Goal: Information Seeking & Learning: Learn about a topic

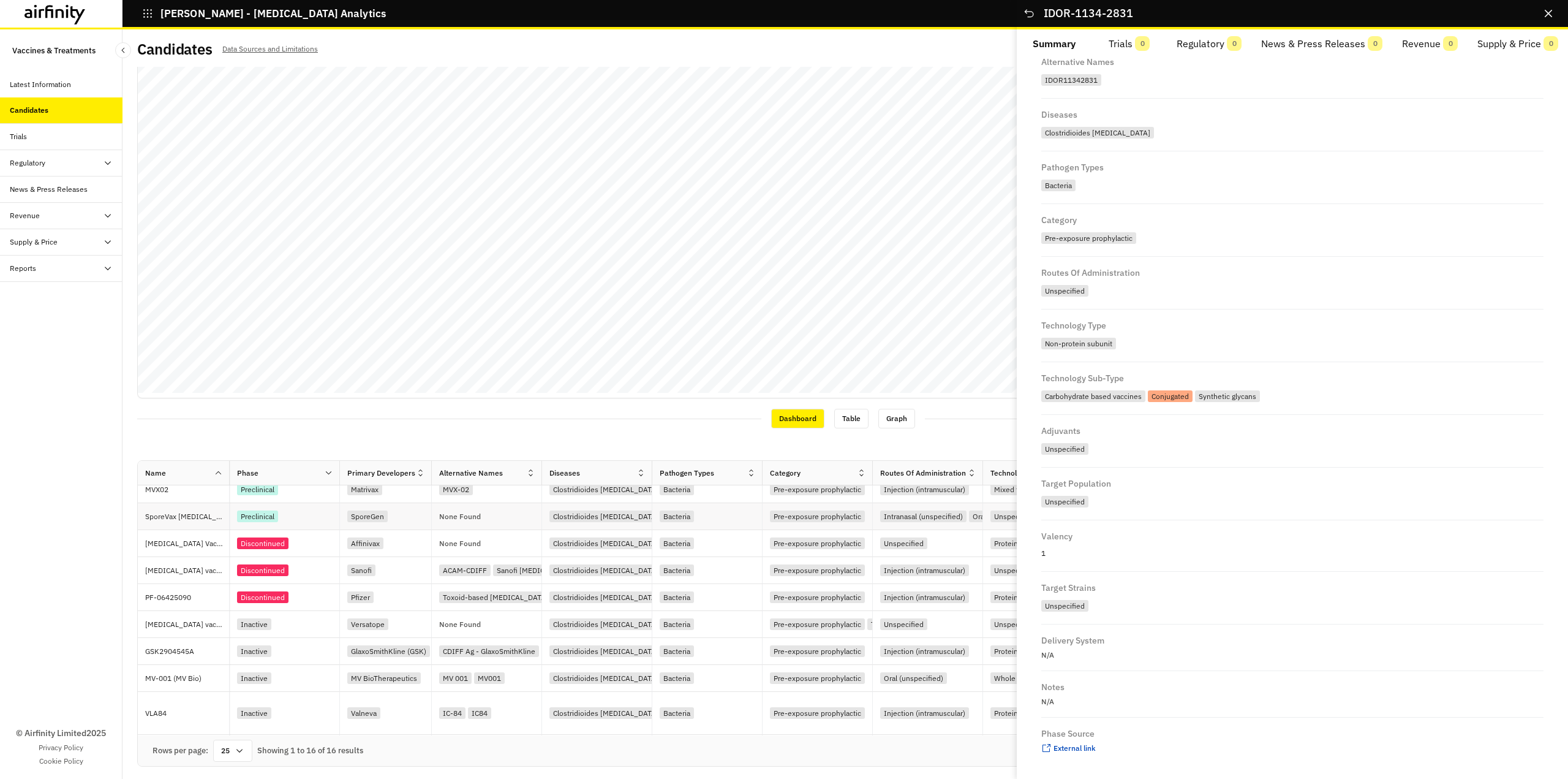
scroll to position [200, 0]
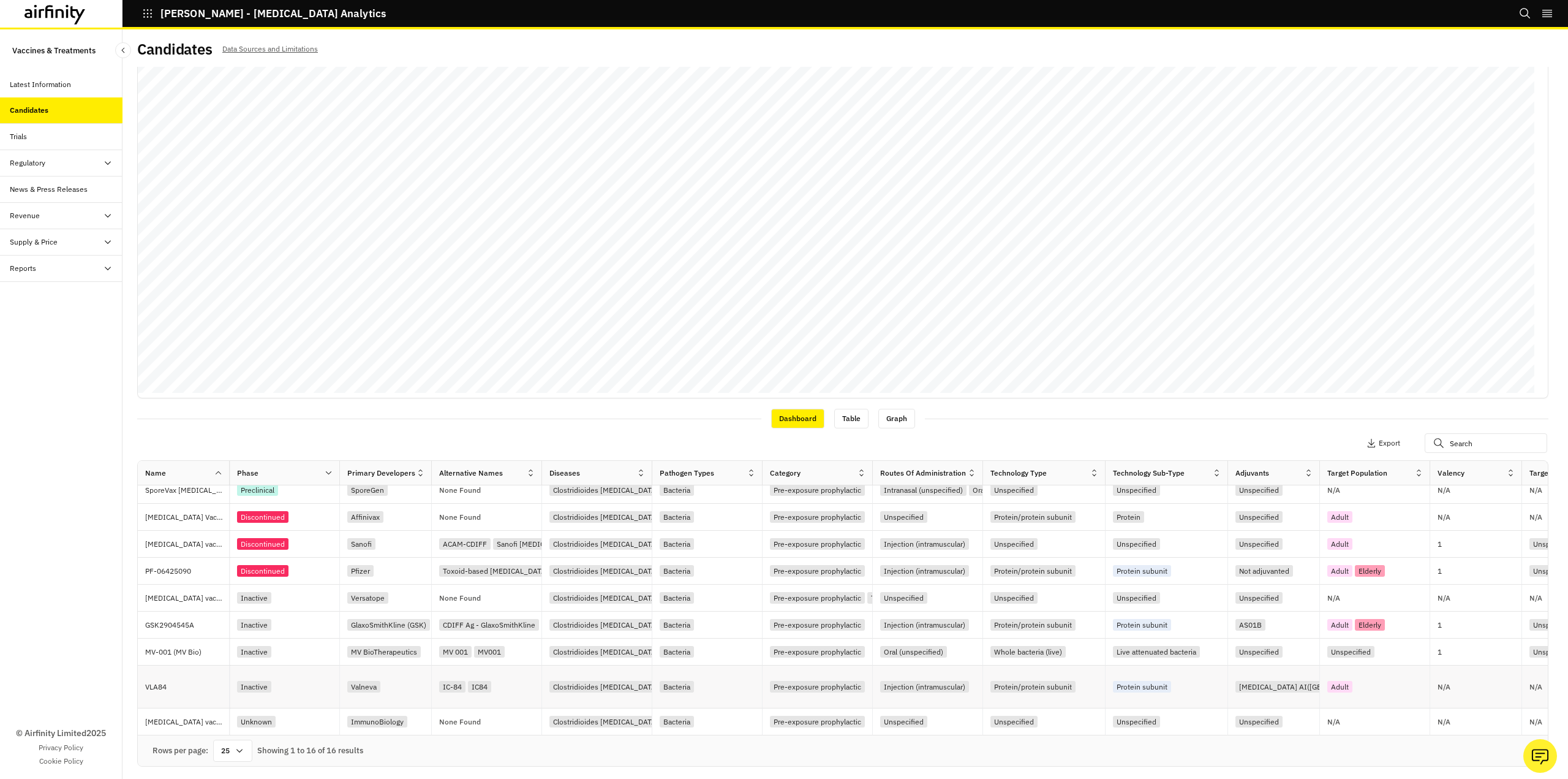
click at [261, 681] on div "Inactive" at bounding box center [254, 686] width 34 height 12
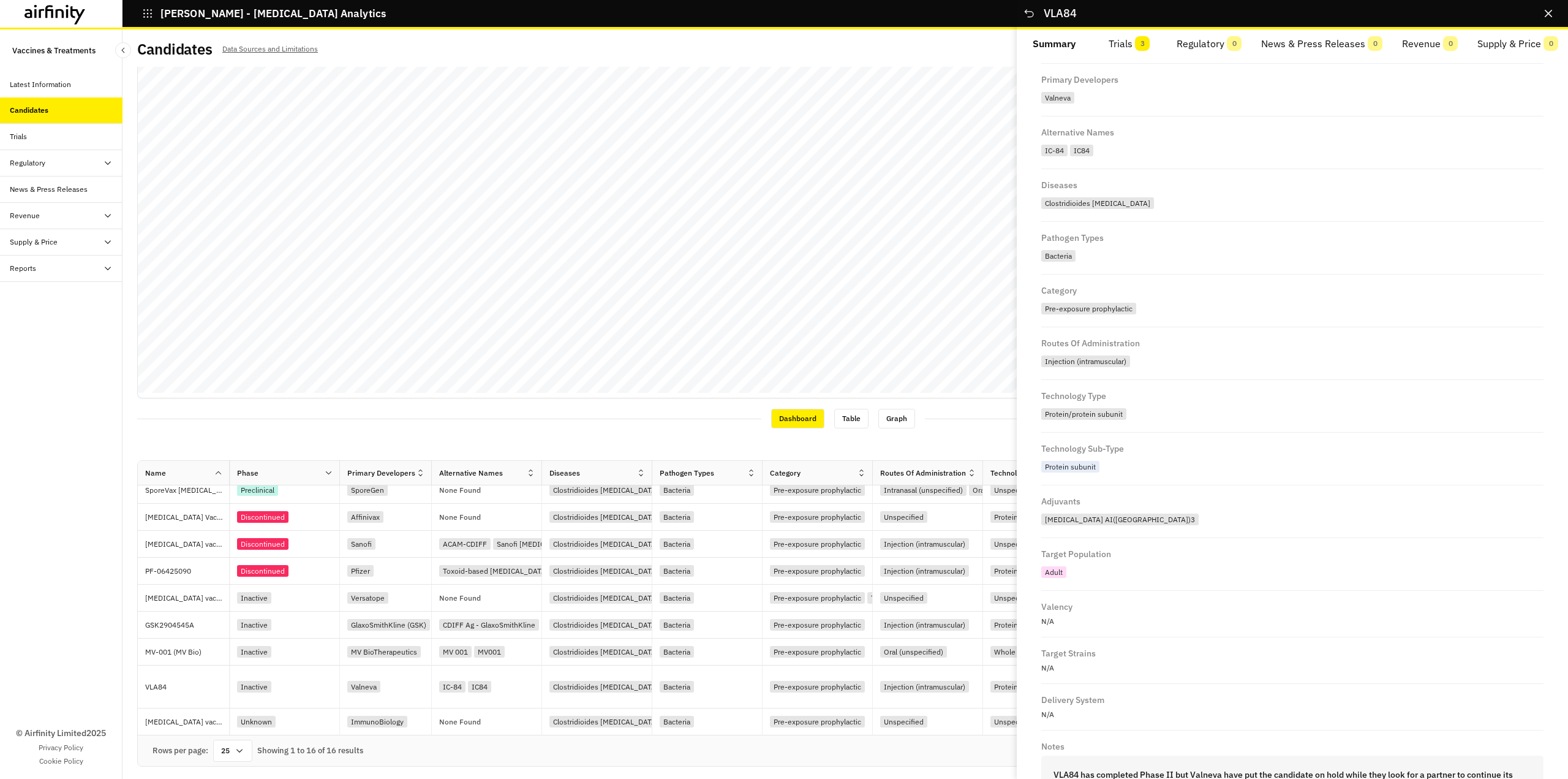
scroll to position [215, 0]
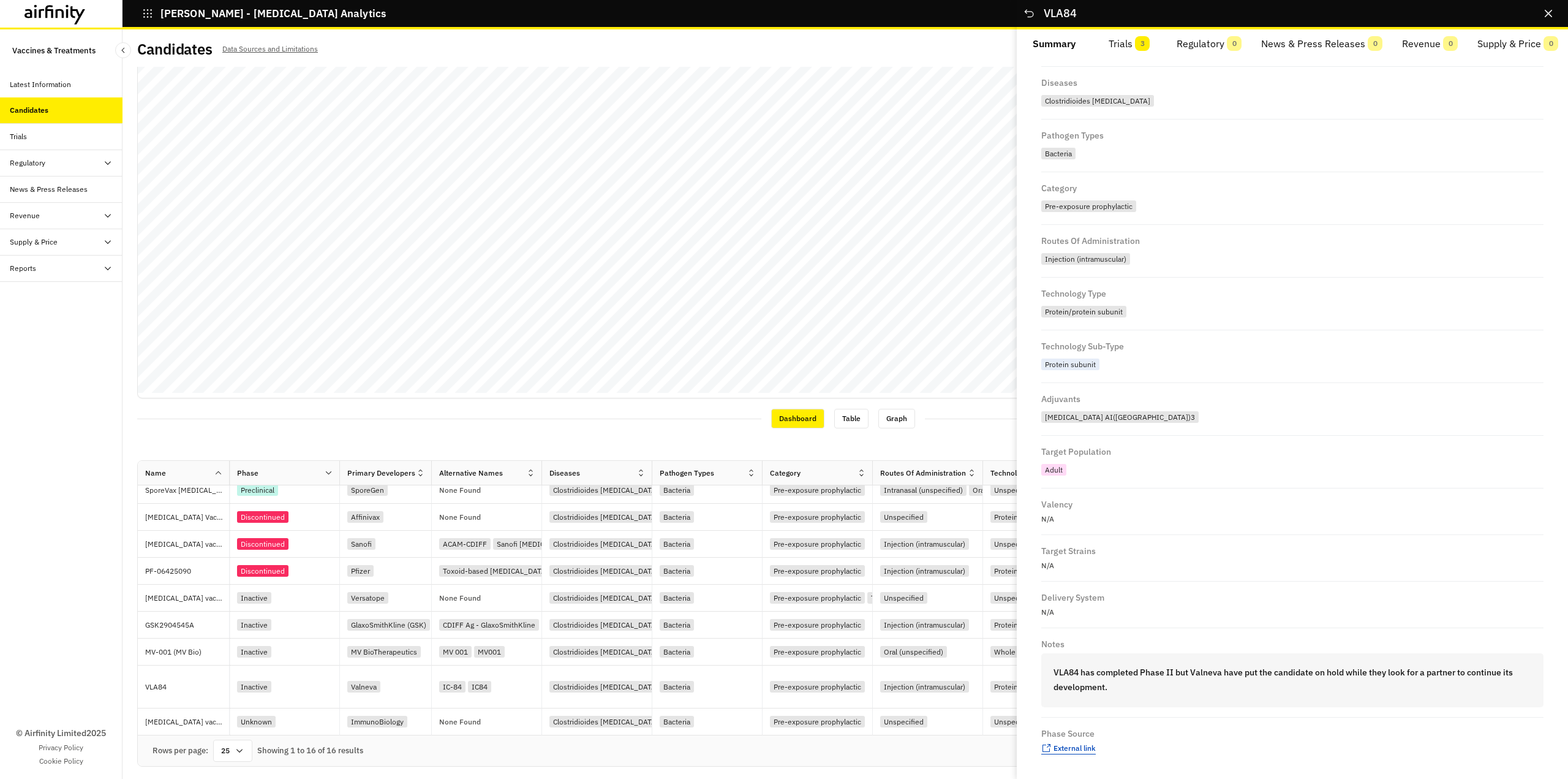
click at [1078, 748] on span "External link" at bounding box center [1074, 748] width 42 height 9
click at [164, 627] on p "GSK2904545A" at bounding box center [187, 625] width 84 height 12
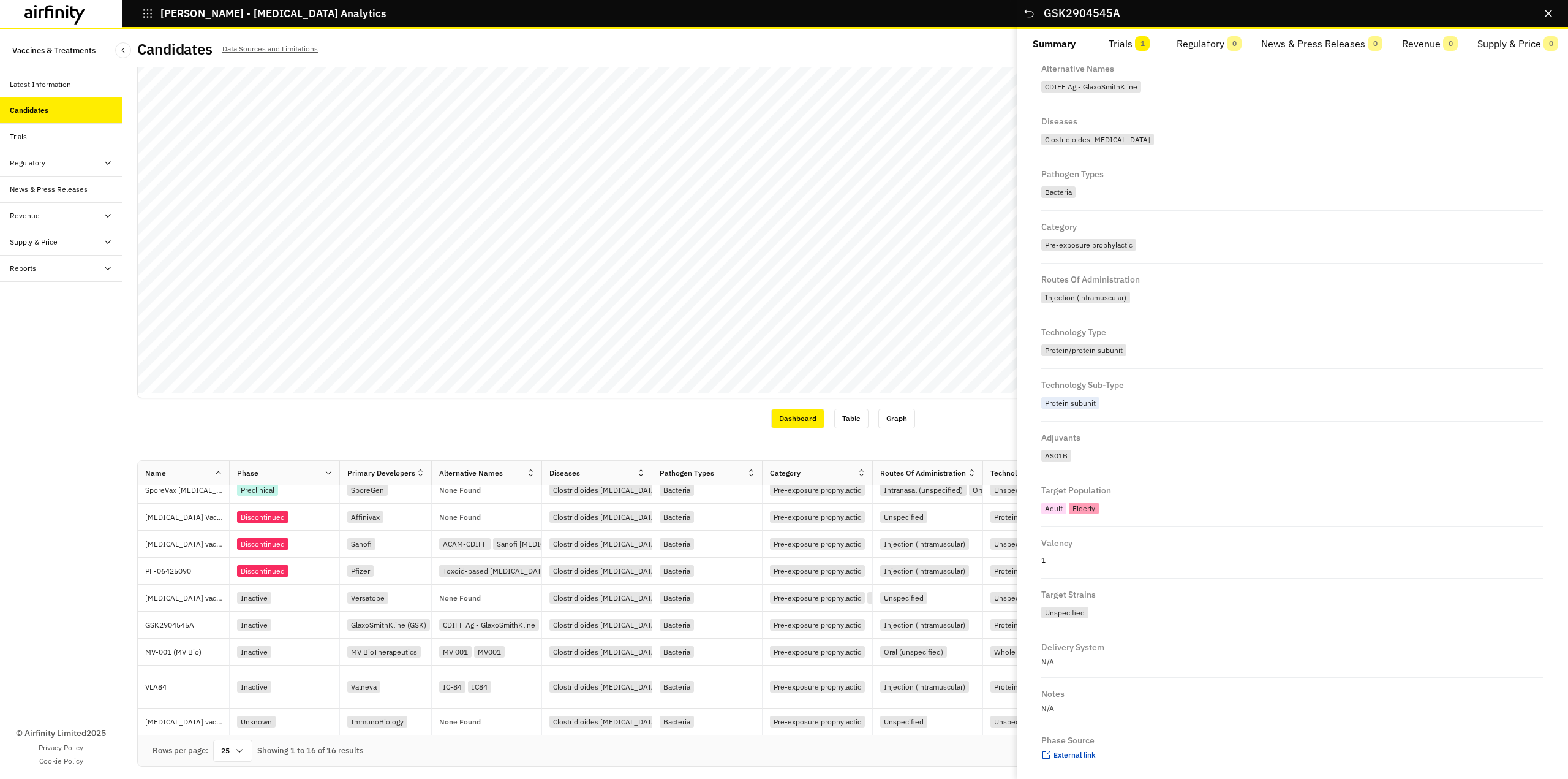
scroll to position [183, 0]
click at [1084, 750] on span "External link" at bounding box center [1074, 748] width 42 height 9
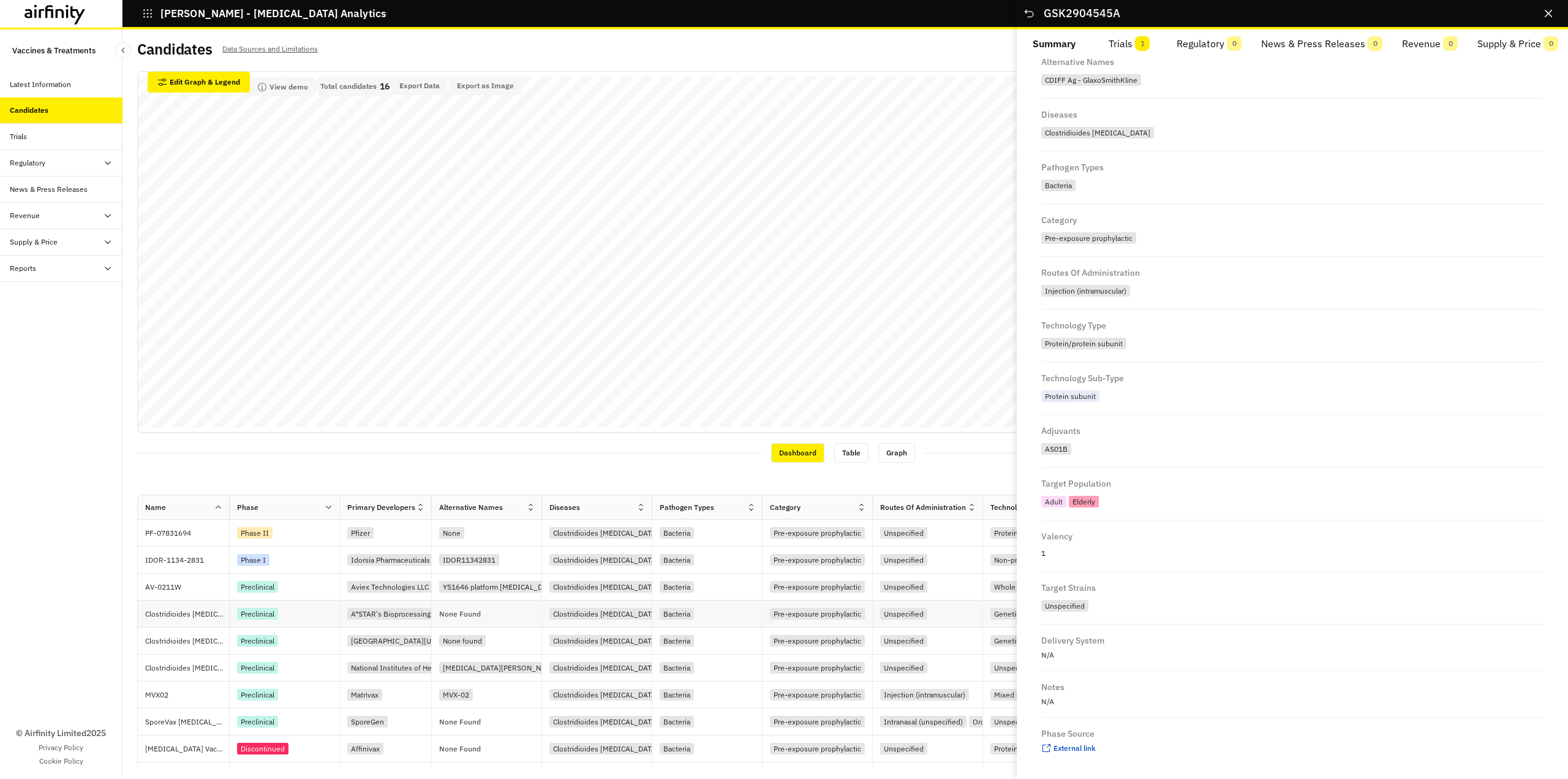
scroll to position [0, 0]
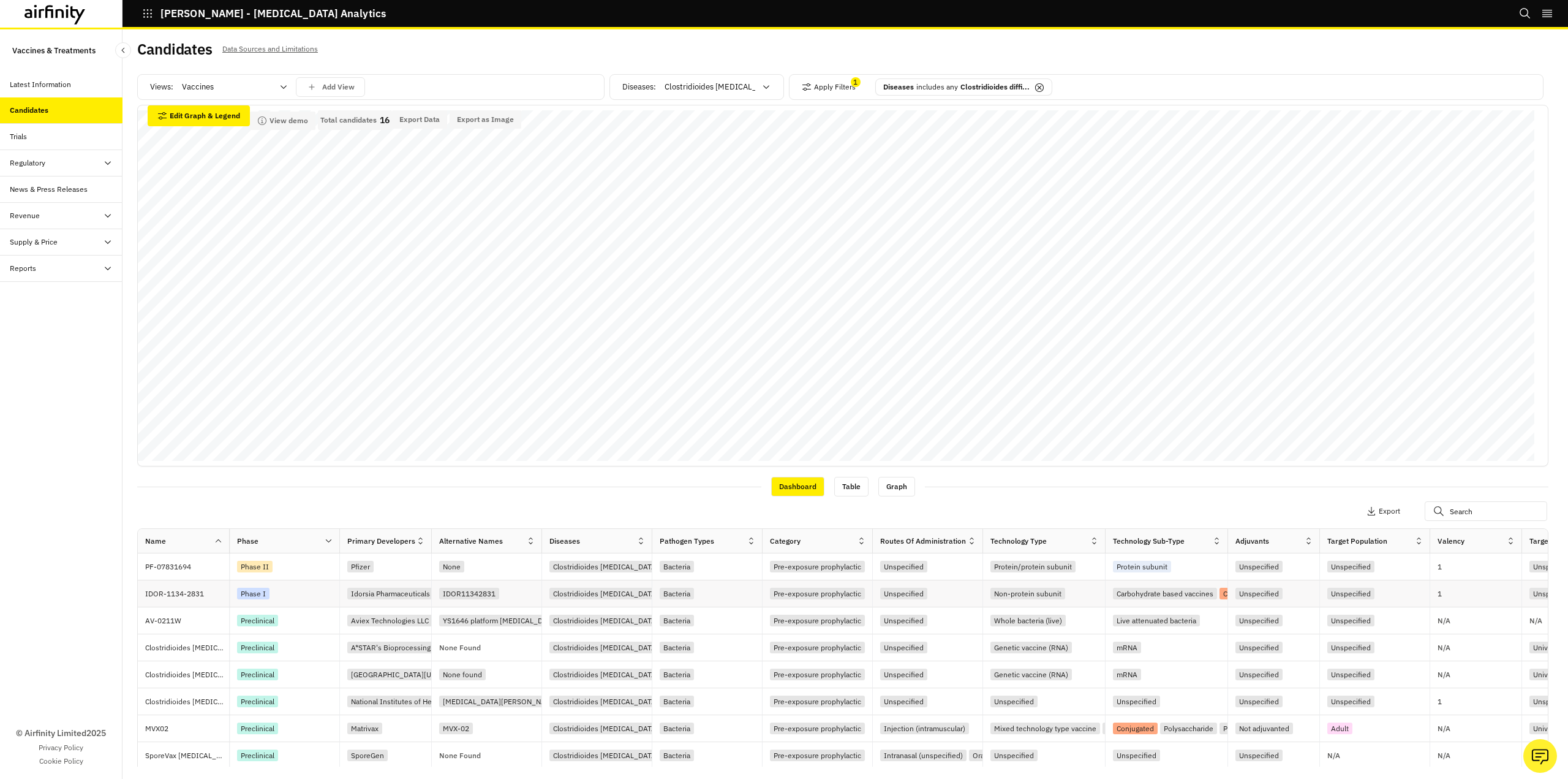
click at [262, 590] on div "Phase I" at bounding box center [253, 593] width 32 height 12
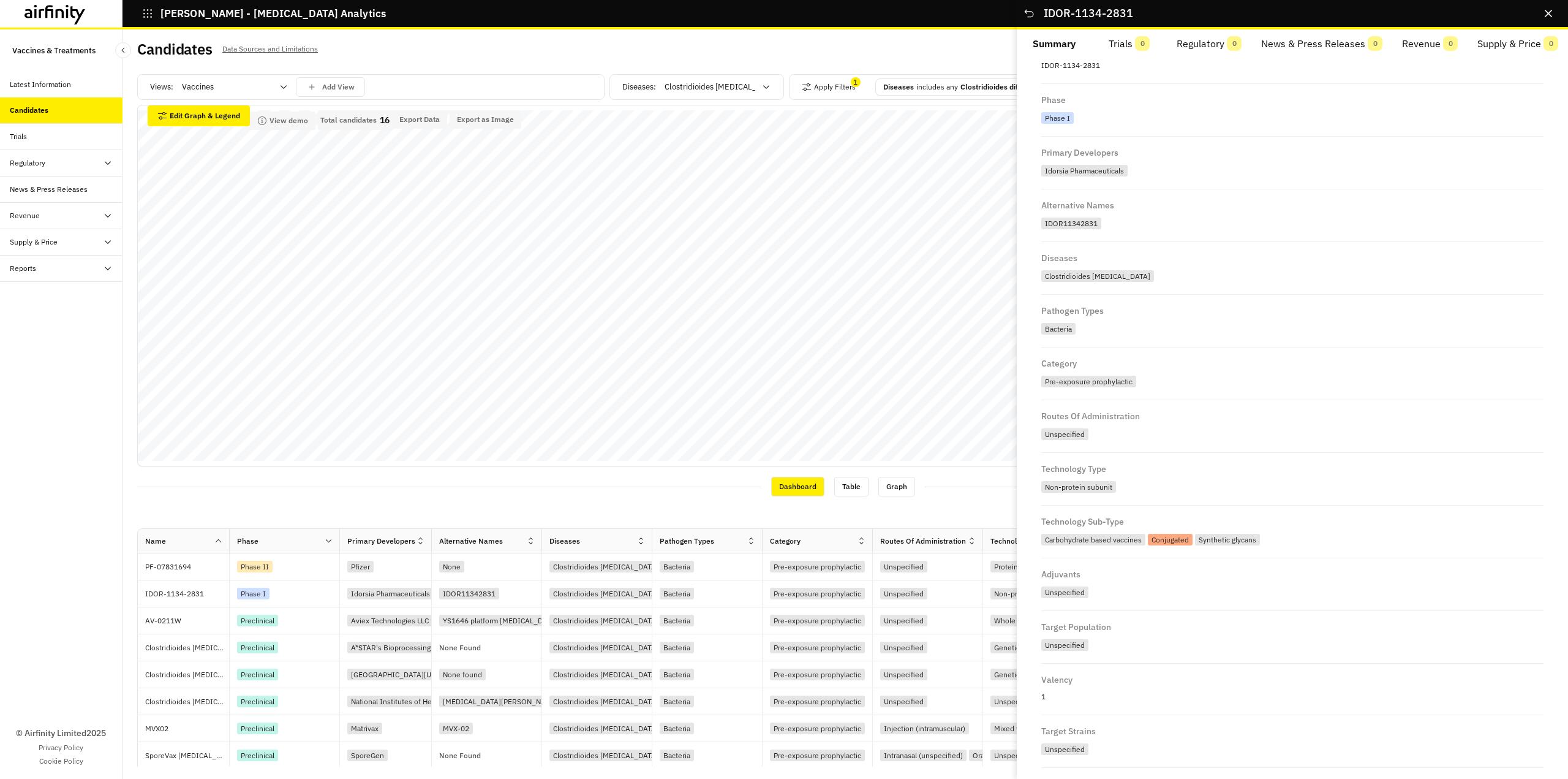
scroll to position [183, 0]
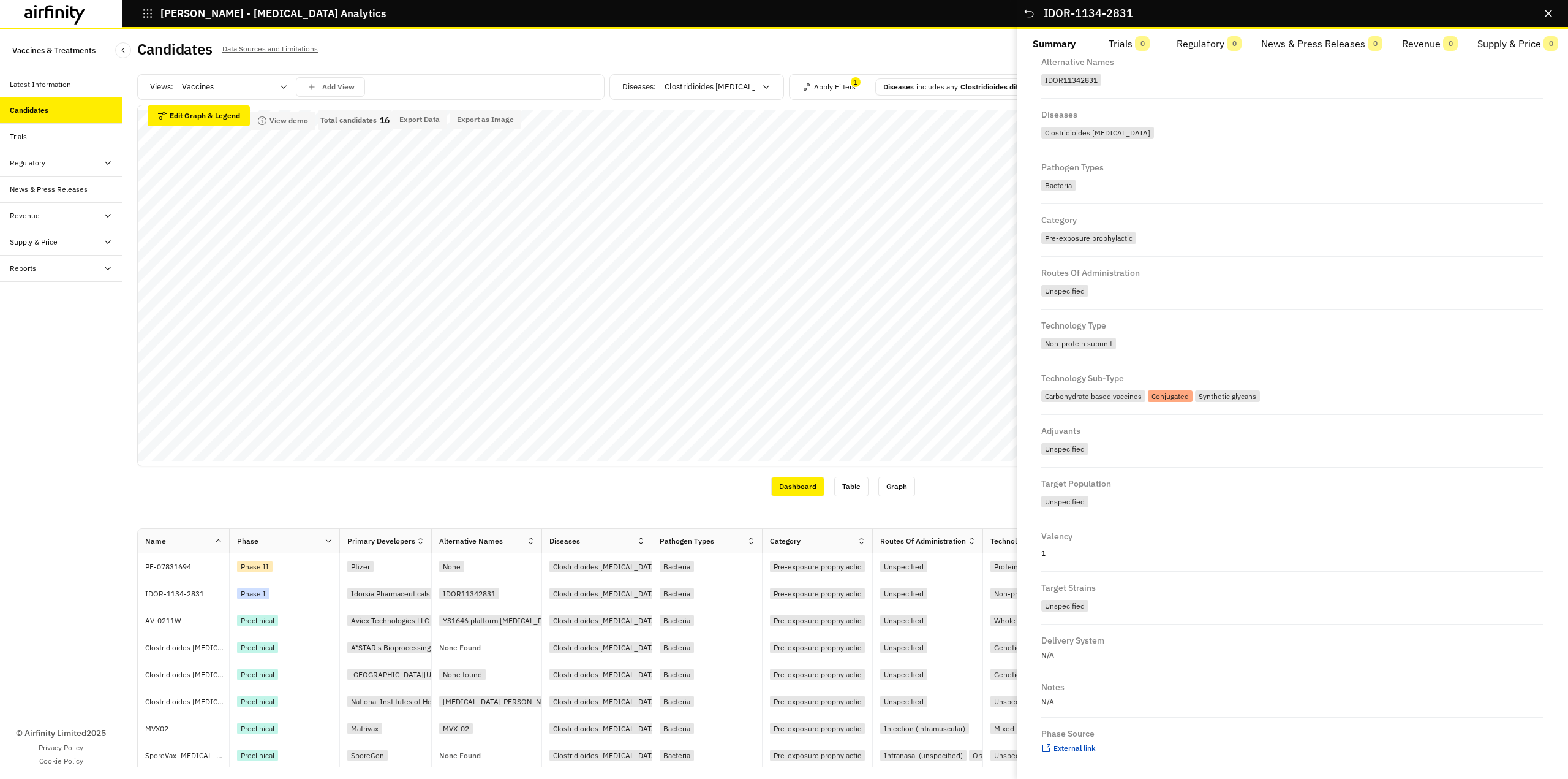
click at [1072, 747] on span "External link" at bounding box center [1074, 748] width 42 height 9
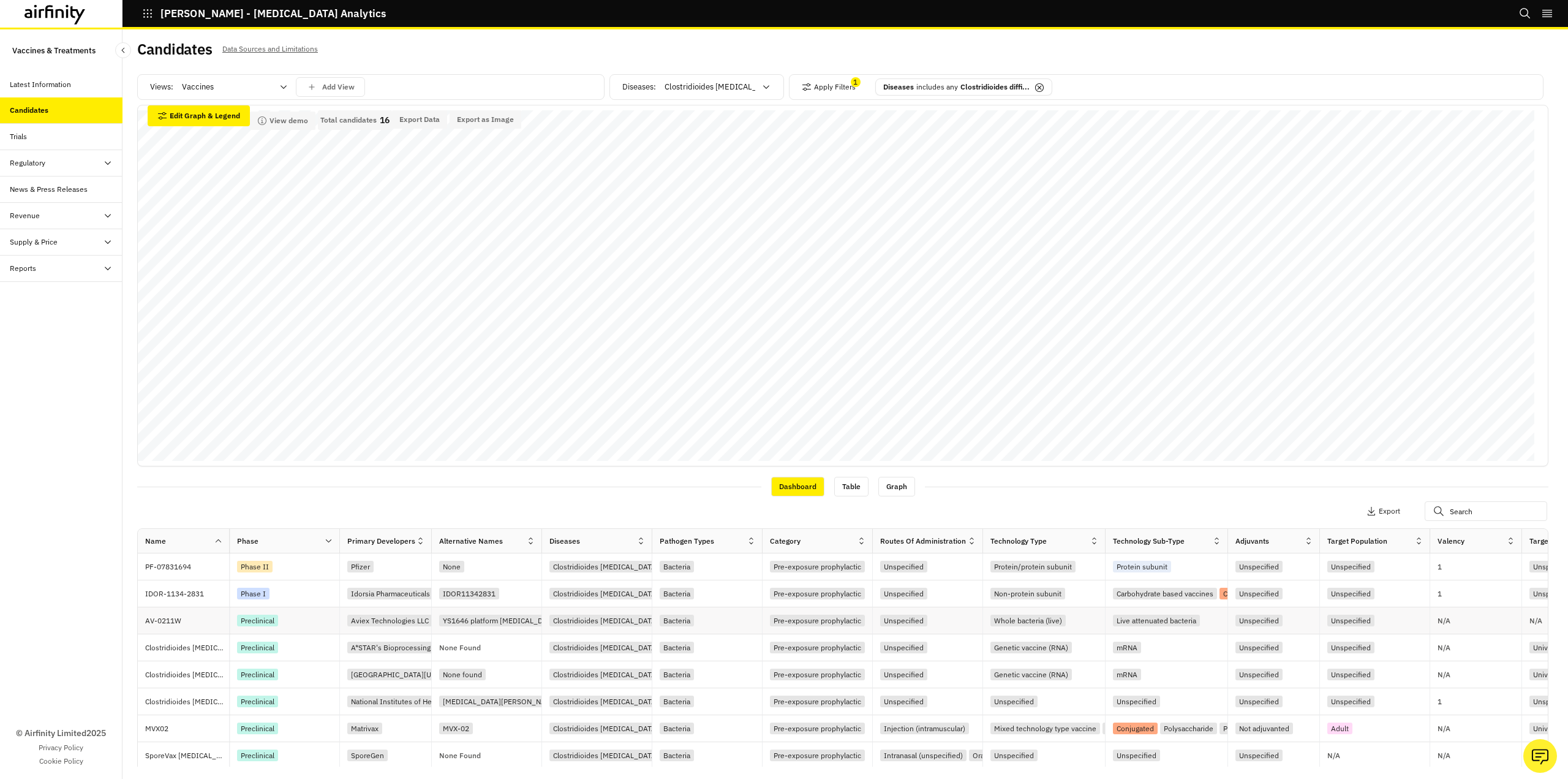
click at [263, 617] on div "Preclinical" at bounding box center [257, 620] width 41 height 12
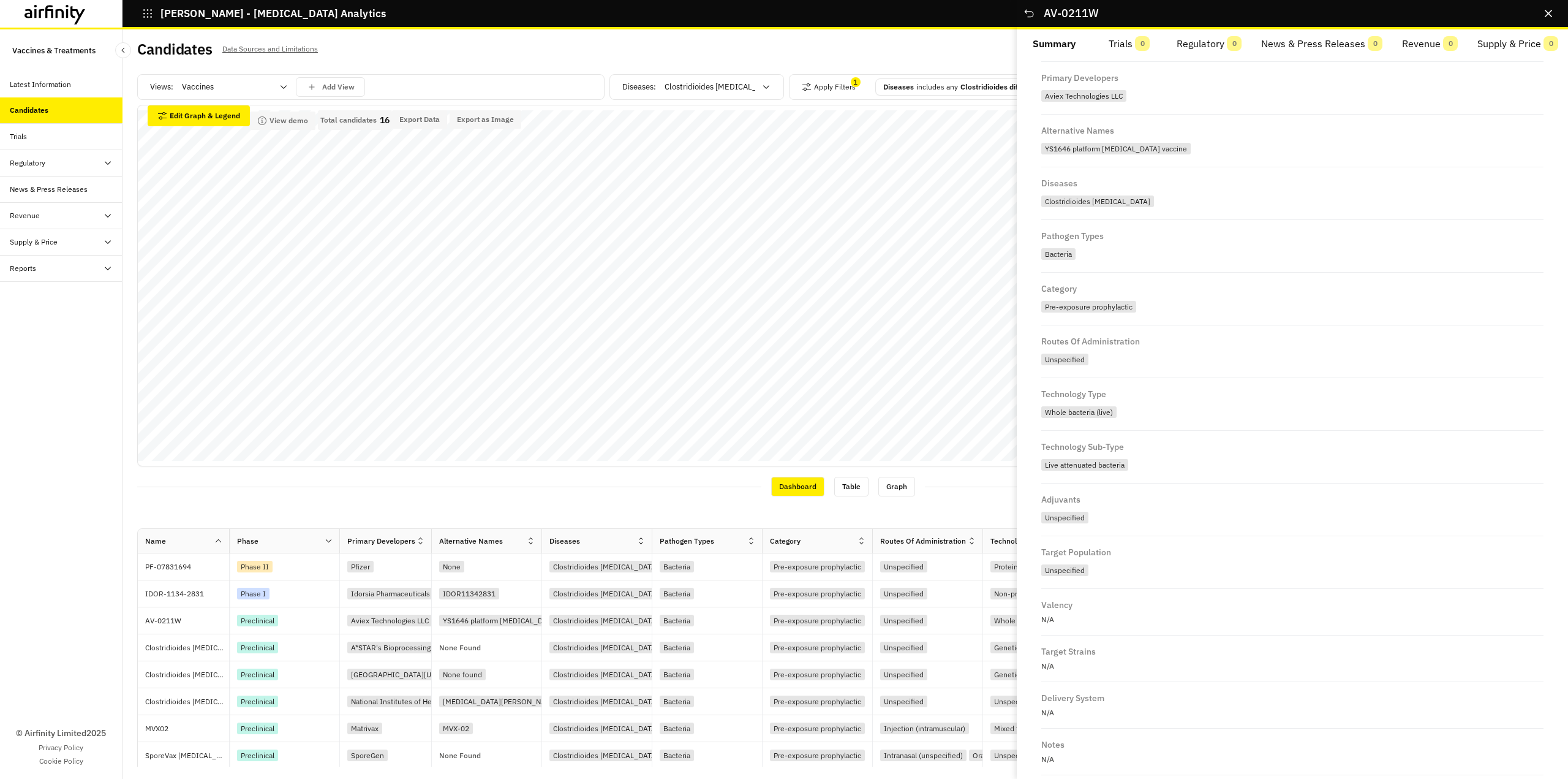
scroll to position [172, 0]
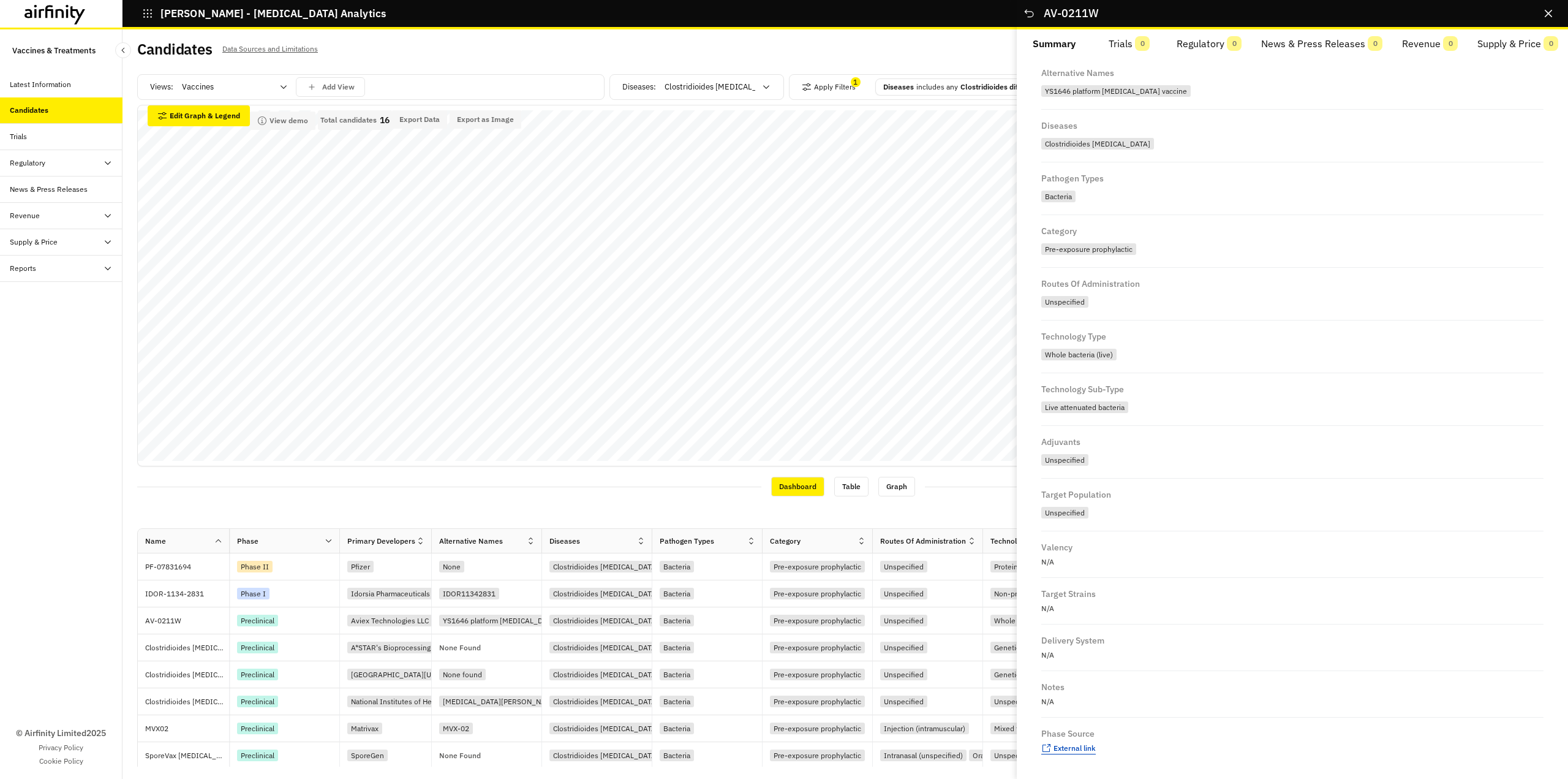
click at [1067, 743] on span "External link" at bounding box center [1074, 748] width 42 height 9
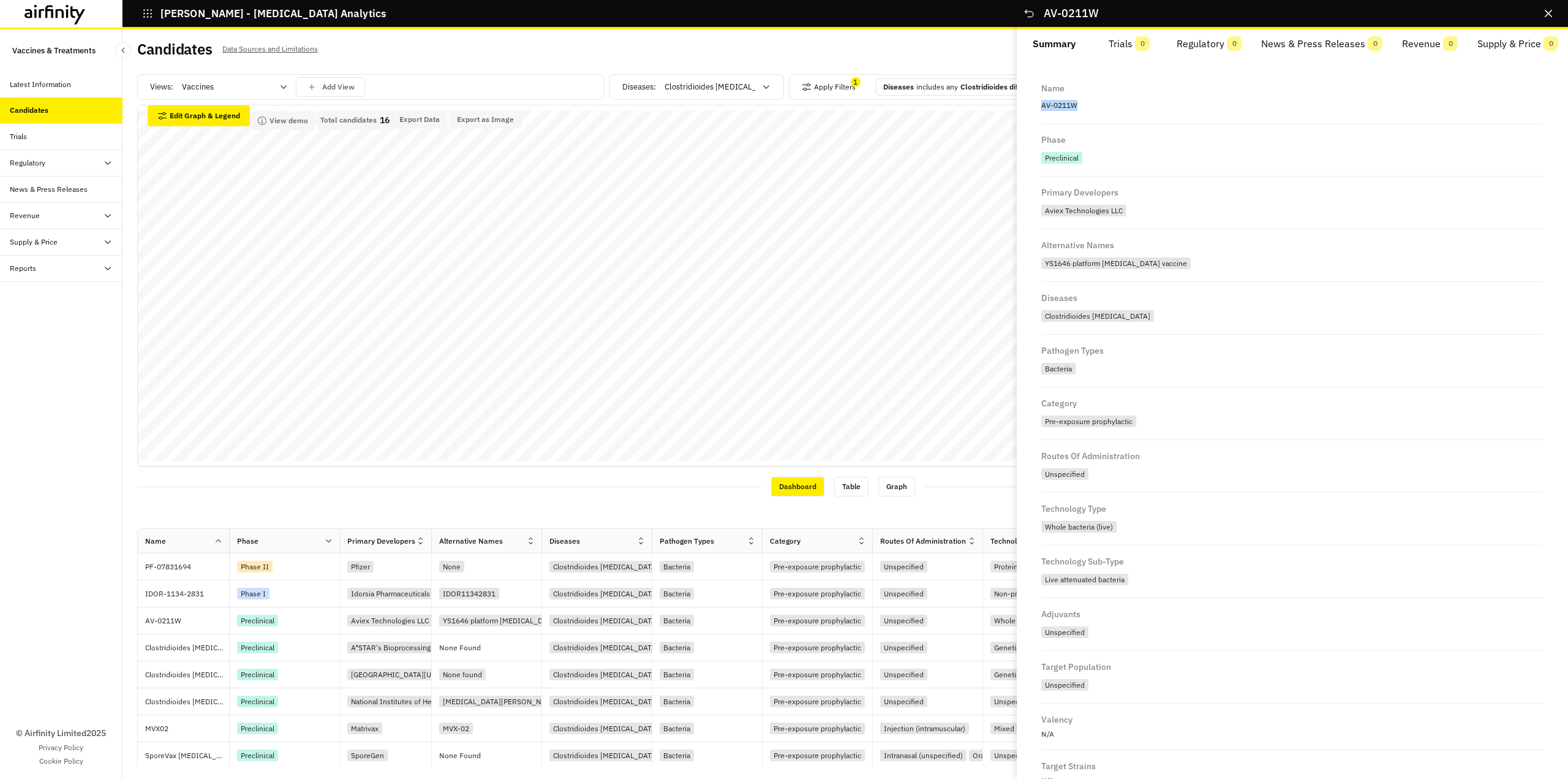
drag, startPoint x: 1078, startPoint y: 106, endPoint x: 1038, endPoint y: 100, distance: 40.4
click at [1038, 100] on div "Name AV-0211W Phase Preclinical Primary Developers Aviex Technologies LLC Alter…" at bounding box center [1292, 505] width 522 height 864
click at [1132, 120] on div "Name AV-0211W" at bounding box center [1292, 98] width 502 height 52
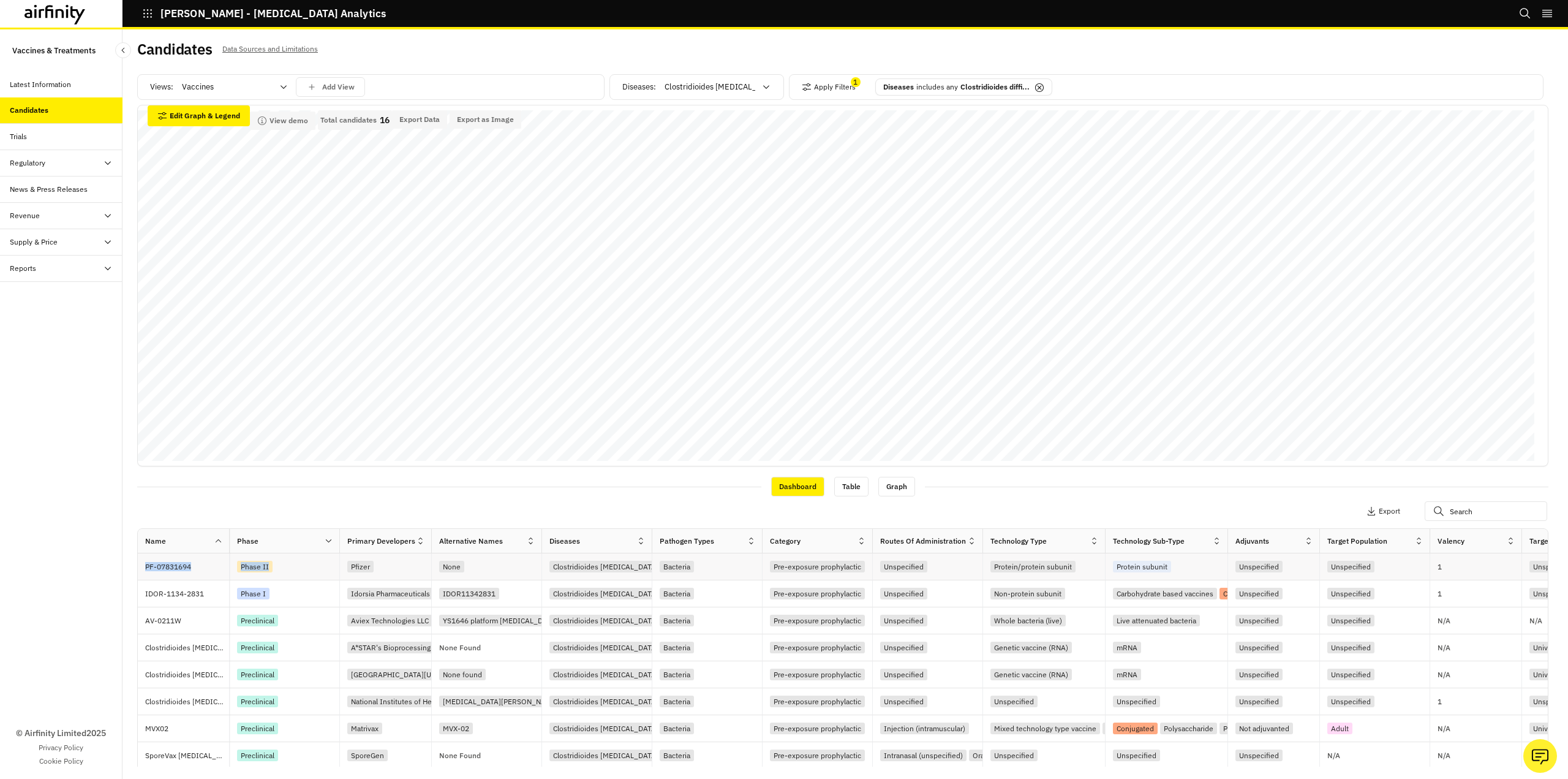
drag, startPoint x: 145, startPoint y: 570, endPoint x: 277, endPoint y: 566, distance: 132.1
click at [277, 566] on div "PF-07831694 Phase II Pfizer None Clostridioides [MEDICAL_DATA] Bacteria Pre-exp…" at bounding box center [1135, 566] width 1997 height 27
click at [125, 591] on div "Candidates Data Sources and Limitations Views: Vaccines Add View Diseases : Clo…" at bounding box center [845, 404] width 1445 height 750
drag, startPoint x: 144, startPoint y: 570, endPoint x: 397, endPoint y: 560, distance: 253.2
click at [397, 560] on div "PF-07831694 Phase II Pfizer None Clostridioides [MEDICAL_DATA] Bacteria Pre-exp…" at bounding box center [1135, 566] width 1997 height 27
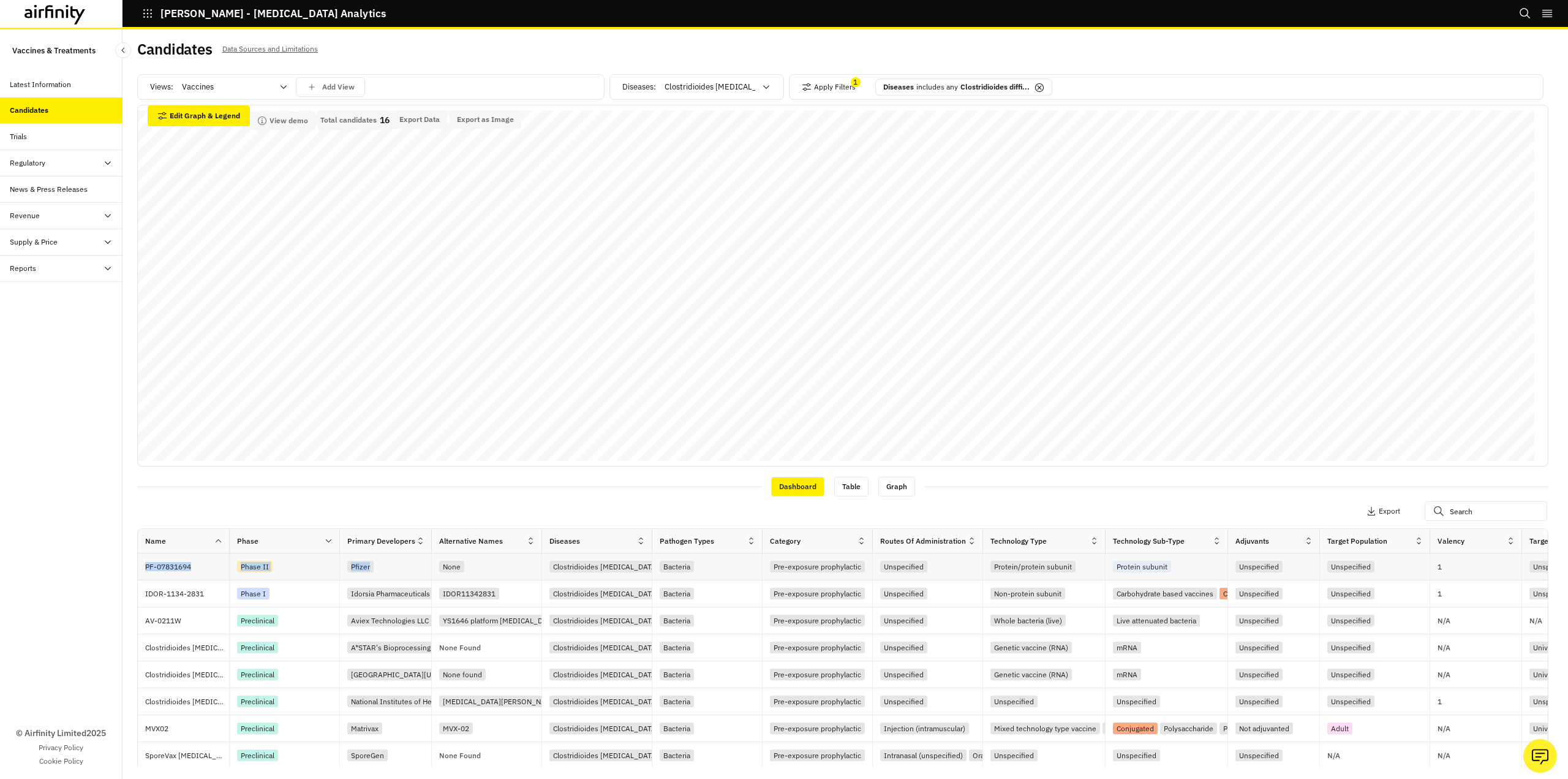
copy div "PF-07831694 Phase II Pfizer"
drag, startPoint x: 145, startPoint y: 594, endPoint x: 407, endPoint y: 597, distance: 262.0
click at [416, 602] on div "IDOR-1134-2831 Phase I Idorsia Pharmaceuticals IDOR11342831 Clostridioides [MED…" at bounding box center [1135, 594] width 1997 height 27
copy div "IDOR-1134-2831 Phase I Idorsia Pharmaceuticals"
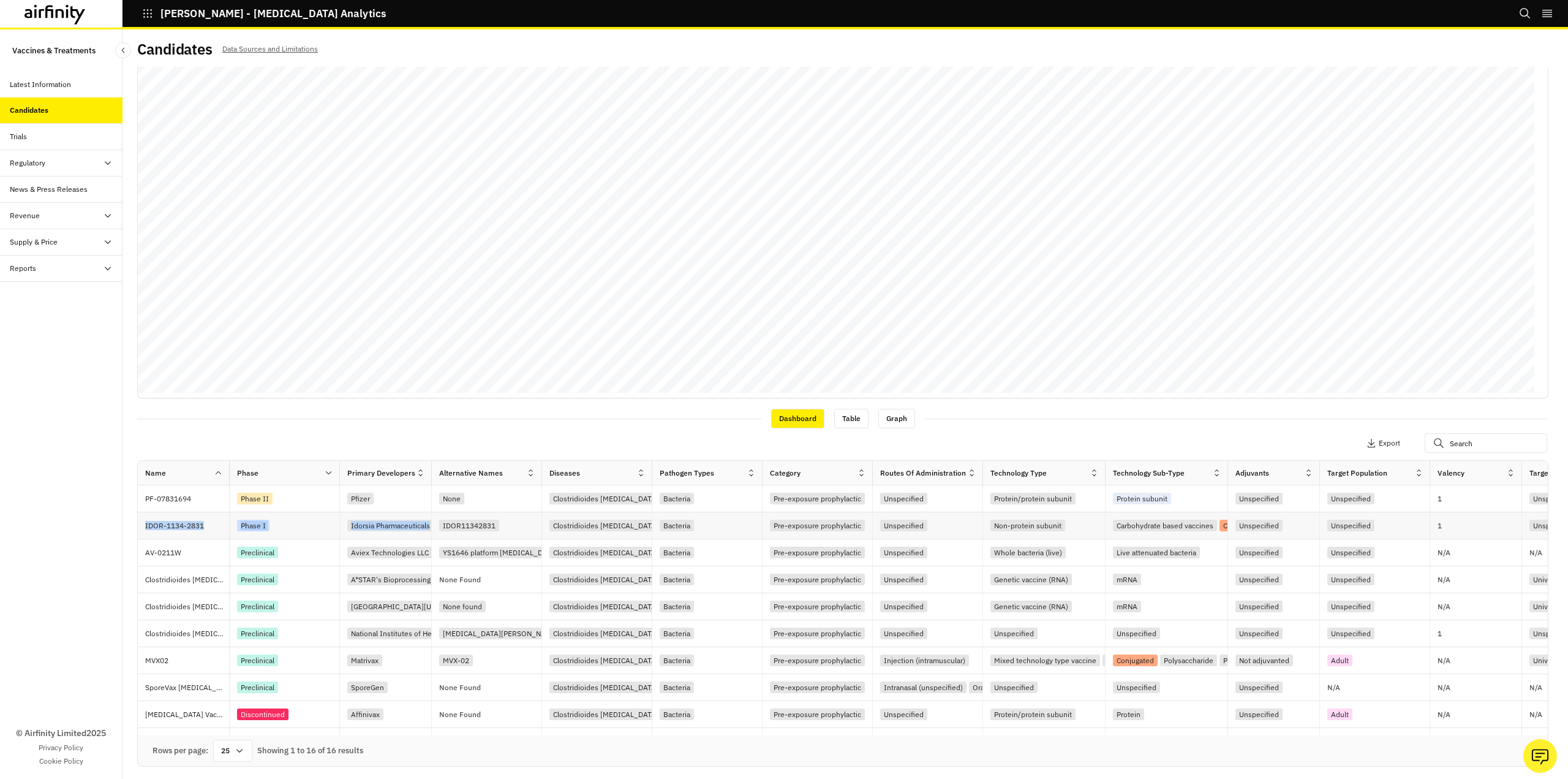
click at [192, 526] on p "IDOR-1134-2831" at bounding box center [187, 526] width 84 height 12
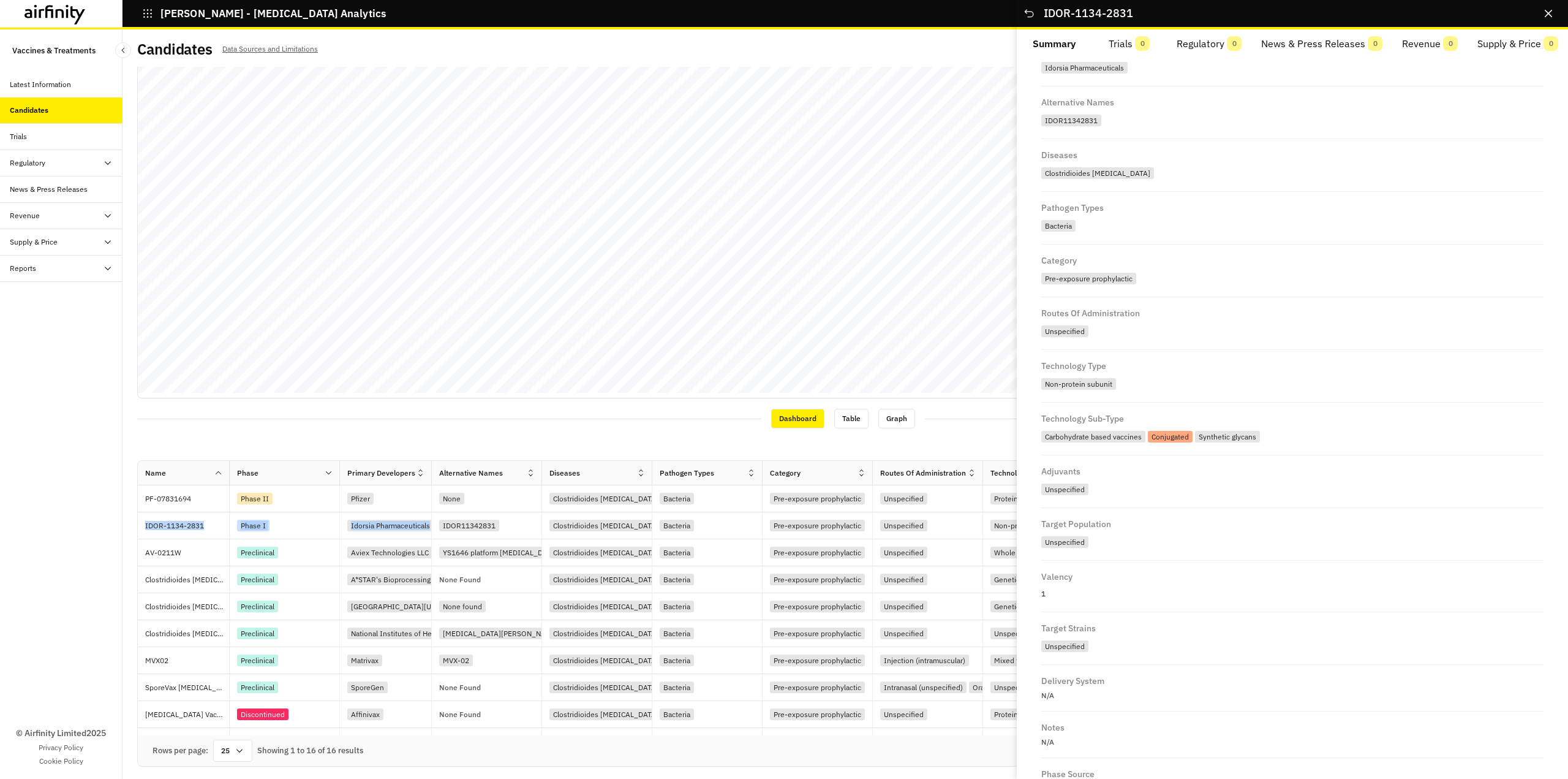
scroll to position [183, 0]
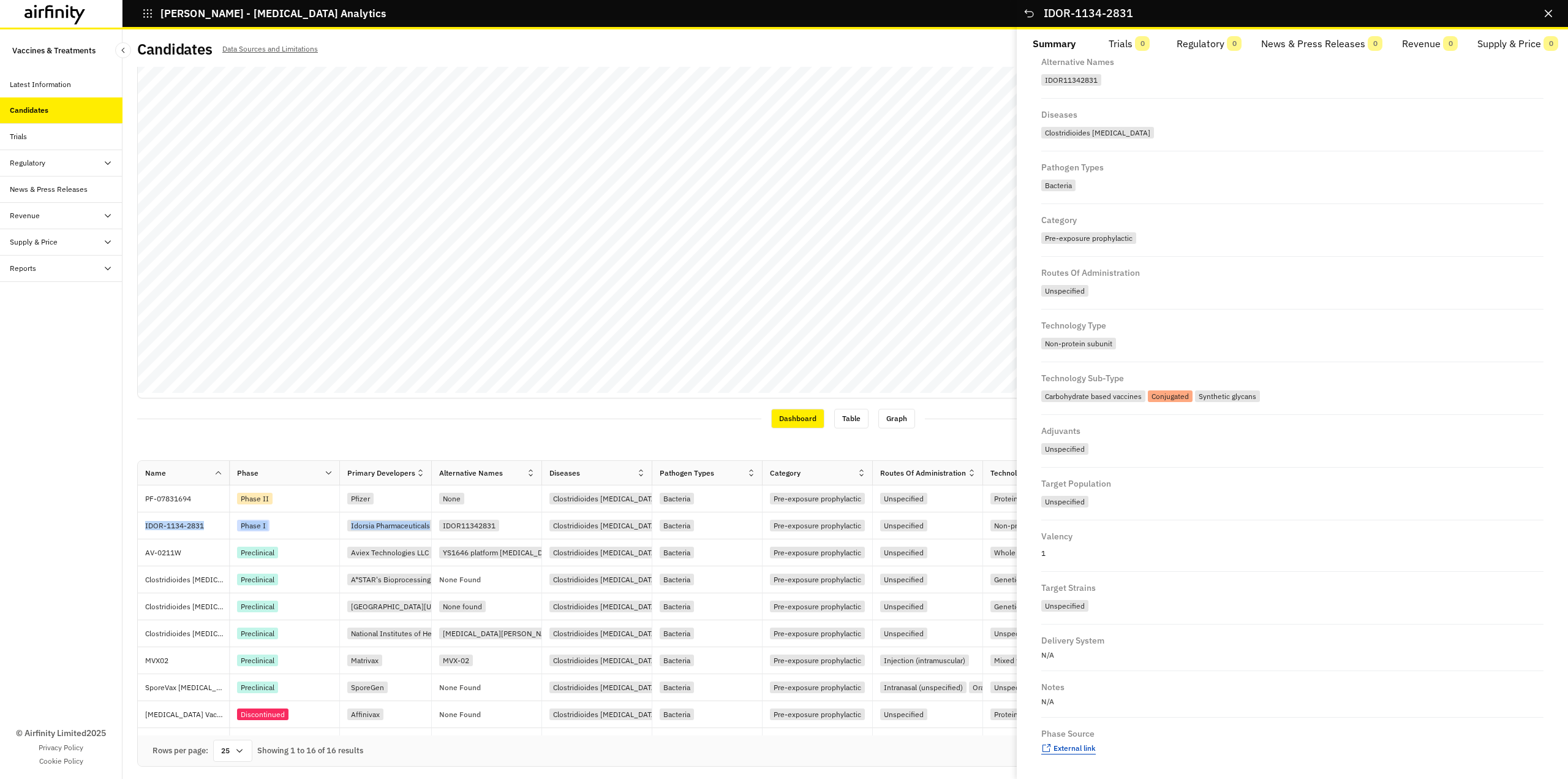
click at [1071, 750] on span "External link" at bounding box center [1074, 748] width 42 height 9
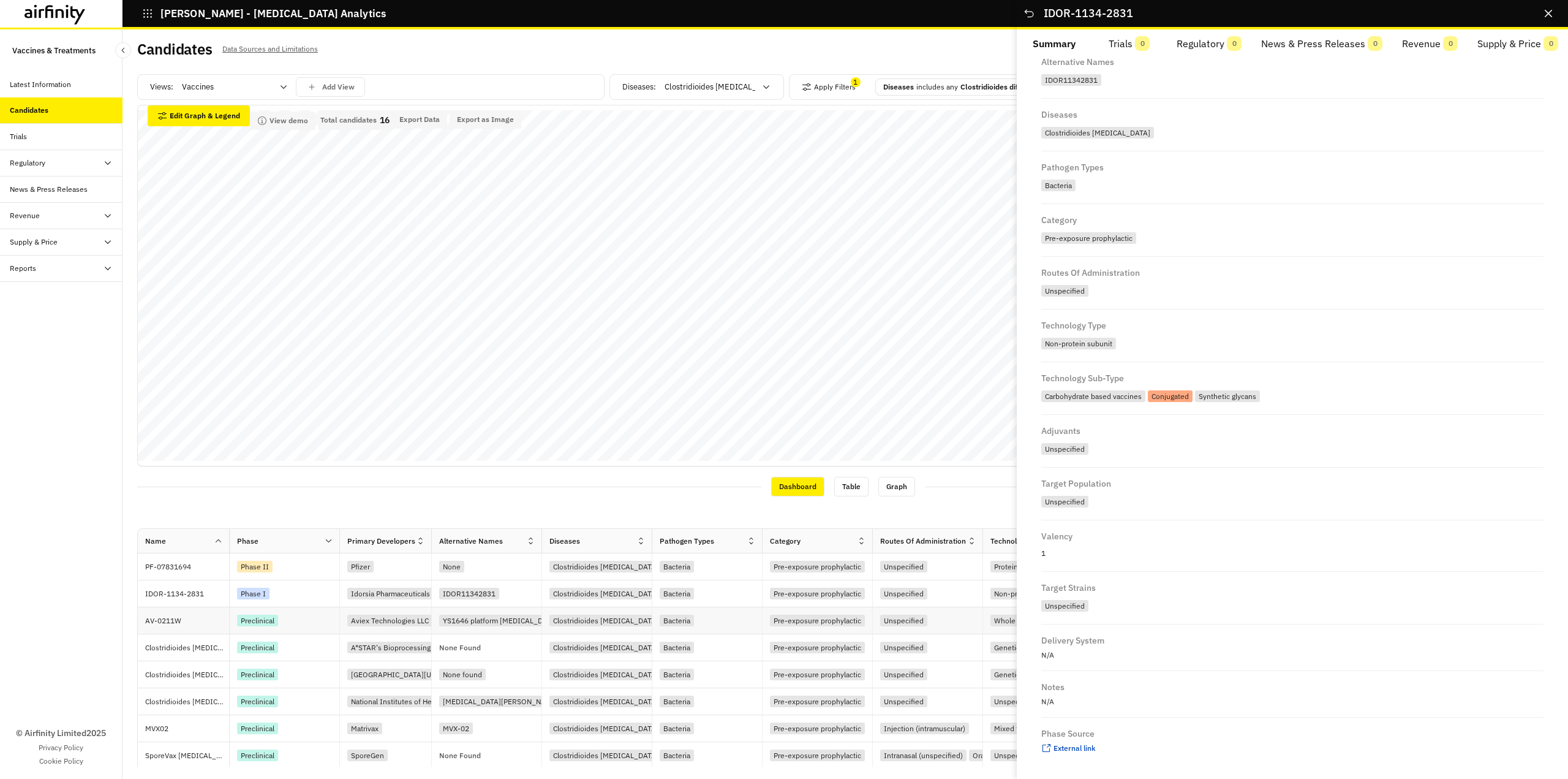
click at [175, 622] on p "AV-0211W" at bounding box center [187, 621] width 84 height 12
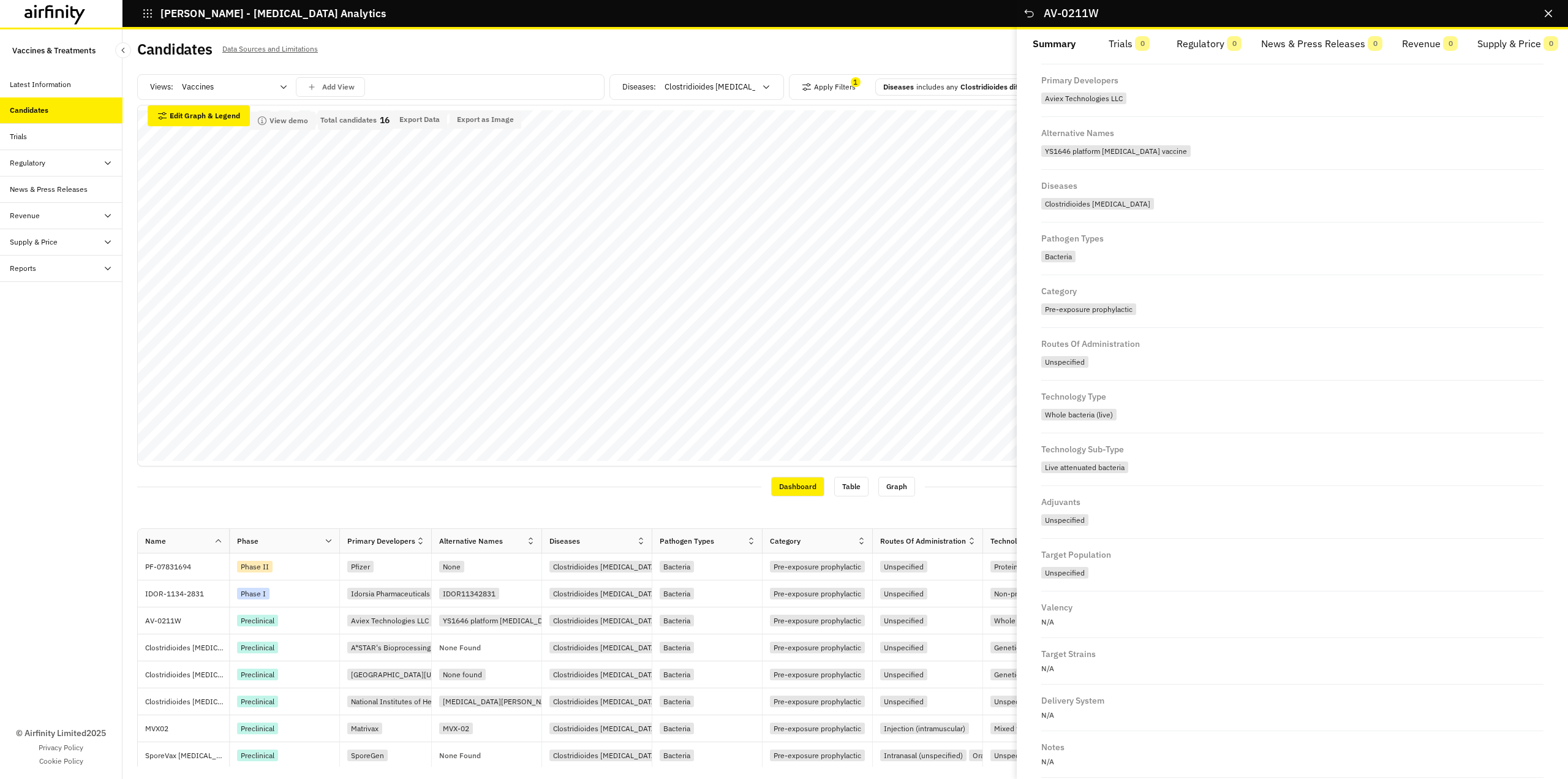
scroll to position [172, 0]
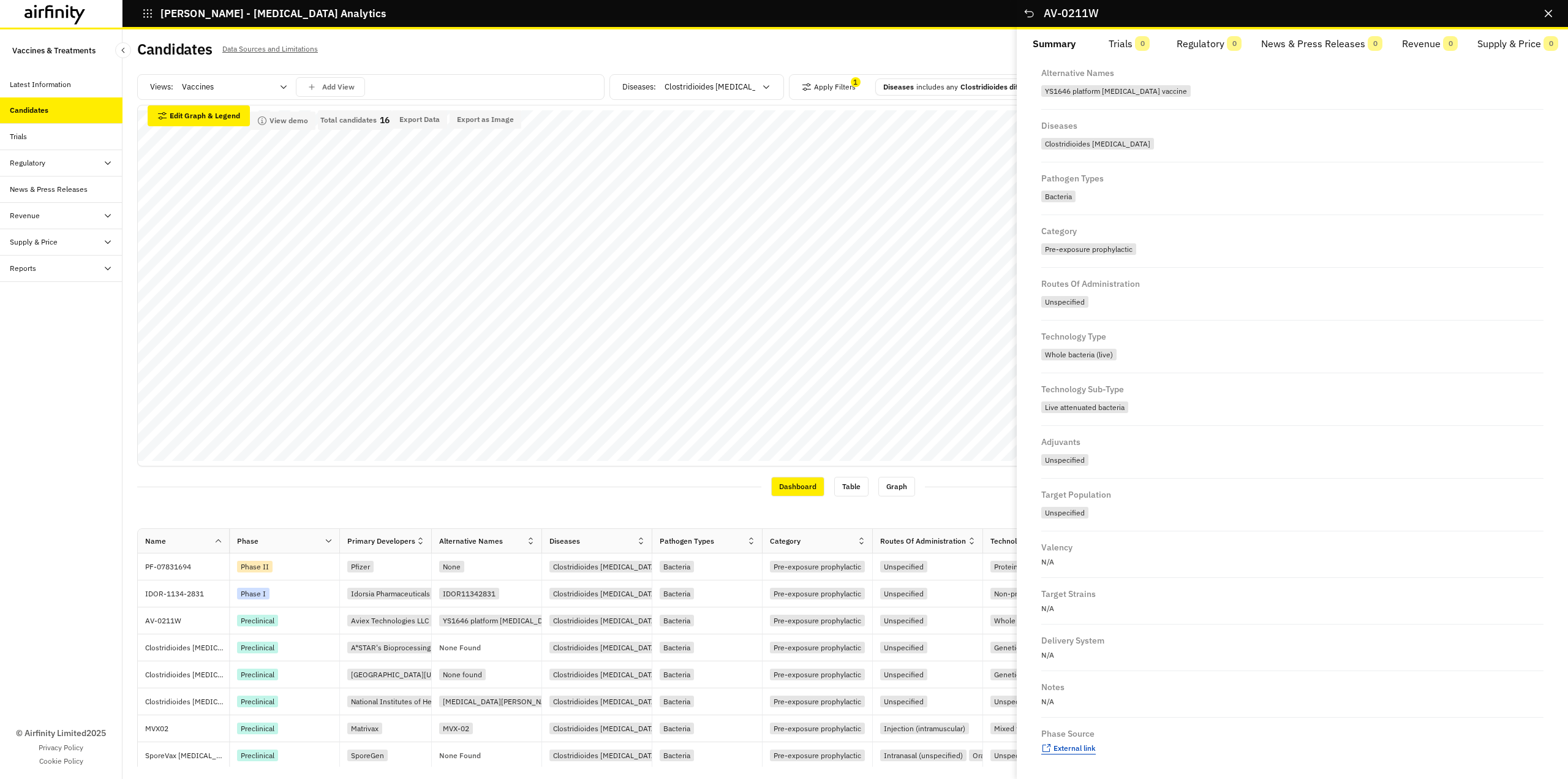
click at [1067, 750] on span "External link" at bounding box center [1074, 748] width 42 height 9
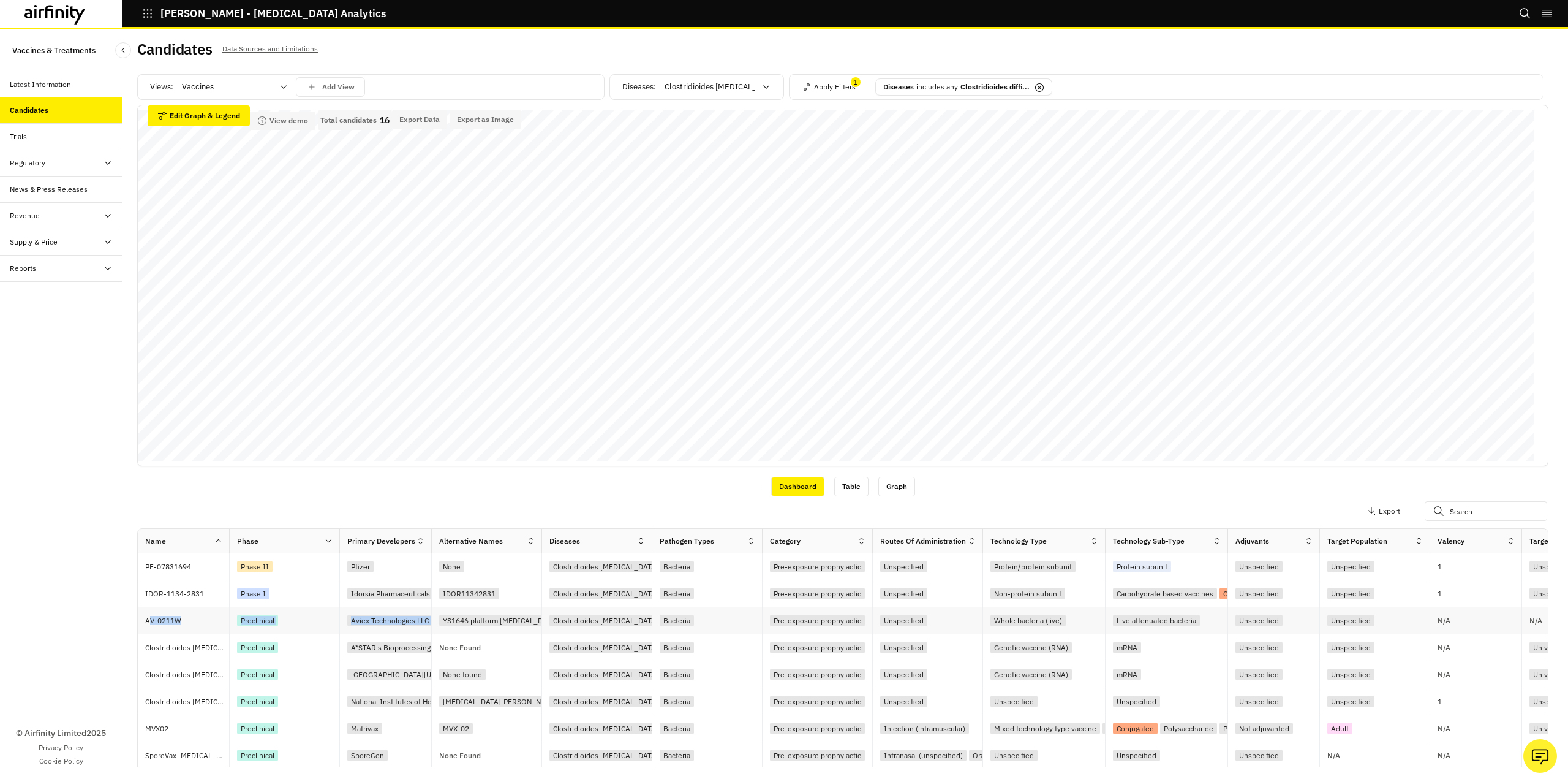
drag, startPoint x: 148, startPoint y: 623, endPoint x: 421, endPoint y: 618, distance: 273.0
click at [432, 617] on div "AV-0211W Preclinical Aviex Technologies LLC YS1646 platform [MEDICAL_DATA] vacc…" at bounding box center [1135, 621] width 1997 height 27
copy div "V-0211W Preclinical Aviex Technologies LLC"
click at [207, 647] on p "Clostridioides [MEDICAL_DATA] (CDI) Vaccine (RVAC/A*STAR)" at bounding box center [187, 648] width 84 height 12
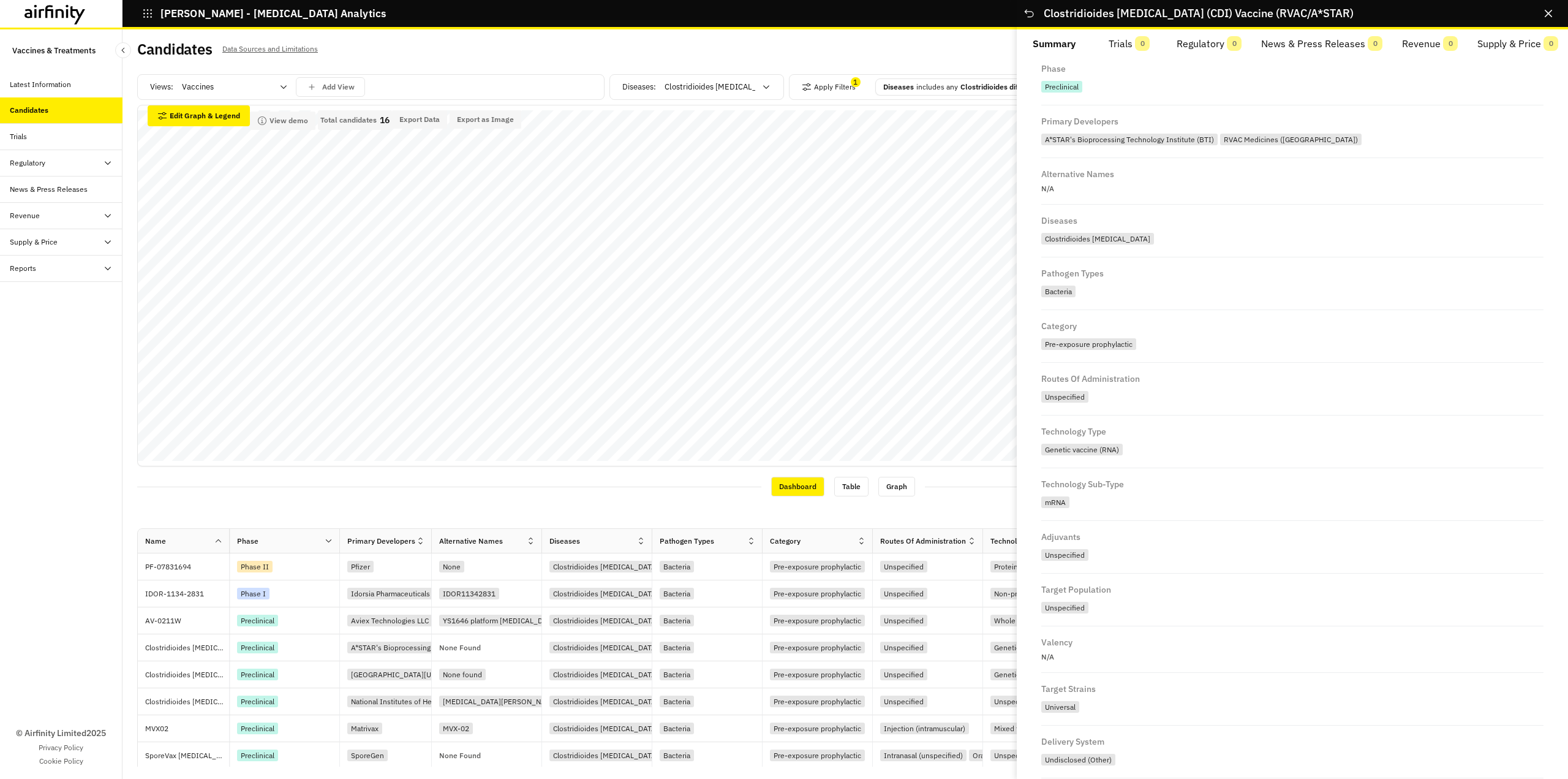
scroll to position [179, 0]
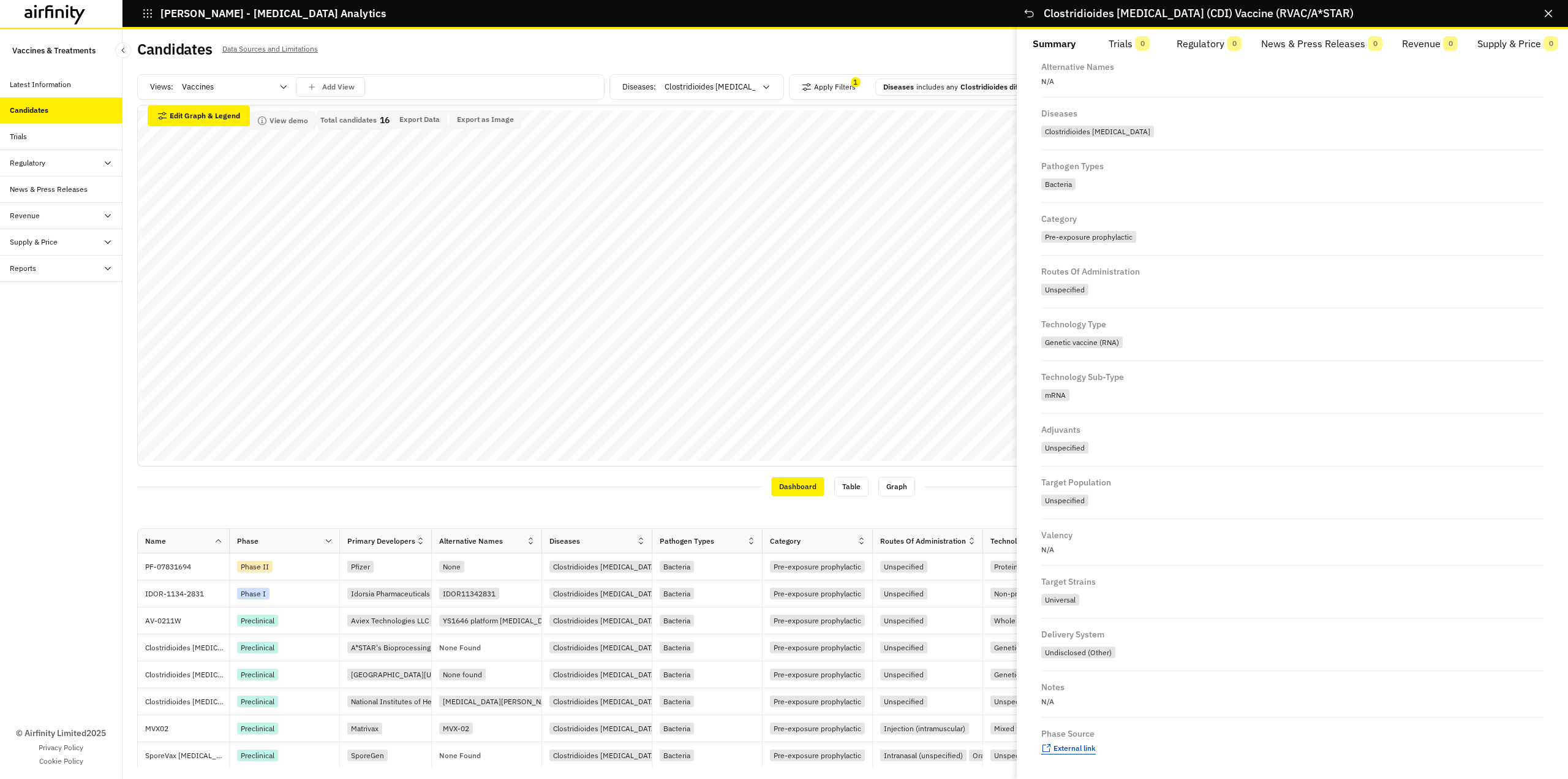
click at [1070, 749] on span "External link" at bounding box center [1074, 748] width 42 height 9
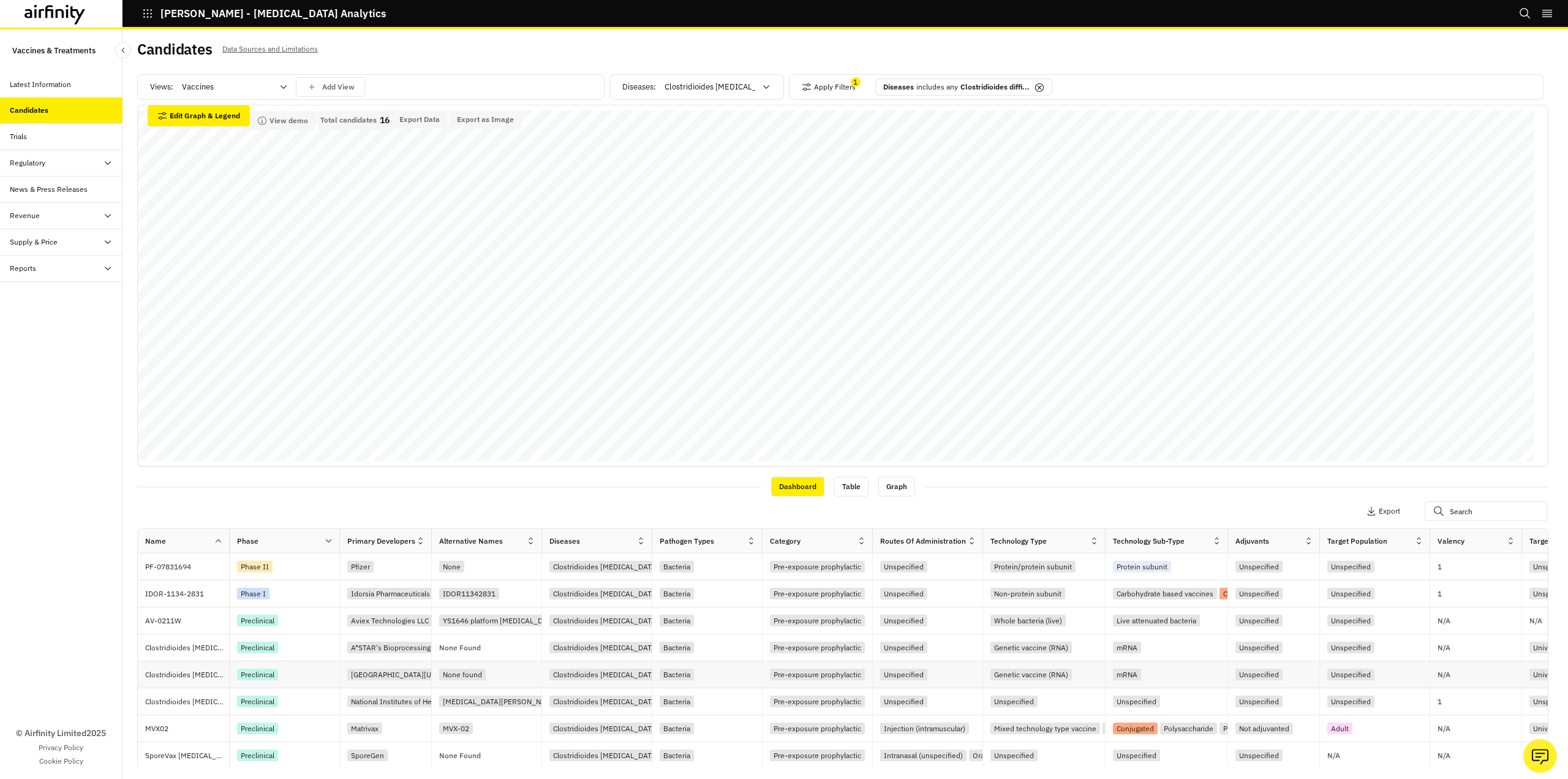
drag, startPoint x: 255, startPoint y: 672, endPoint x: 568, endPoint y: 665, distance: 313.1
click at [255, 672] on div "Preclinical" at bounding box center [257, 674] width 41 height 12
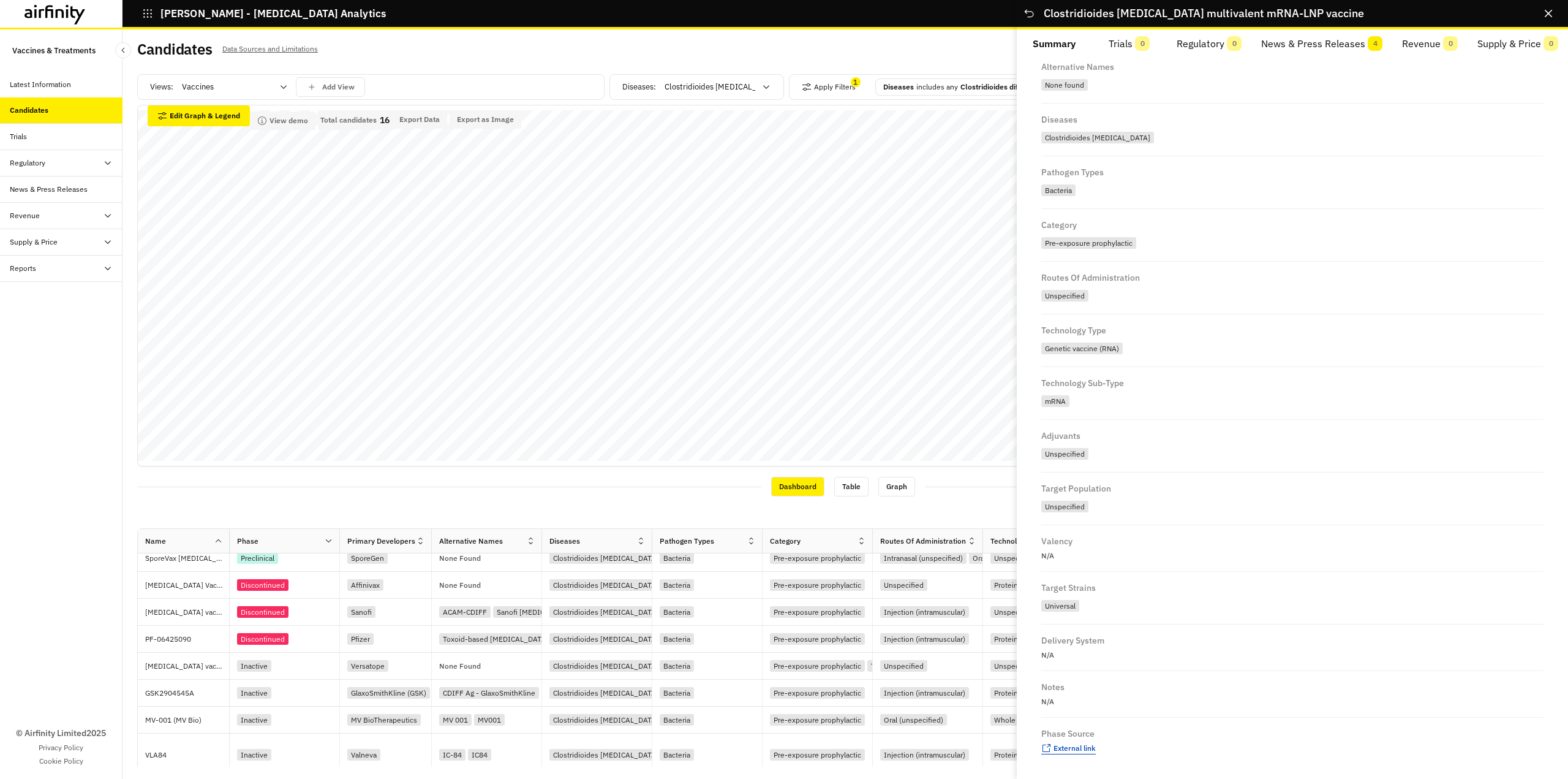
click at [1068, 752] on span "External link" at bounding box center [1074, 748] width 42 height 9
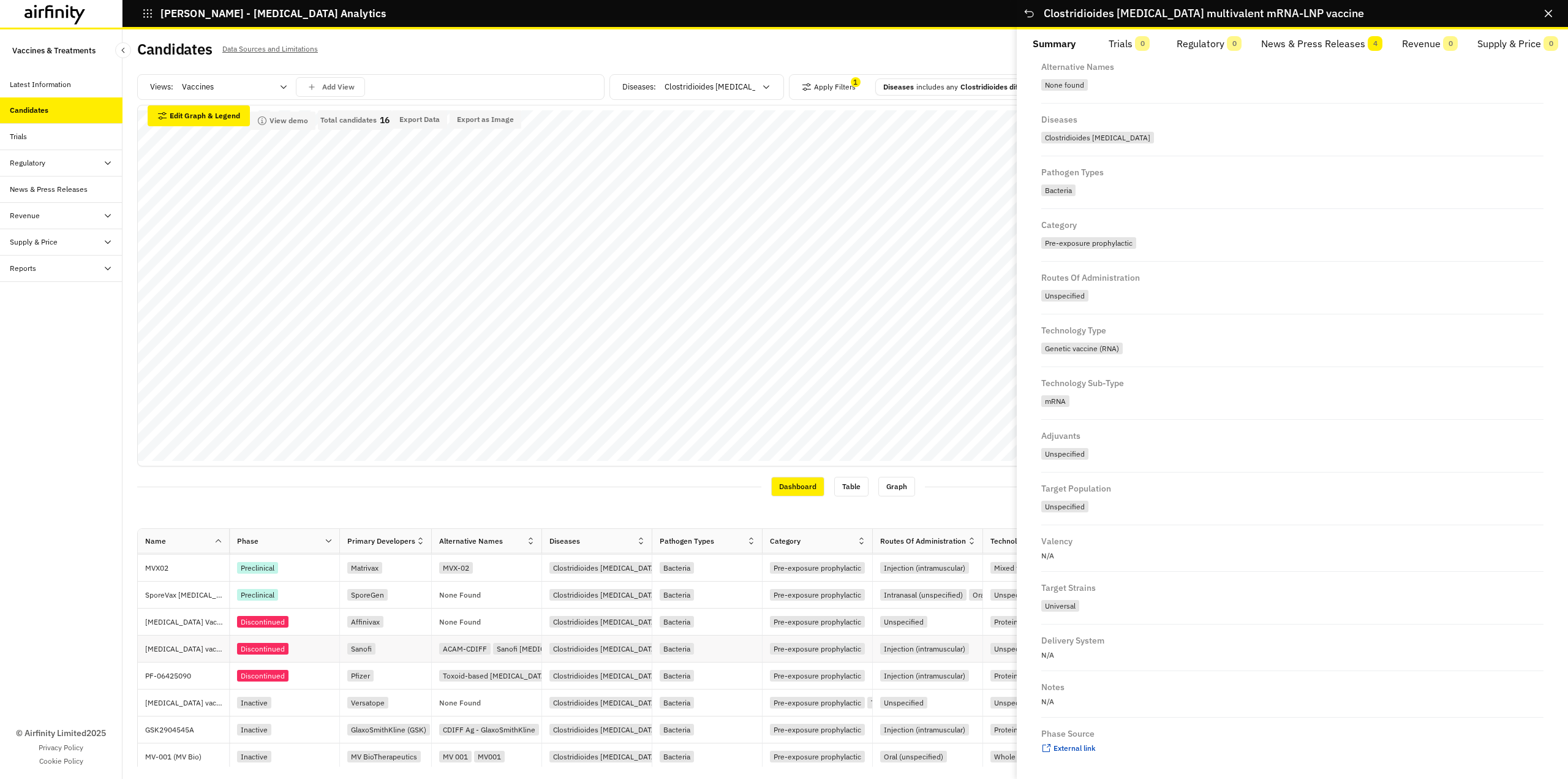
scroll to position [139, 0]
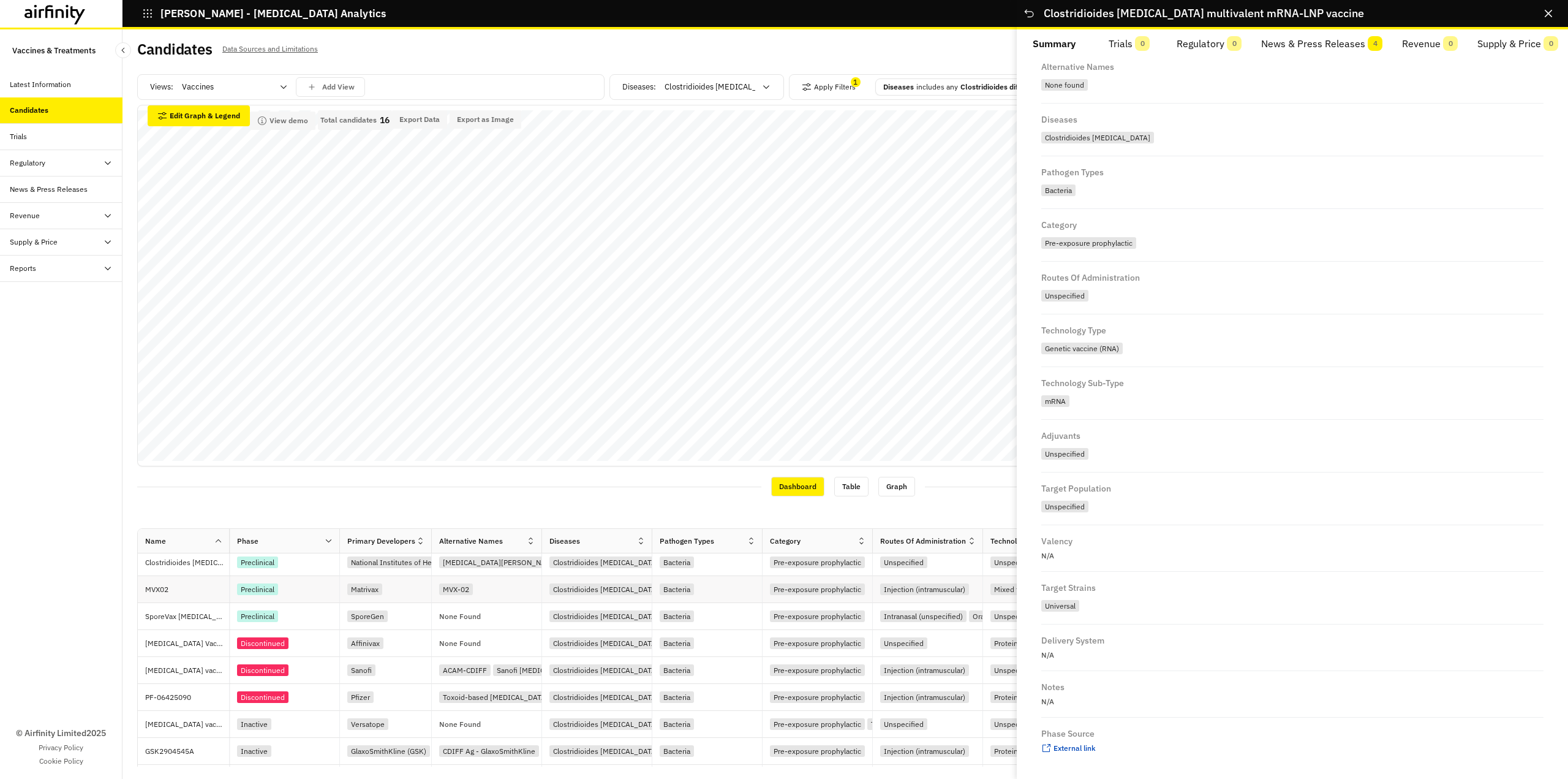
click at [262, 587] on div "Preclinical" at bounding box center [257, 589] width 41 height 12
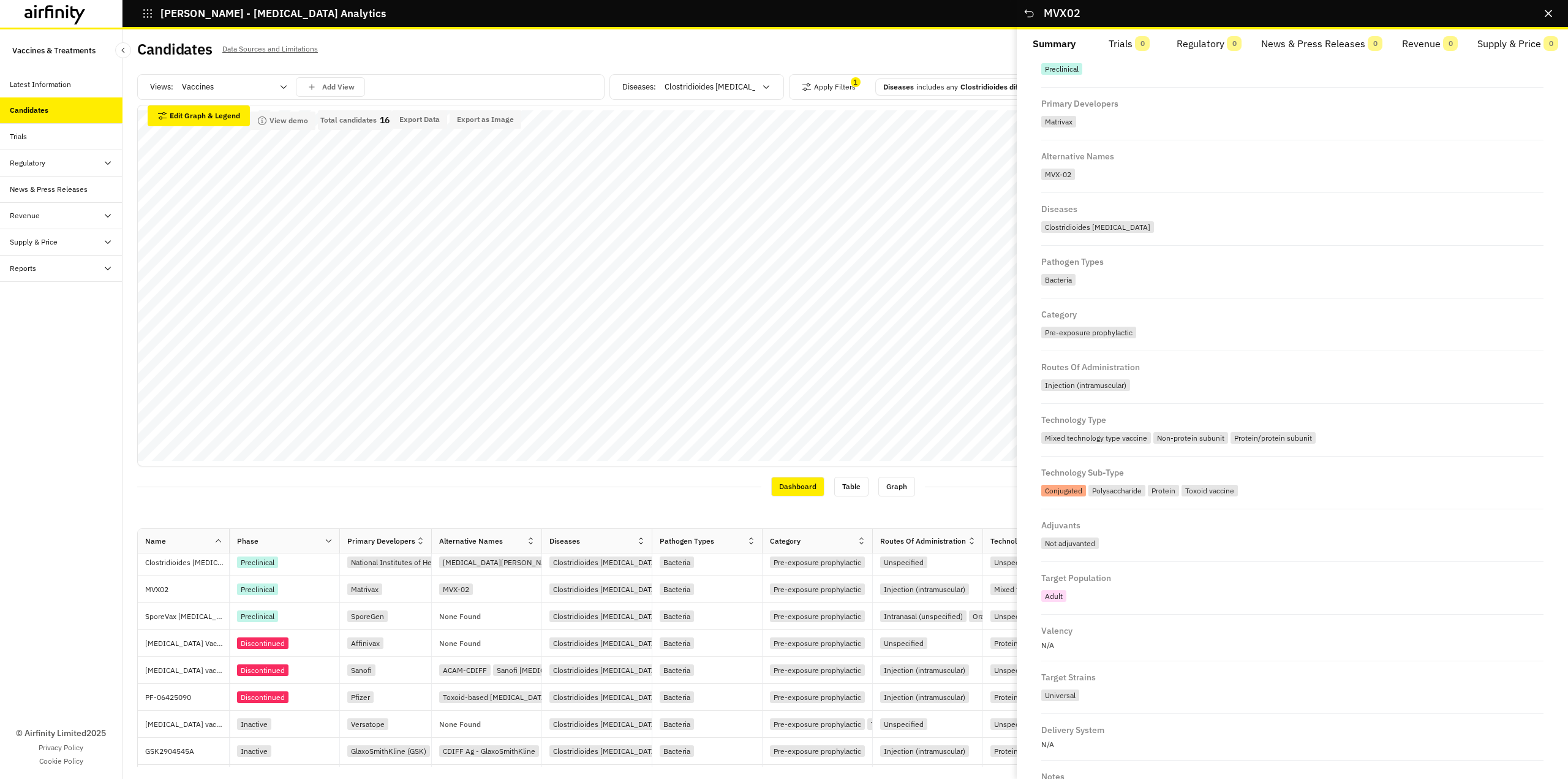
scroll to position [179, 0]
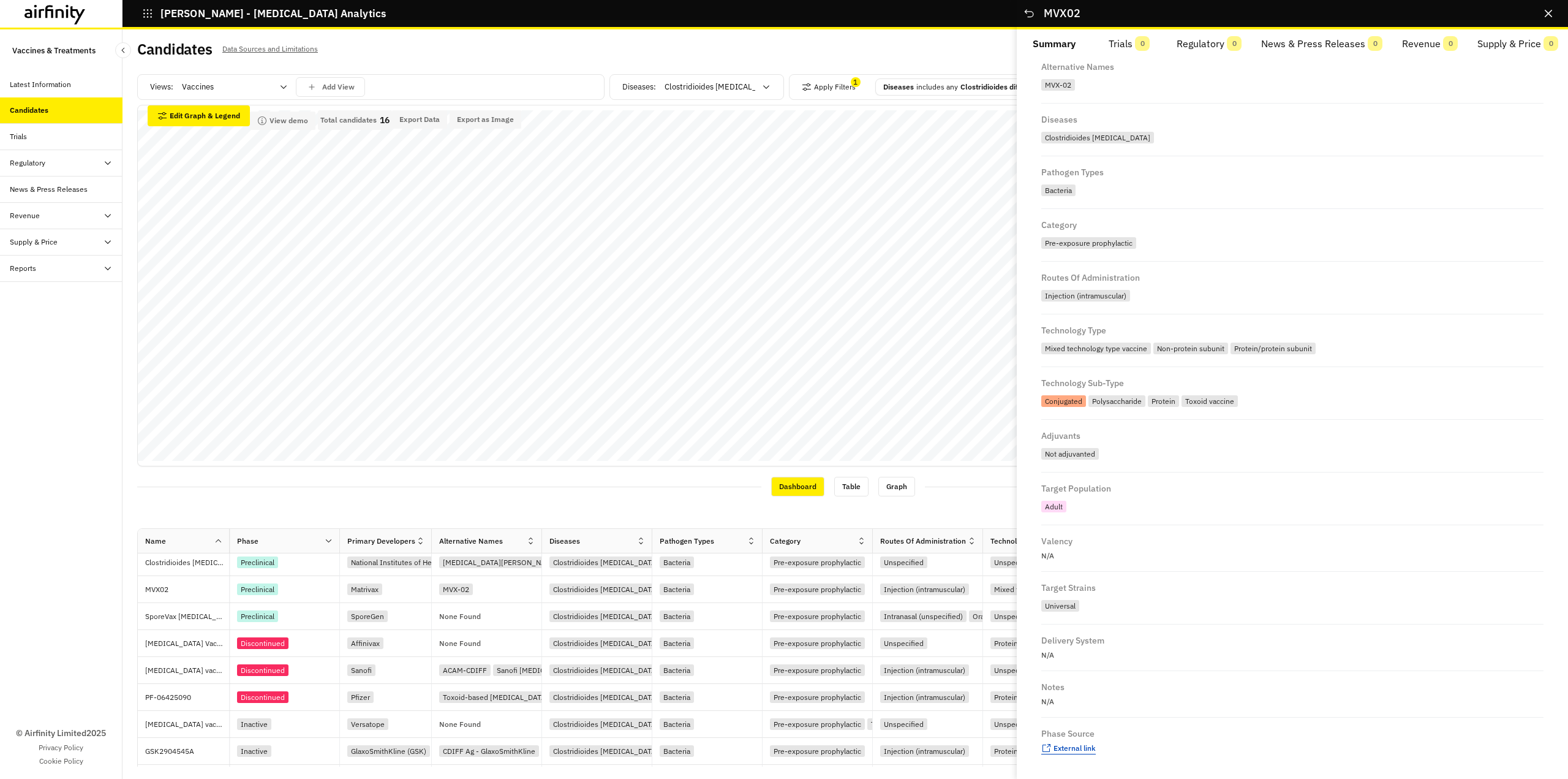
click at [1078, 747] on span "External link" at bounding box center [1074, 748] width 42 height 9
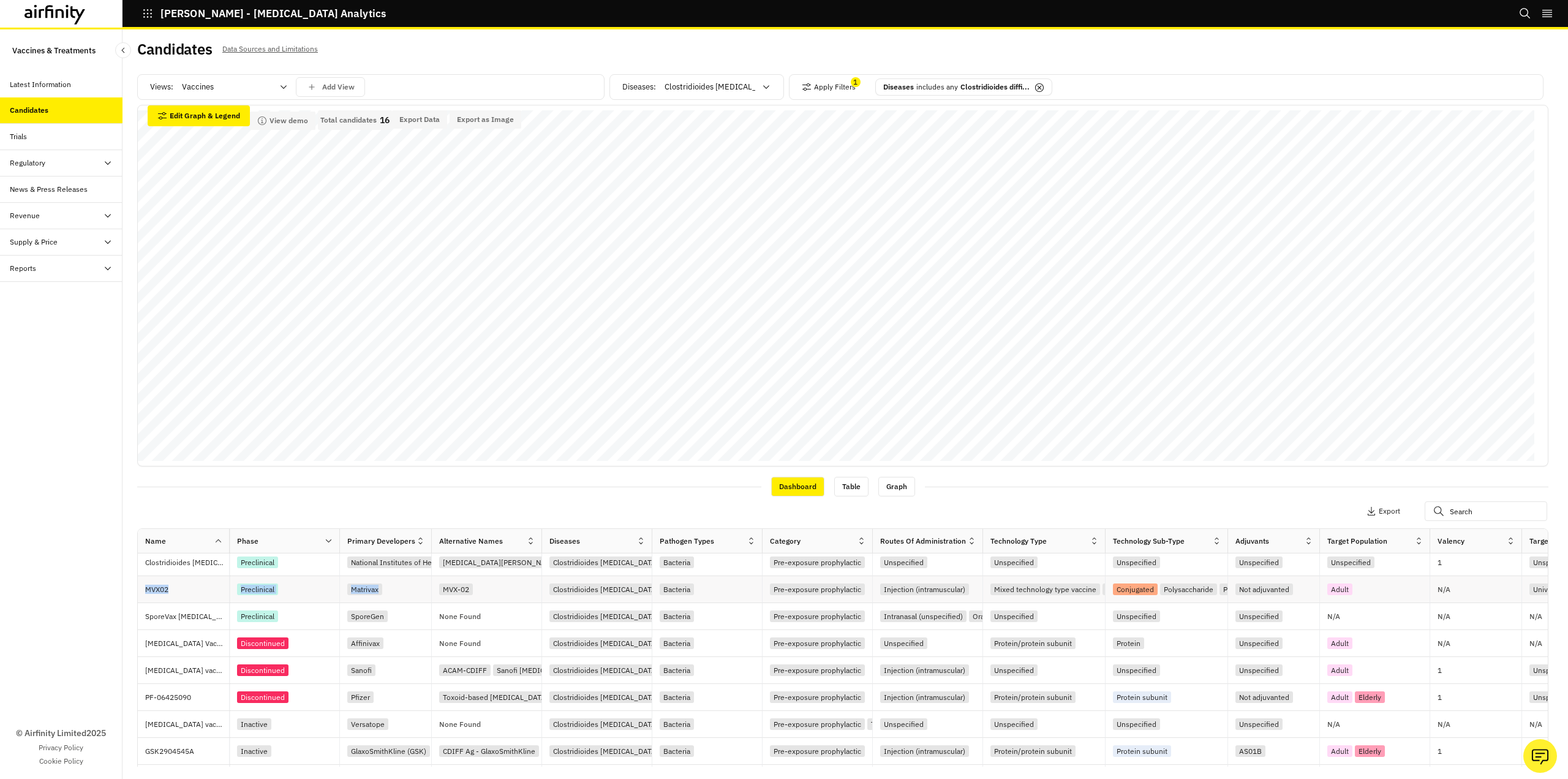
drag, startPoint x: 143, startPoint y: 594, endPoint x: 382, endPoint y: 585, distance: 239.2
click at [382, 585] on div "MVX02 Preclinical Matrivax MVX-02 Clostridioides [MEDICAL_DATA] Bacteria Pre-ex…" at bounding box center [1135, 589] width 1997 height 27
copy div "MVX02 Preclinical Matrivax"
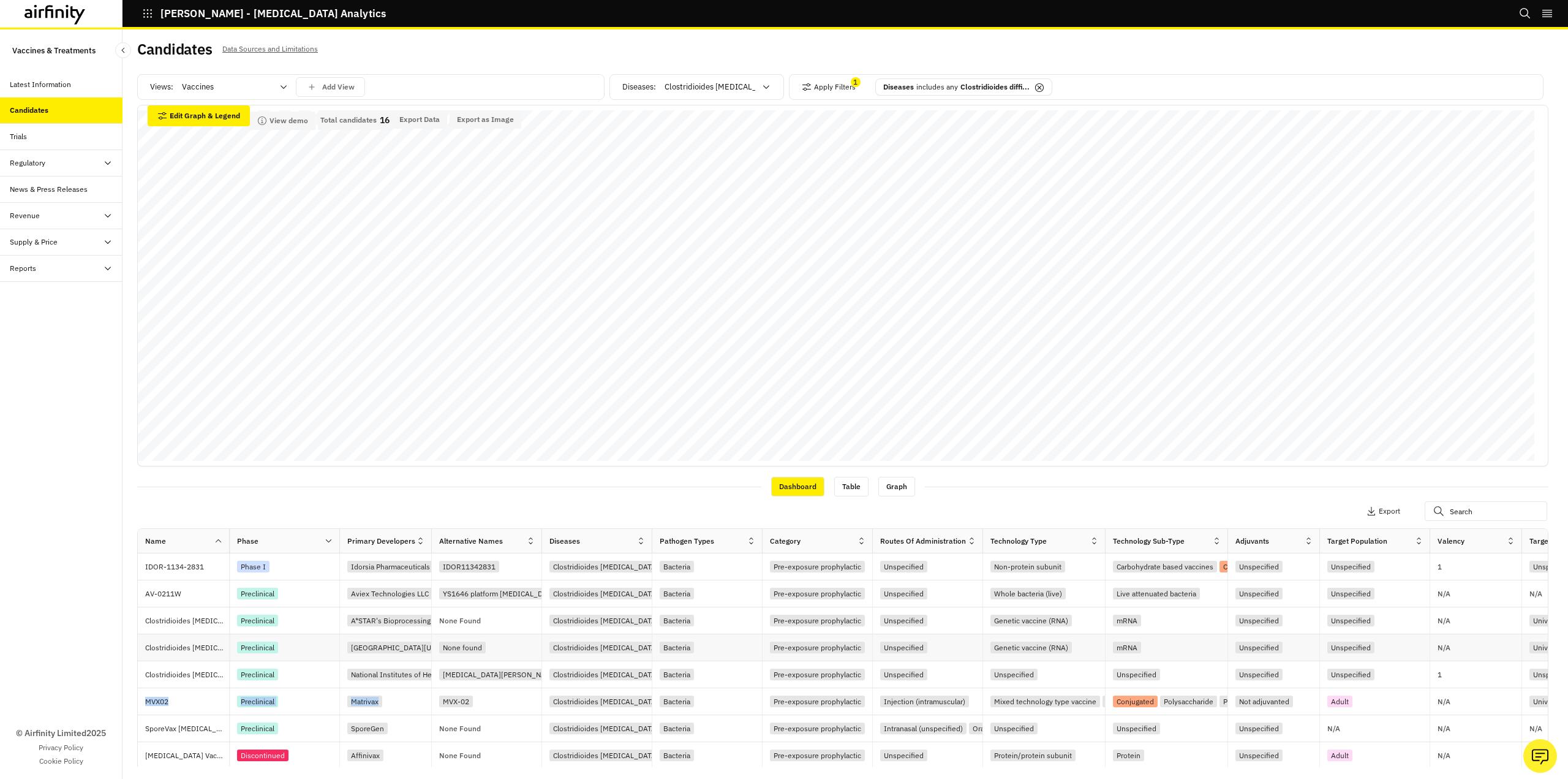
scroll to position [16, 0]
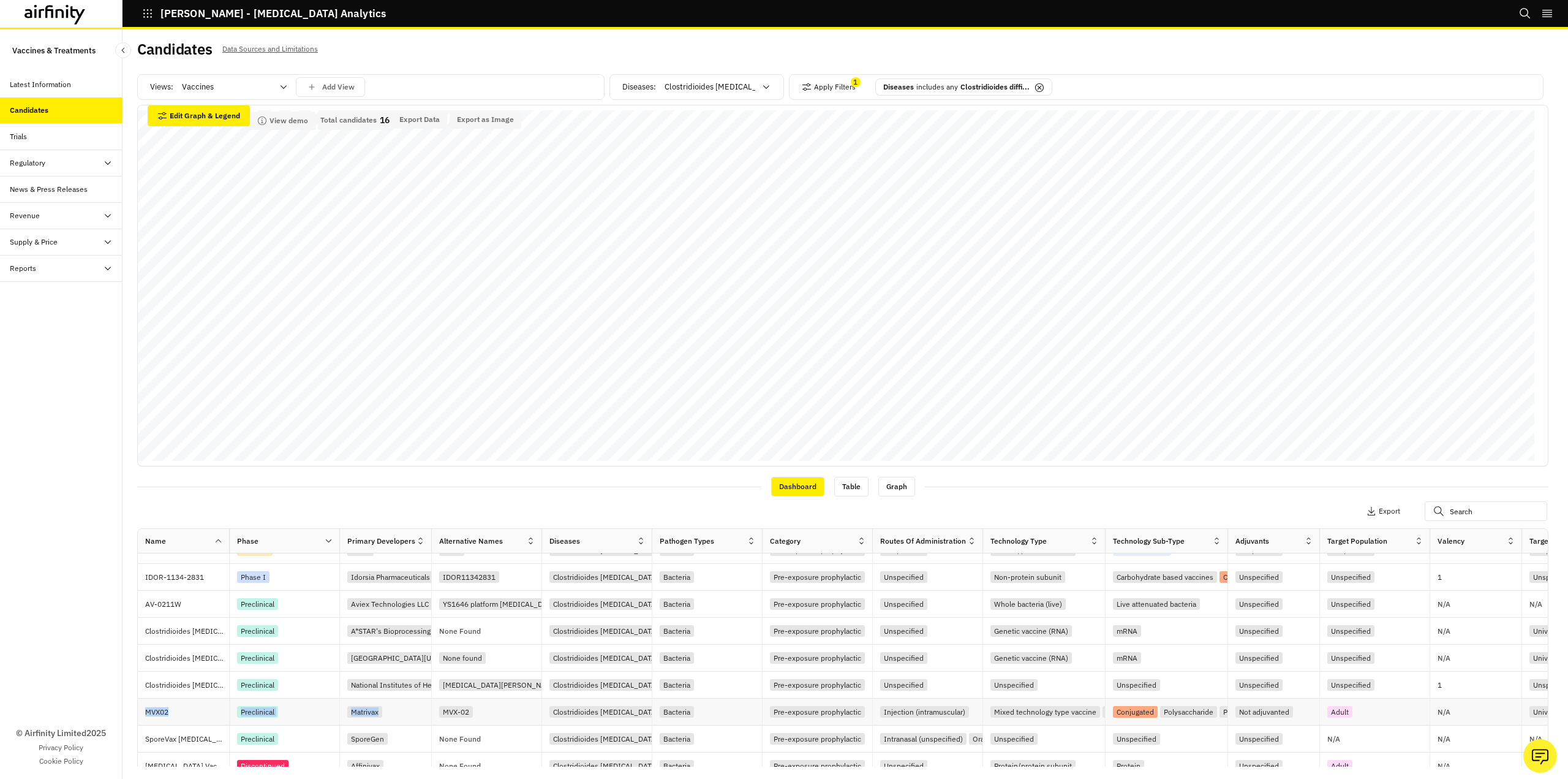
click at [159, 713] on p "MVX02" at bounding box center [187, 713] width 84 height 12
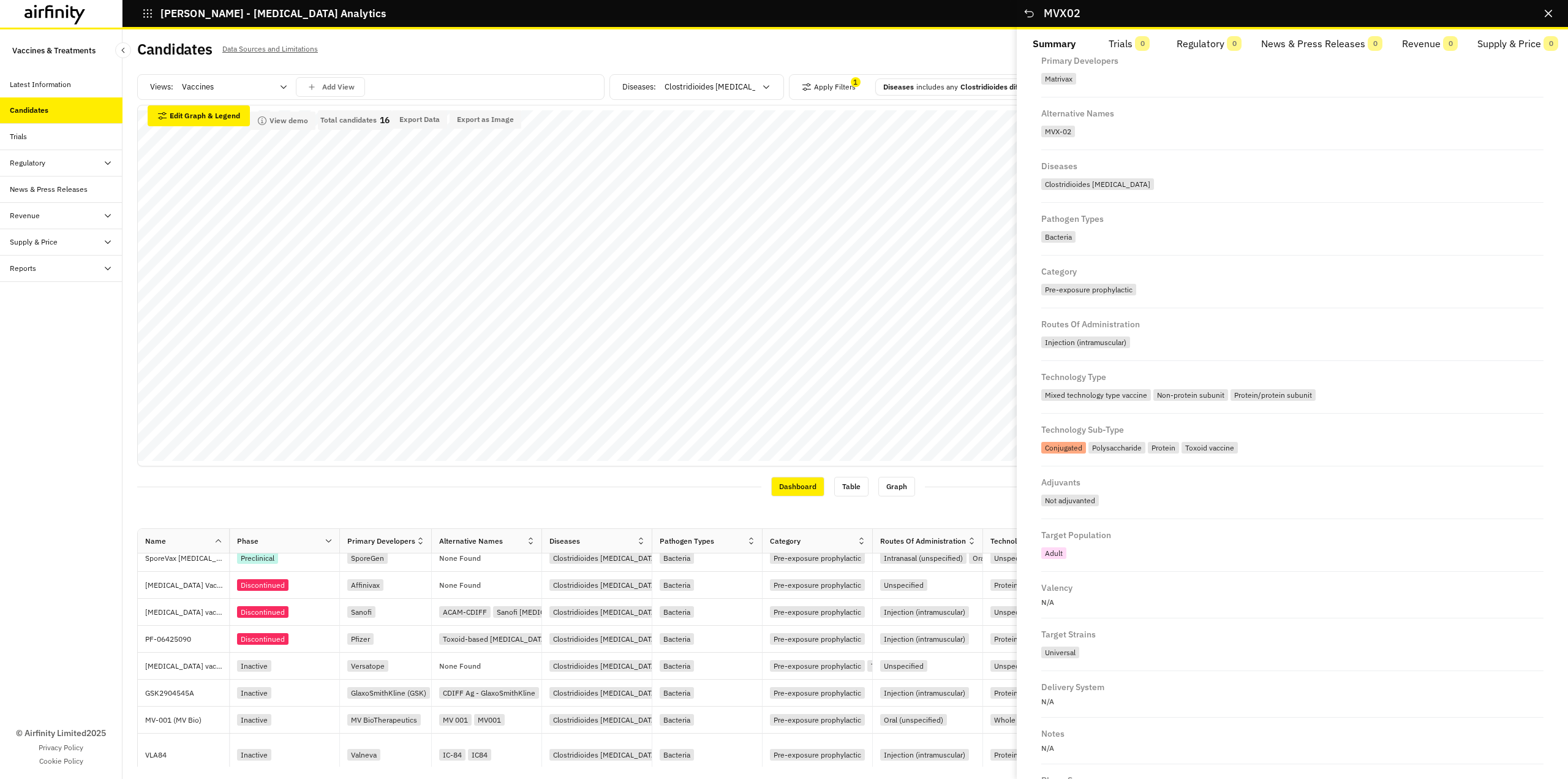
scroll to position [179, 0]
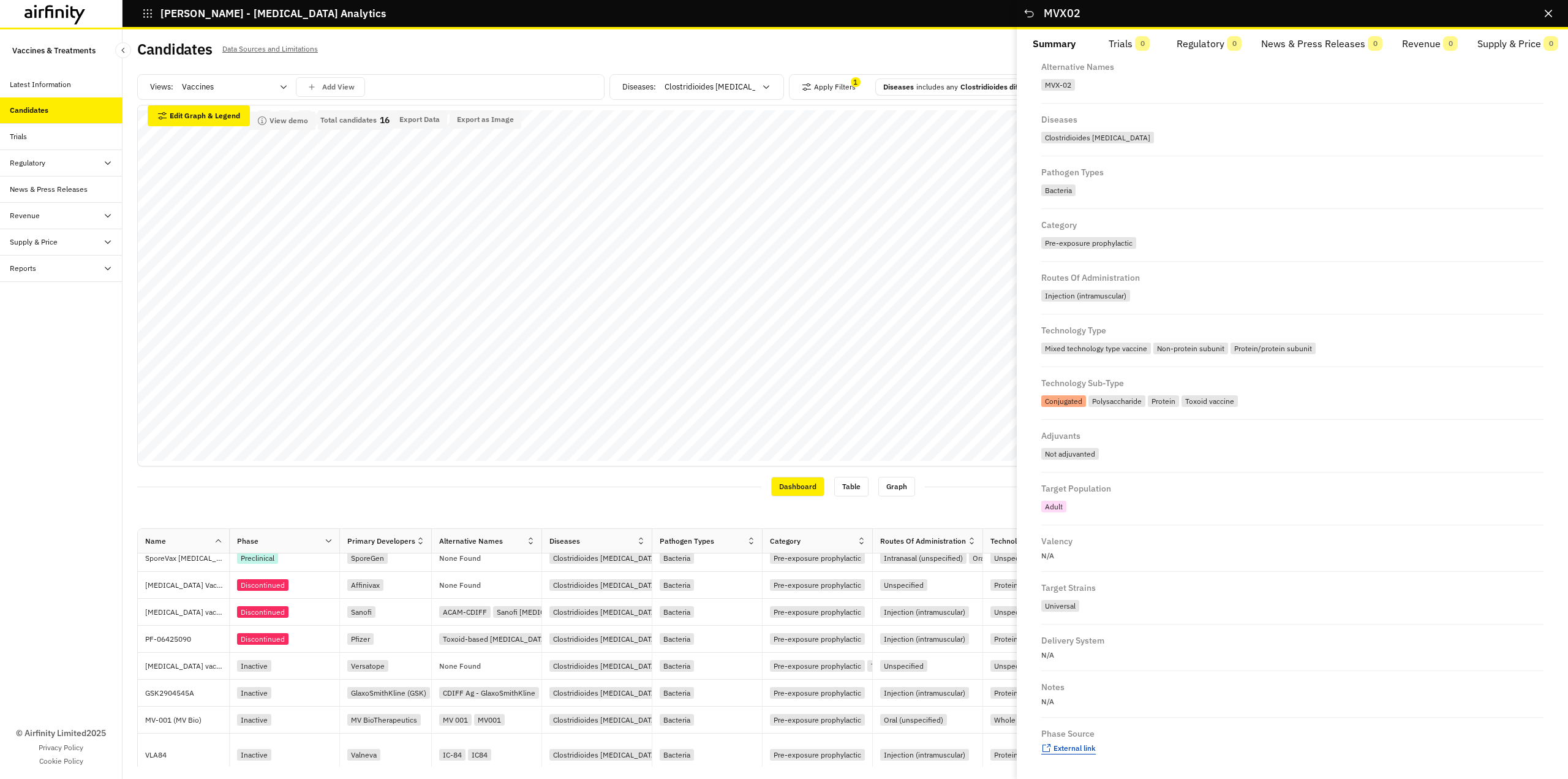
click at [1067, 750] on span "External link" at bounding box center [1074, 748] width 42 height 9
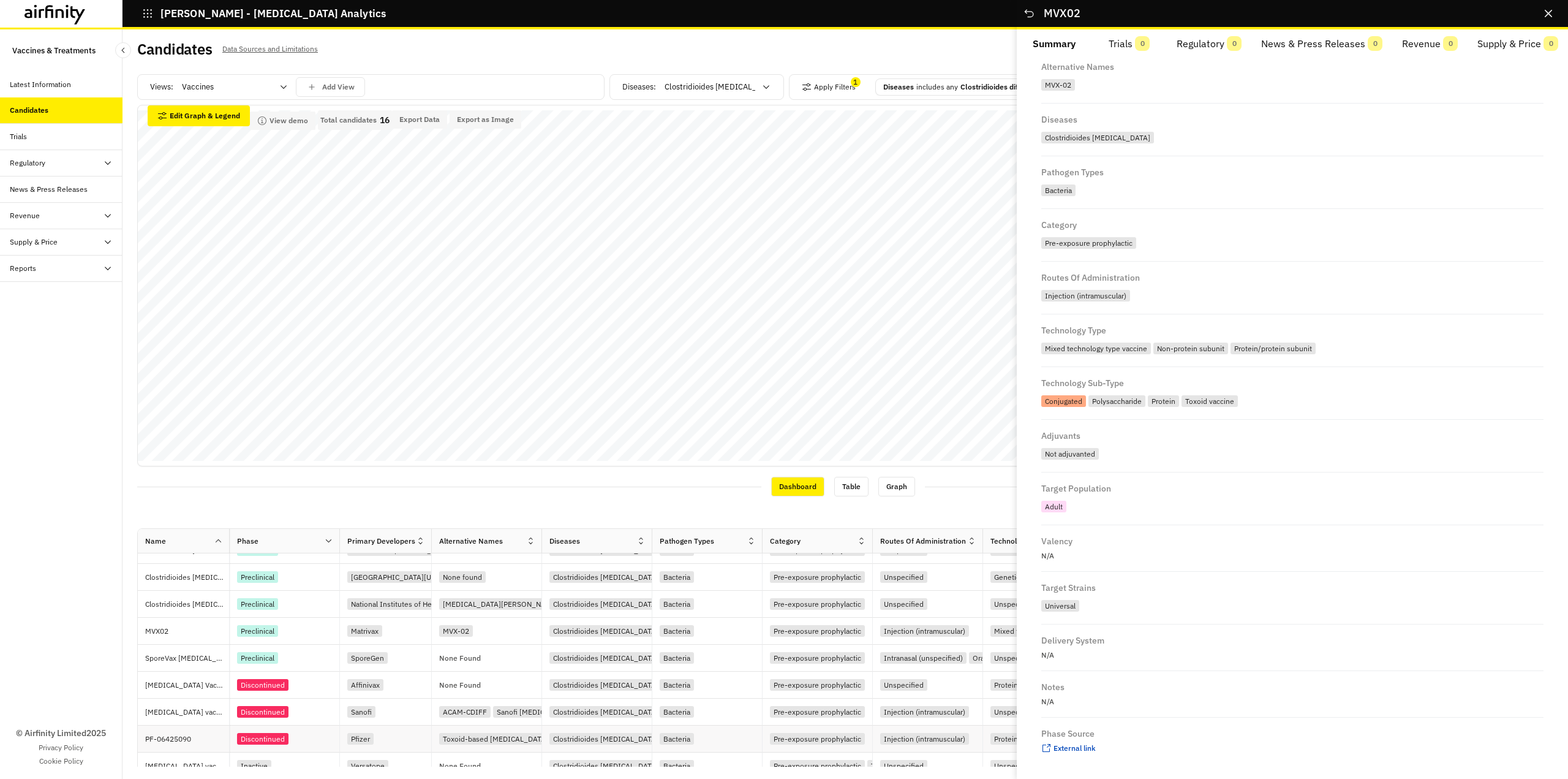
scroll to position [78, 0]
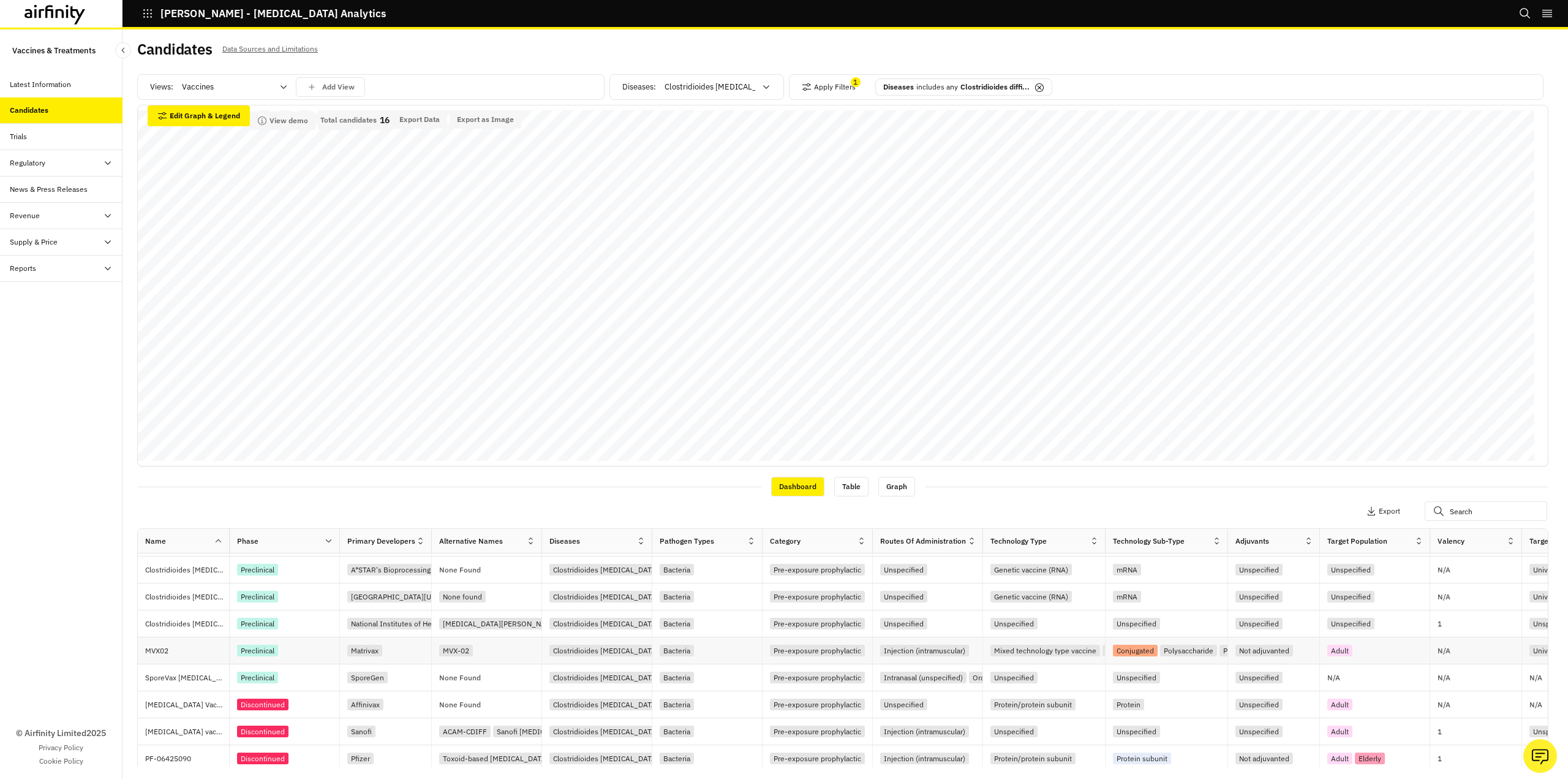
click at [168, 651] on p "MVX02" at bounding box center [187, 651] width 84 height 12
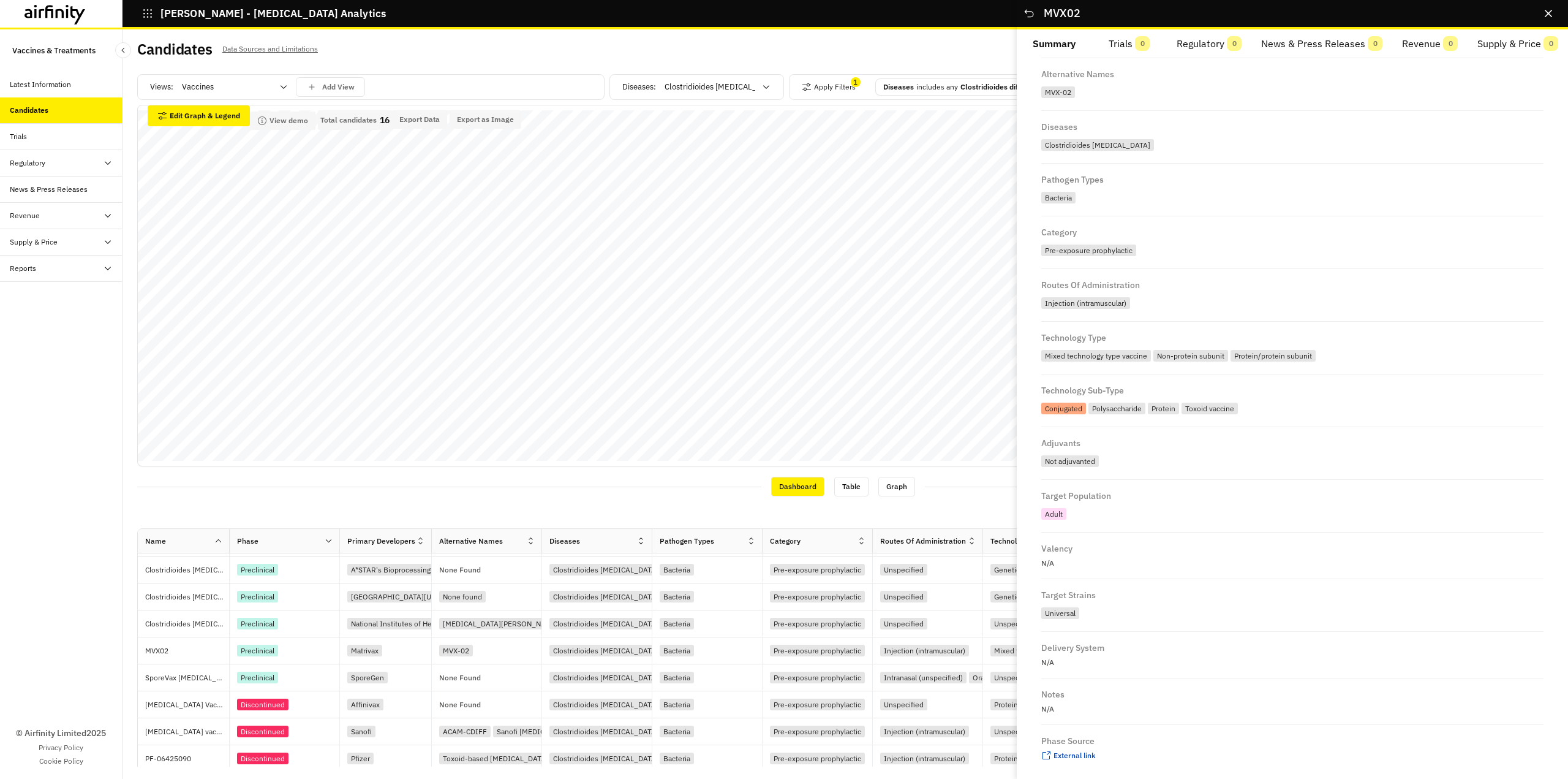
scroll to position [179, 0]
click at [1070, 746] on span "External link" at bounding box center [1074, 748] width 42 height 9
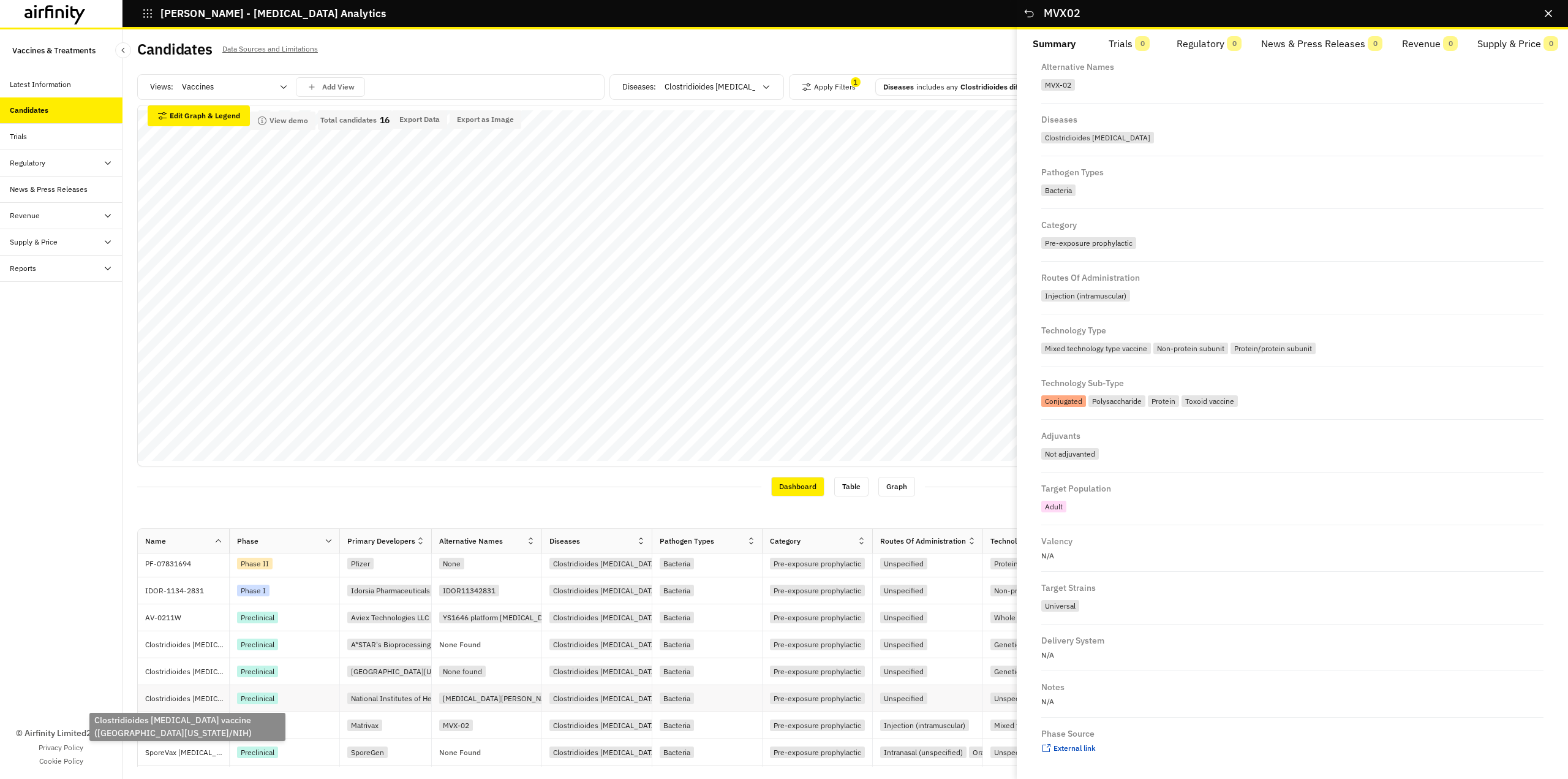
scroll to position [0, 0]
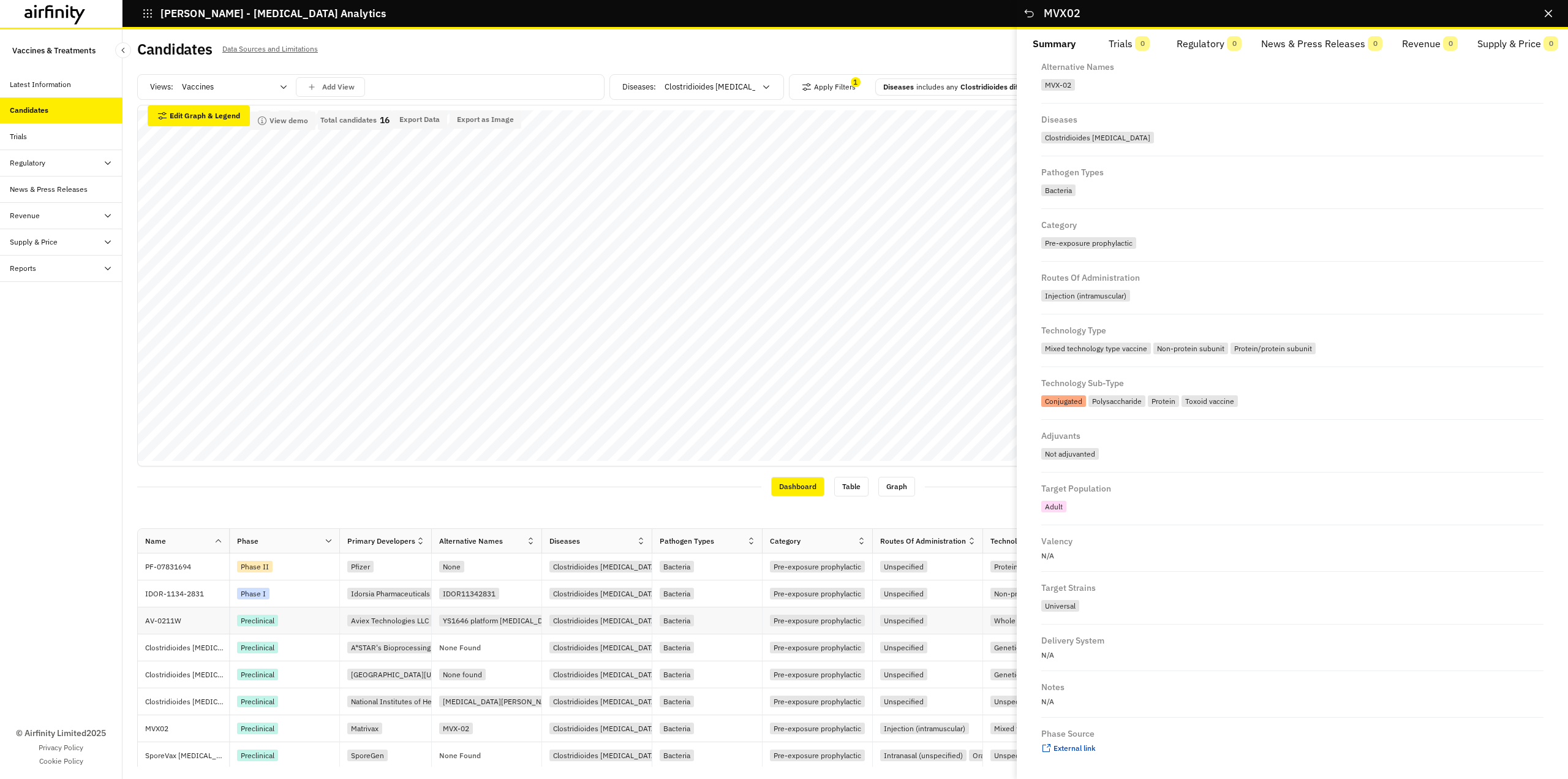
click at [169, 621] on p "AV-0211W" at bounding box center [187, 621] width 84 height 12
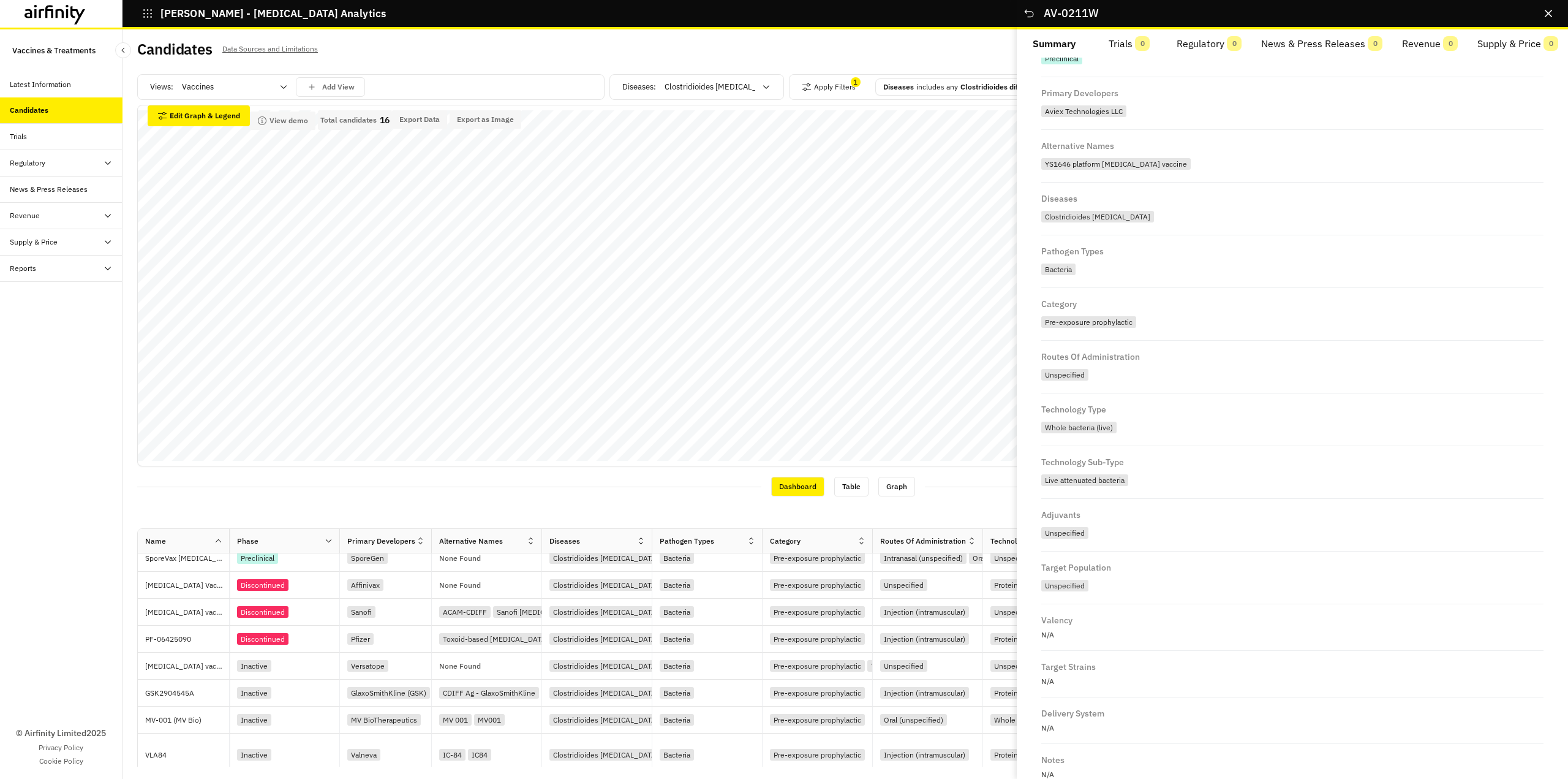
scroll to position [172, 0]
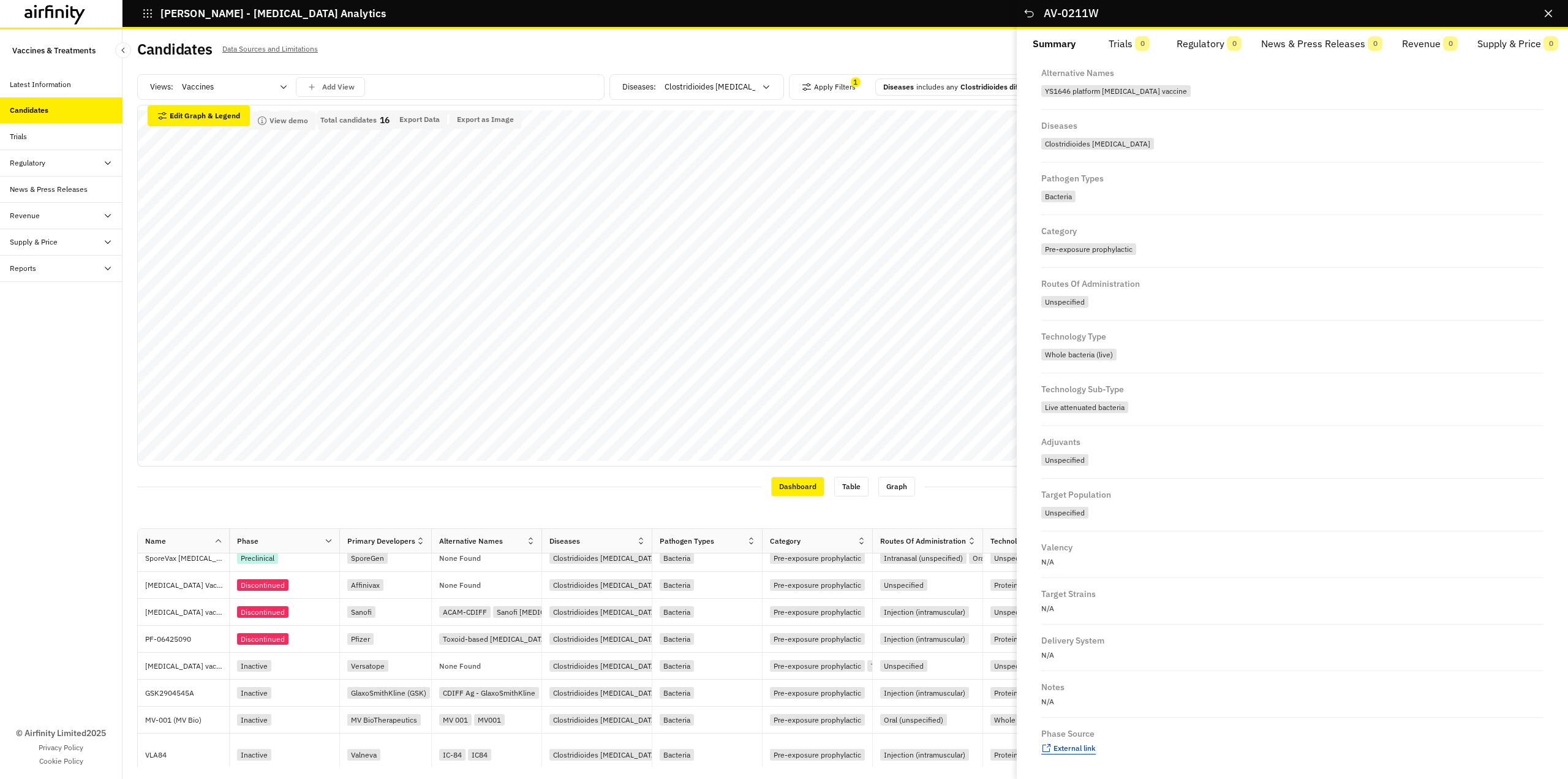
click at [1088, 745] on span "External link" at bounding box center [1074, 748] width 42 height 9
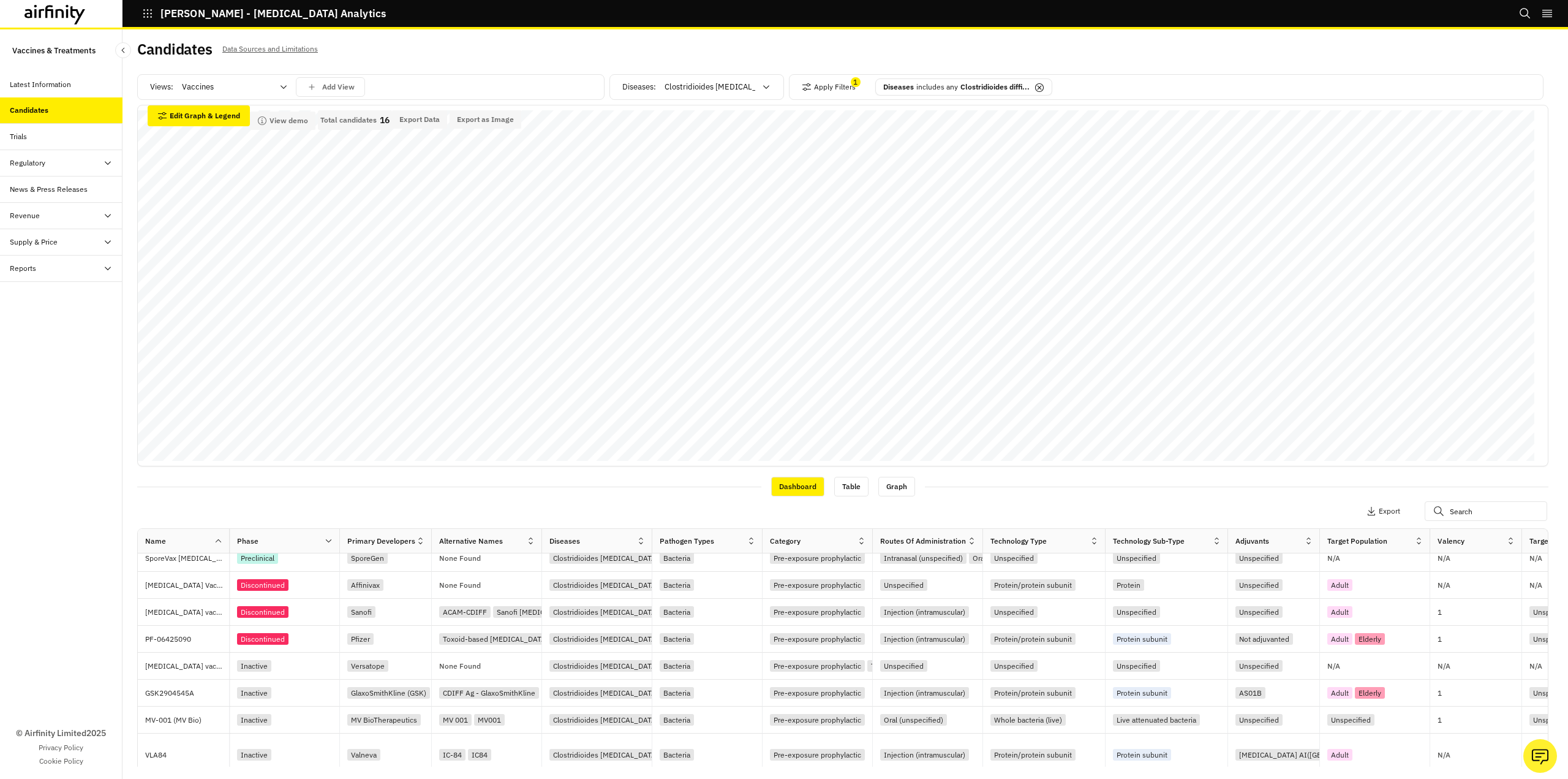
drag, startPoint x: 336, startPoint y: 13, endPoint x: 170, endPoint y: 22, distance: 166.2
click at [172, 22] on div "[PERSON_NAME] - [MEDICAL_DATA] Analytics Bookmarks Settings Logout" at bounding box center [784, 15] width 1568 height 29
drag, startPoint x: 161, startPoint y: 19, endPoint x: 232, endPoint y: 19, distance: 71.0
click at [232, 19] on p "[PERSON_NAME] - [MEDICAL_DATA] Analytics" at bounding box center [273, 13] width 226 height 11
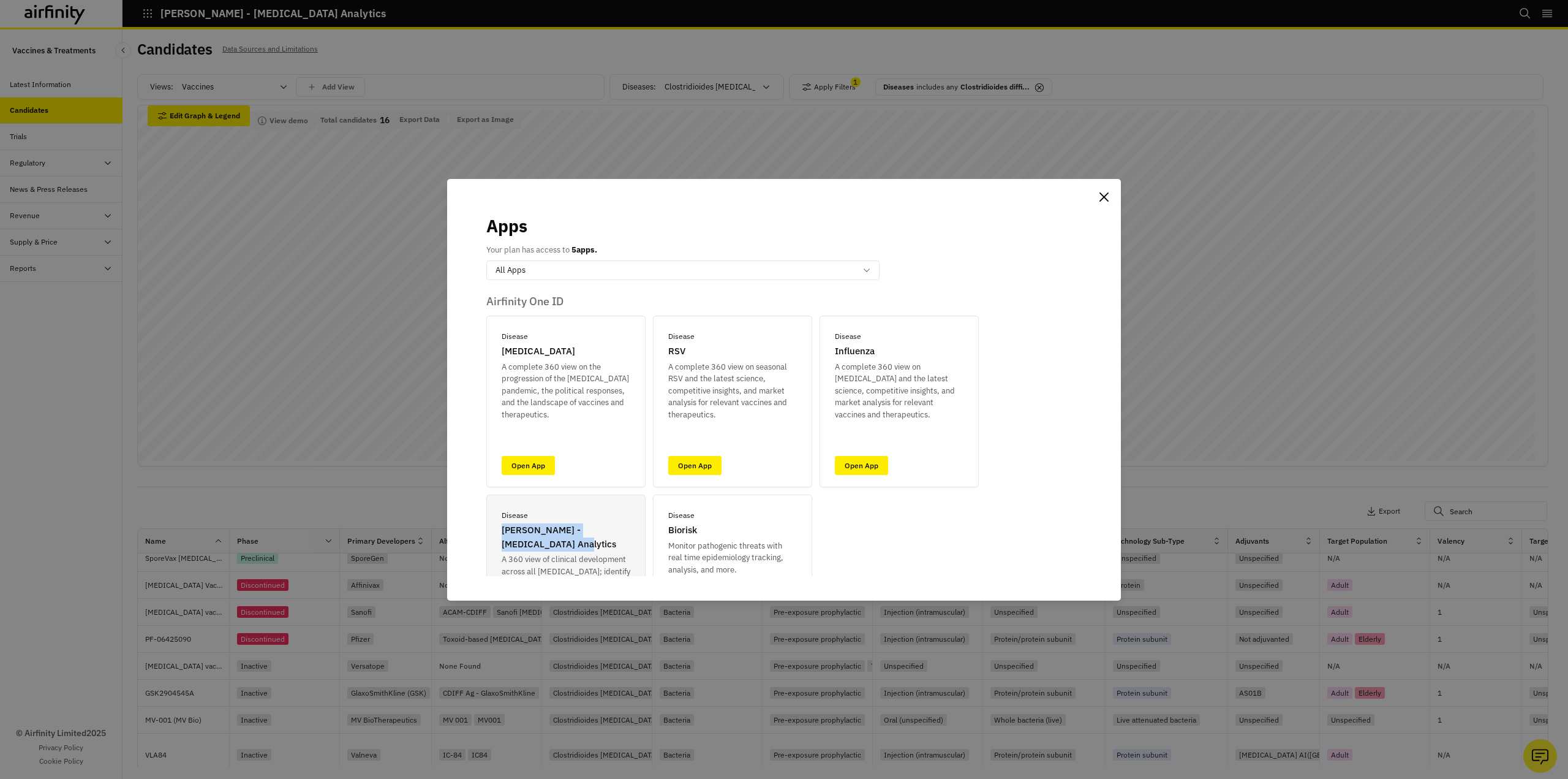
drag, startPoint x: 502, startPoint y: 532, endPoint x: 542, endPoint y: 543, distance: 41.5
click at [542, 543] on p "[PERSON_NAME] - [MEDICAL_DATA] Analytics" at bounding box center [565, 537] width 129 height 28
copy p "[PERSON_NAME] - [MEDICAL_DATA] Analytics"
drag, startPoint x: 1102, startPoint y: 199, endPoint x: 1085, endPoint y: 211, distance: 20.8
click at [1102, 199] on icon "Close" at bounding box center [1104, 197] width 9 height 9
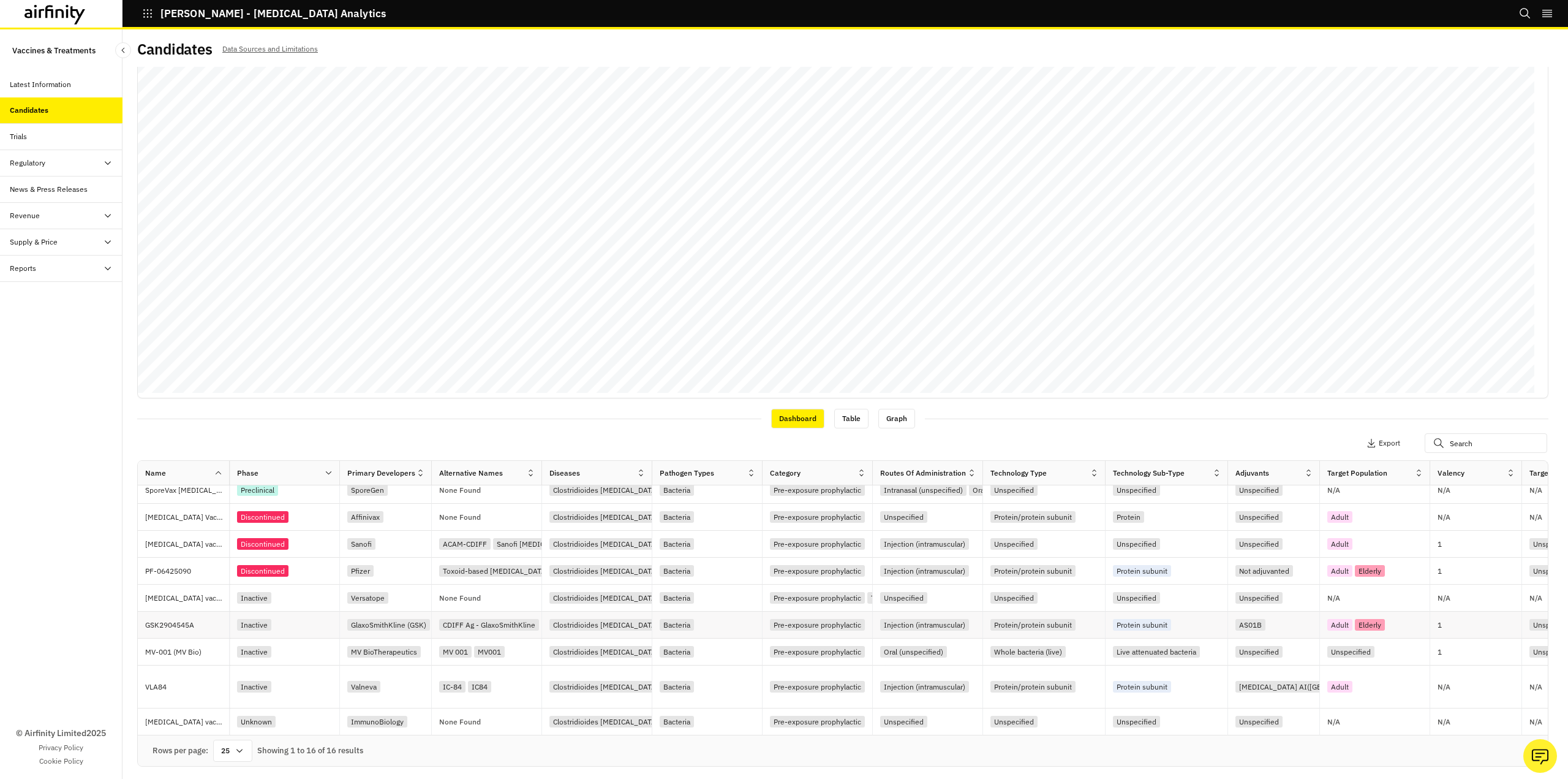
scroll to position [139, 0]
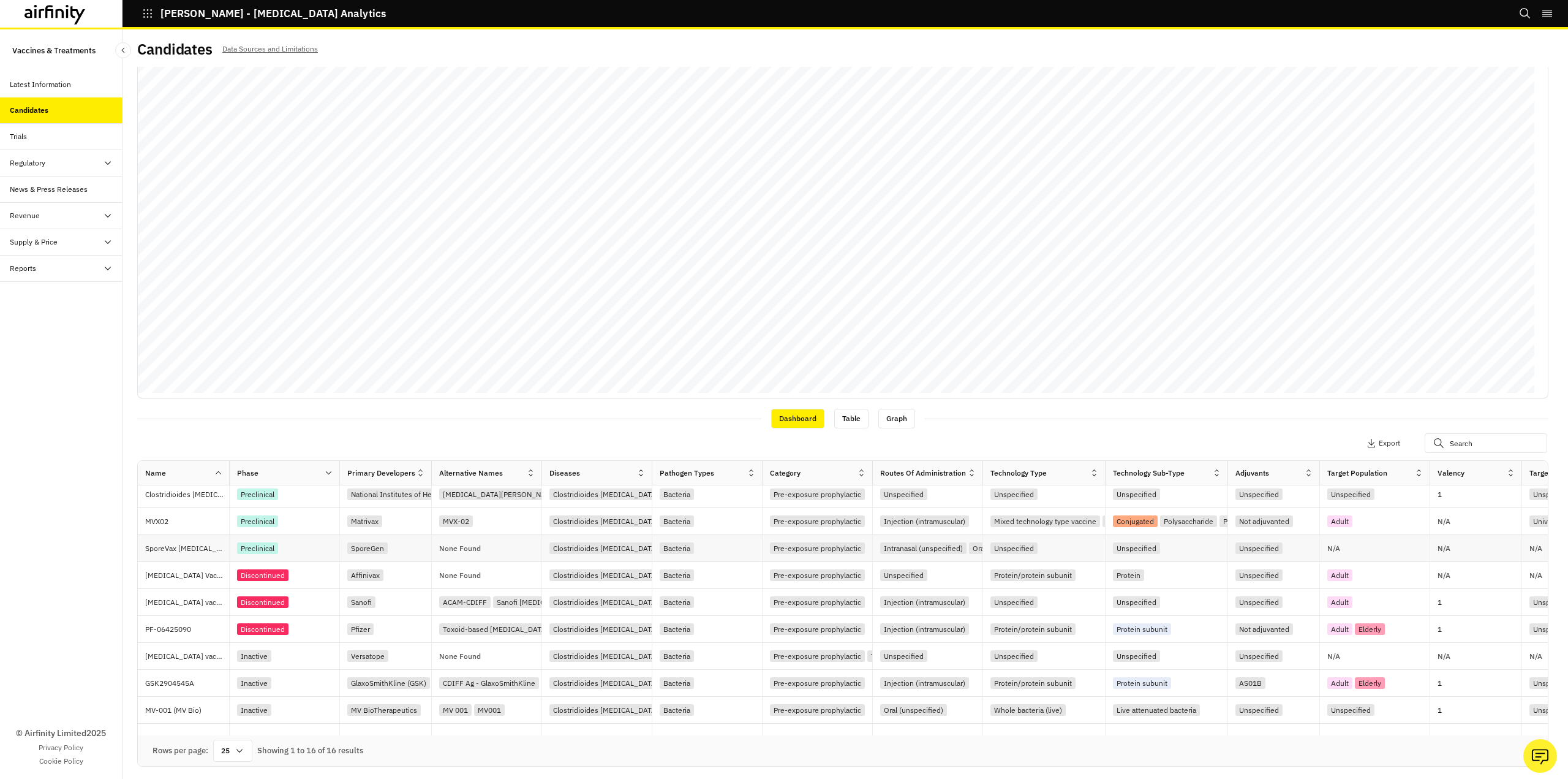
click at [196, 546] on p "SporeVax [MEDICAL_DATA] oral vaccine" at bounding box center [187, 549] width 84 height 12
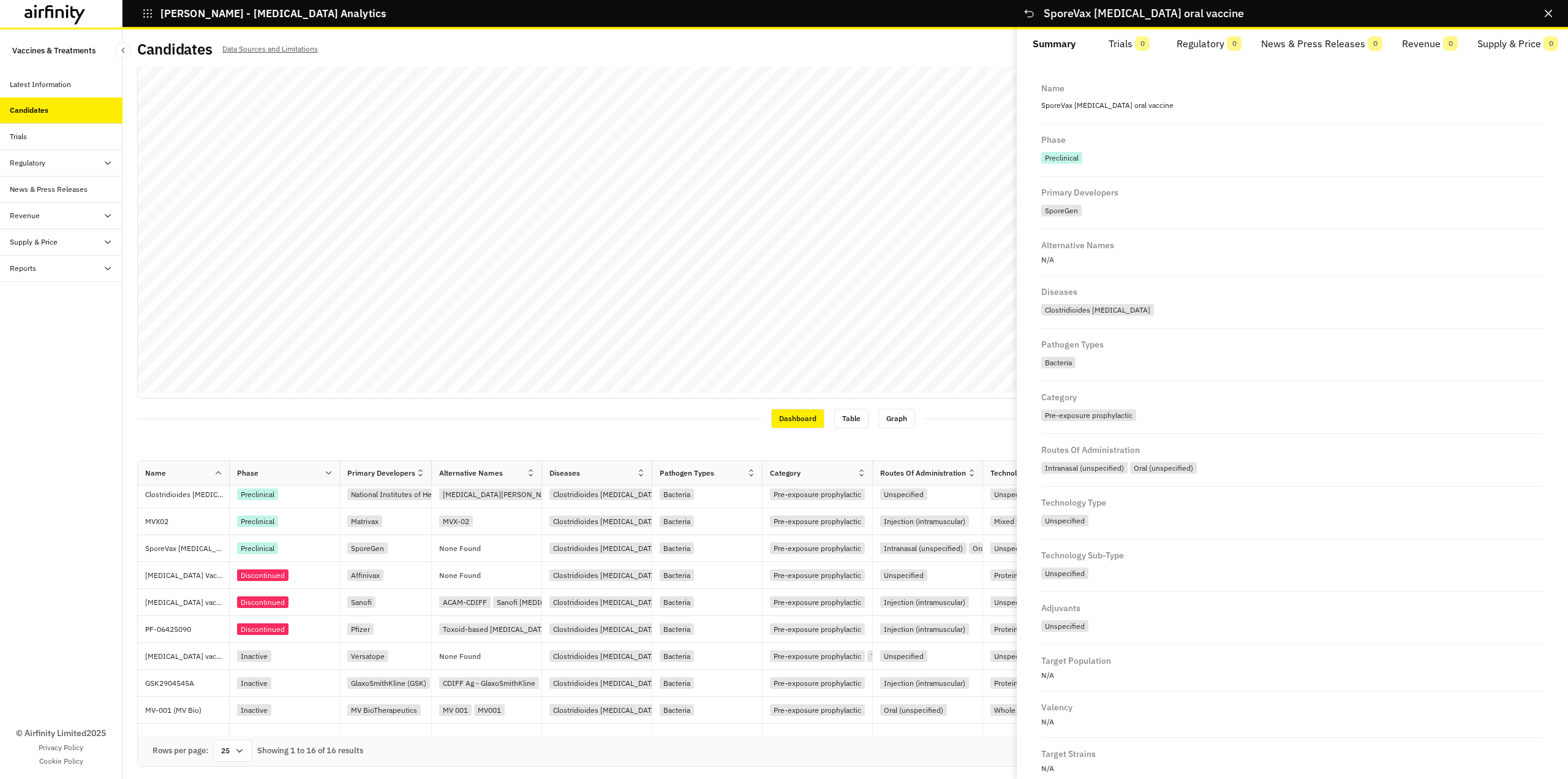
scroll to position [160, 0]
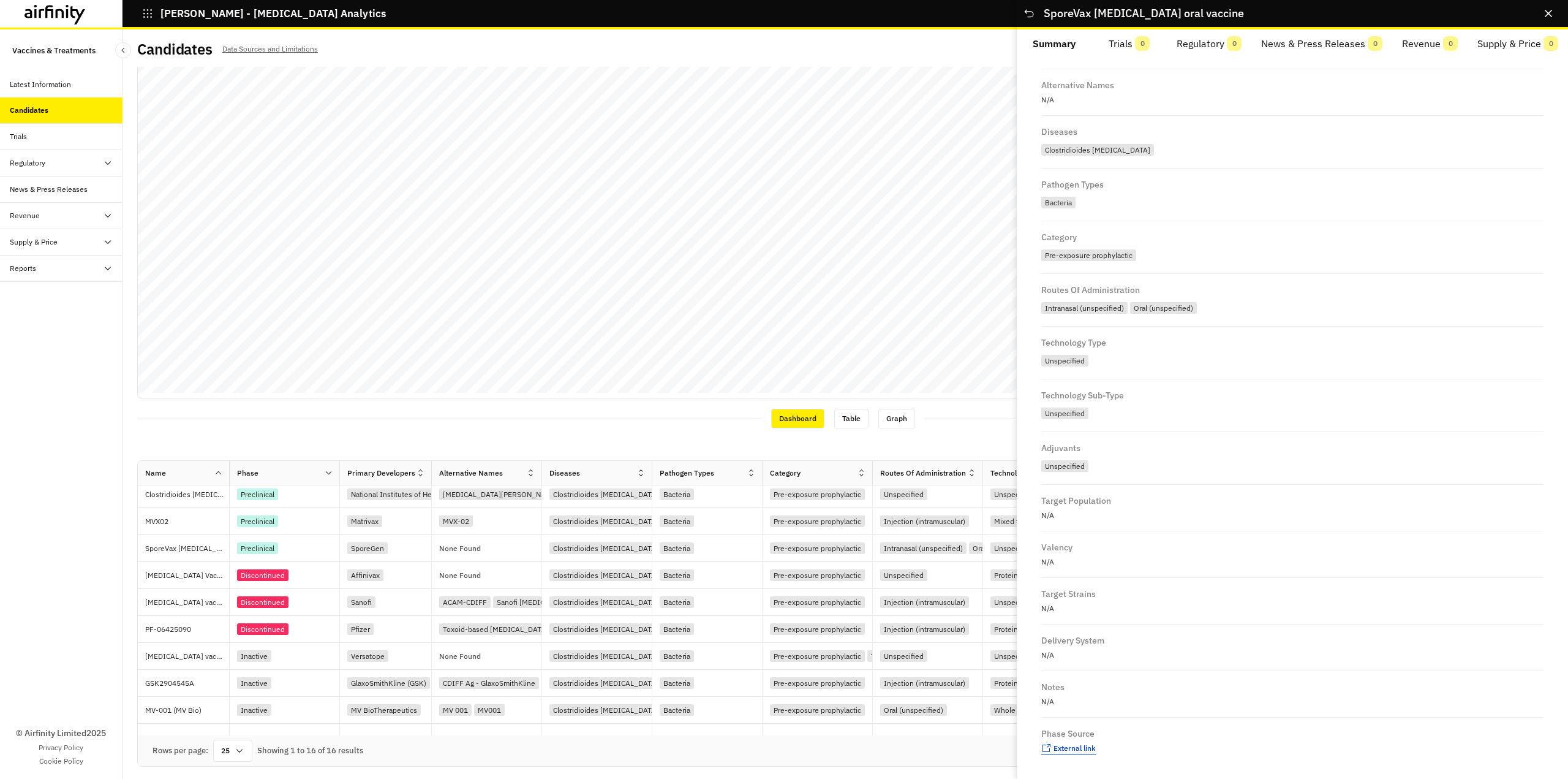
click at [1087, 744] on span "External link" at bounding box center [1074, 748] width 42 height 9
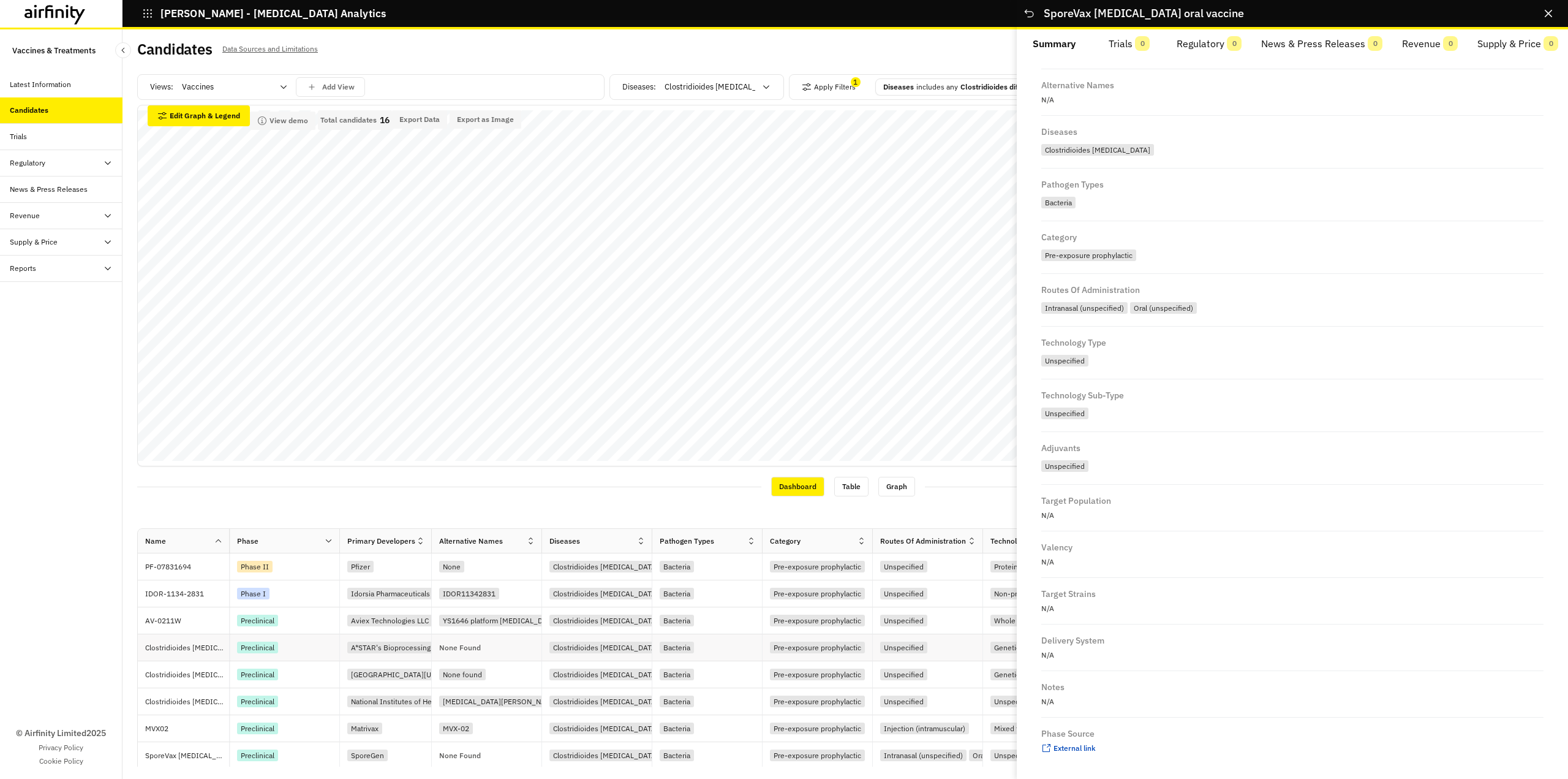
scroll to position [0, 0]
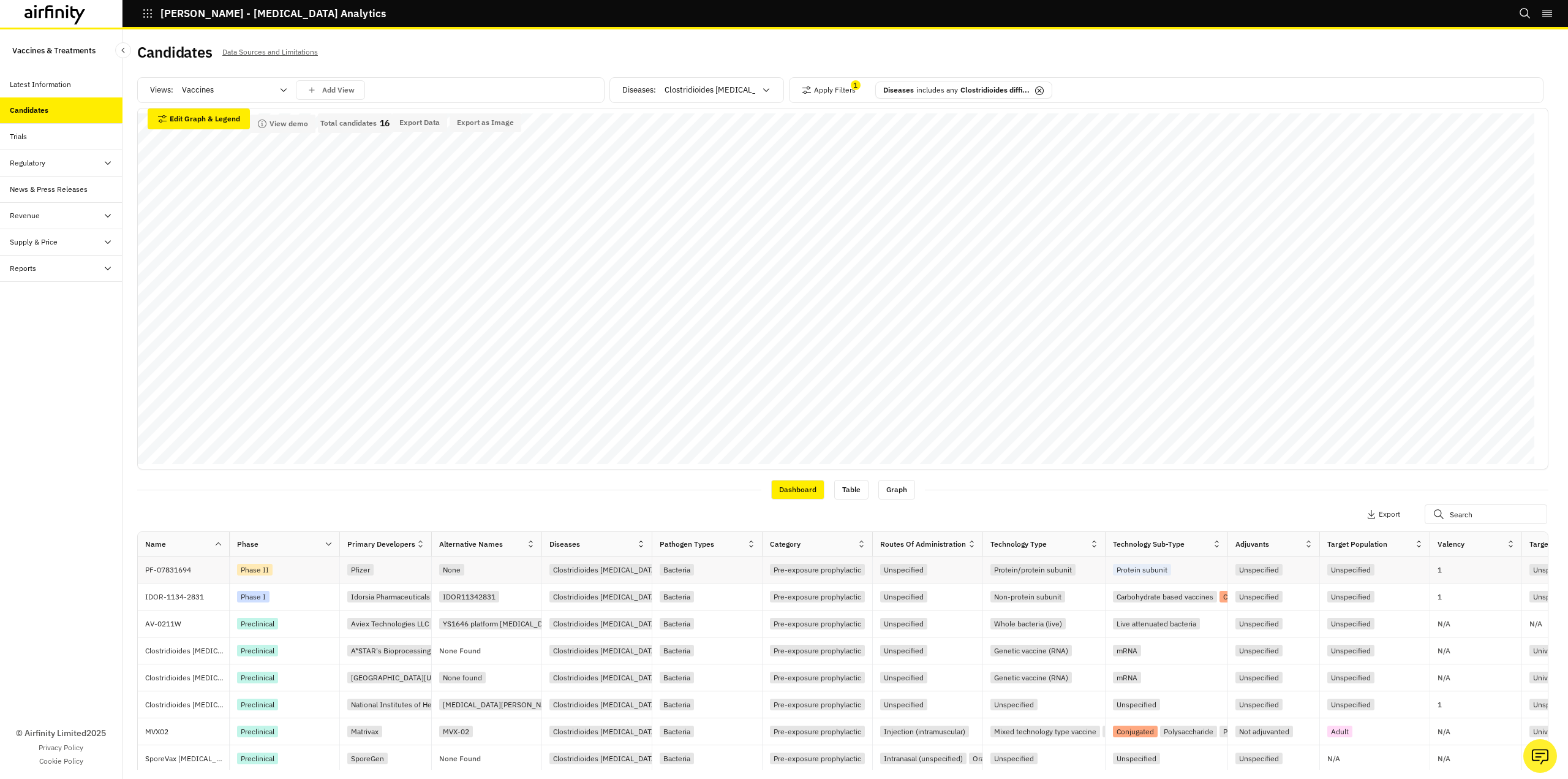
click at [185, 567] on p "PF-07831694" at bounding box center [187, 570] width 84 height 12
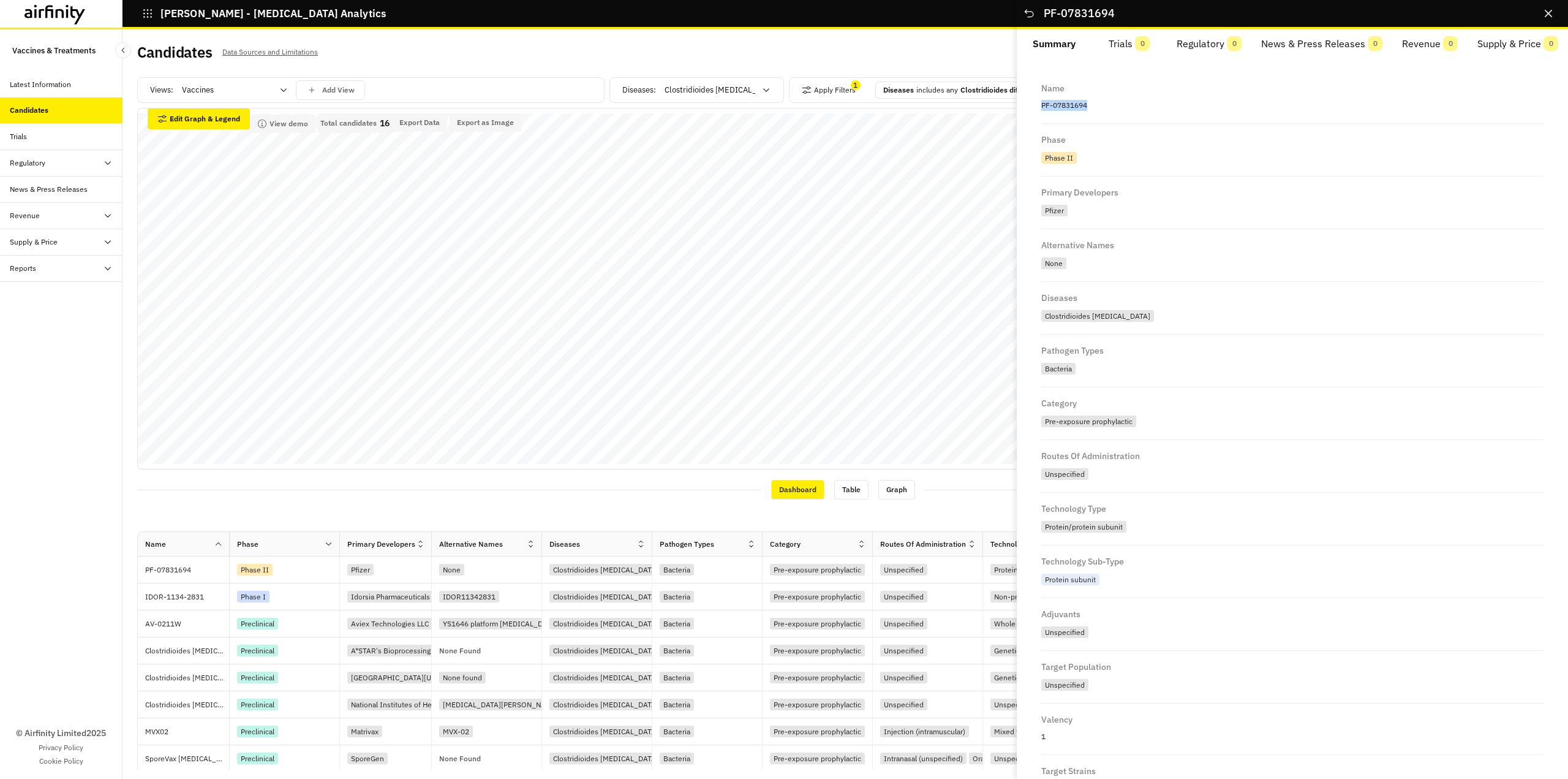
drag, startPoint x: 1098, startPoint y: 103, endPoint x: 1046, endPoint y: 104, distance: 52.0
click at [1036, 104] on div "Name PF-07831694 Phase Phase II Primary Developers Pfizer Alternative Names Non…" at bounding box center [1292, 510] width 522 height 875
copy p "PF-07831694"
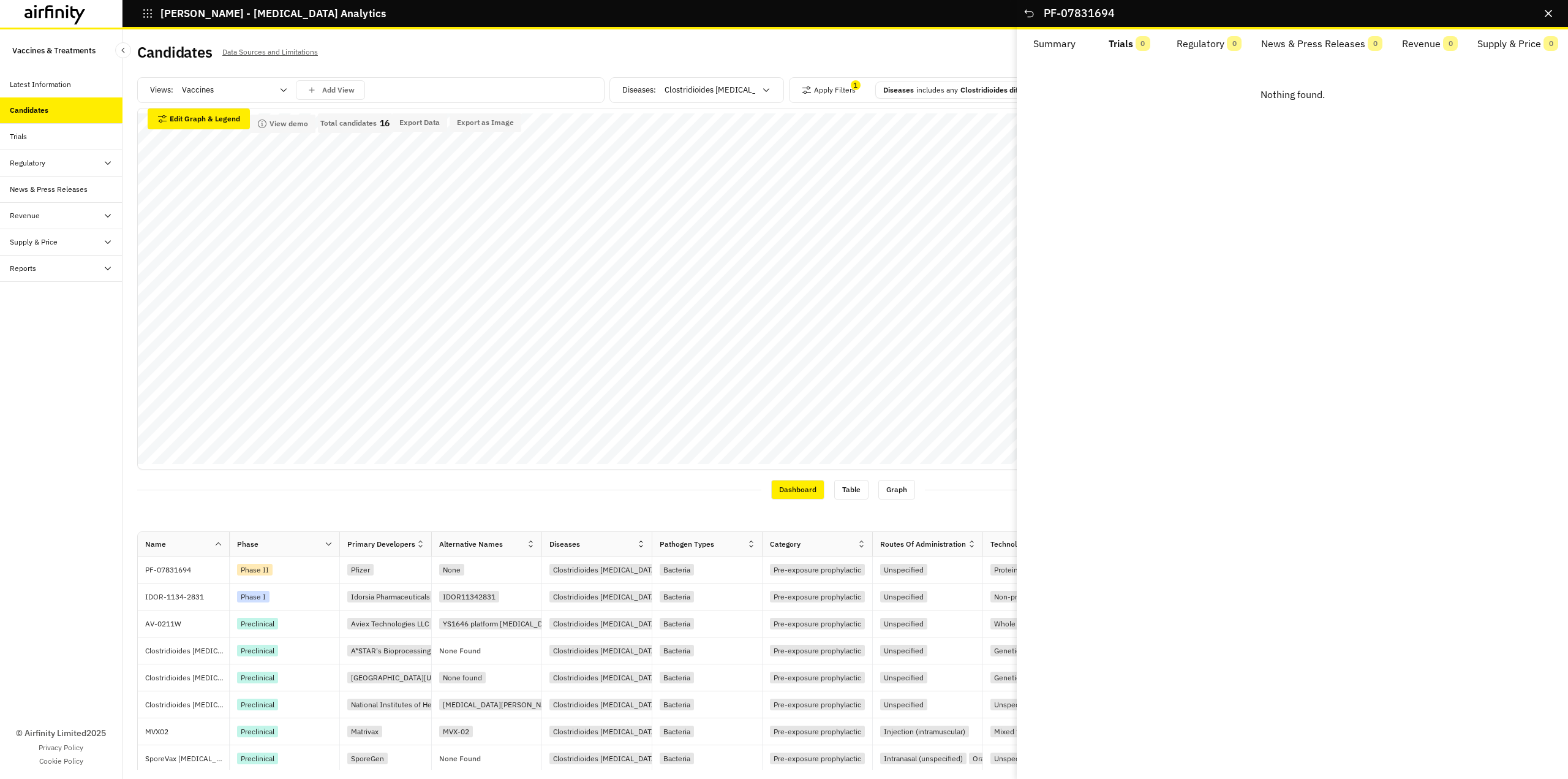
click at [1125, 43] on button "Trials 0" at bounding box center [1130, 44] width 76 height 29
drag, startPoint x: 1199, startPoint y: 36, endPoint x: 1283, endPoint y: 49, distance: 85.0
click at [1200, 37] on button "Regulatory 0" at bounding box center [1208, 44] width 87 height 29
drag, startPoint x: 1299, startPoint y: 47, endPoint x: 1380, endPoint y: 43, distance: 81.1
click at [1310, 47] on button "News & Press Releases 0" at bounding box center [1322, 44] width 141 height 29
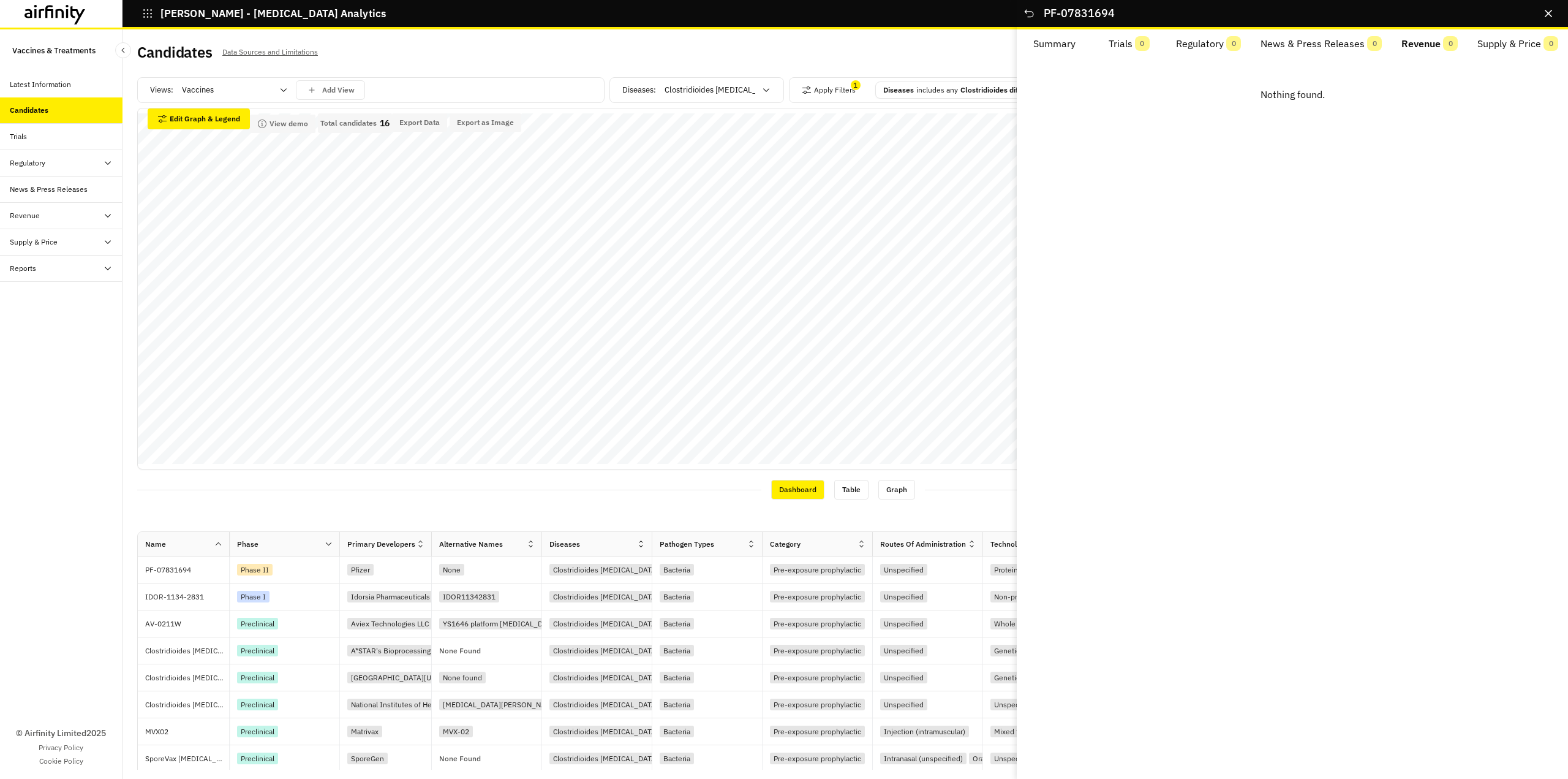
click at [1414, 46] on button "Revenue 0" at bounding box center [1430, 44] width 76 height 29
drag, startPoint x: 1508, startPoint y: 52, endPoint x: 1522, endPoint y: 79, distance: 30.4
click at [1508, 52] on button "Supply & Price 0" at bounding box center [1516, 44] width 103 height 29
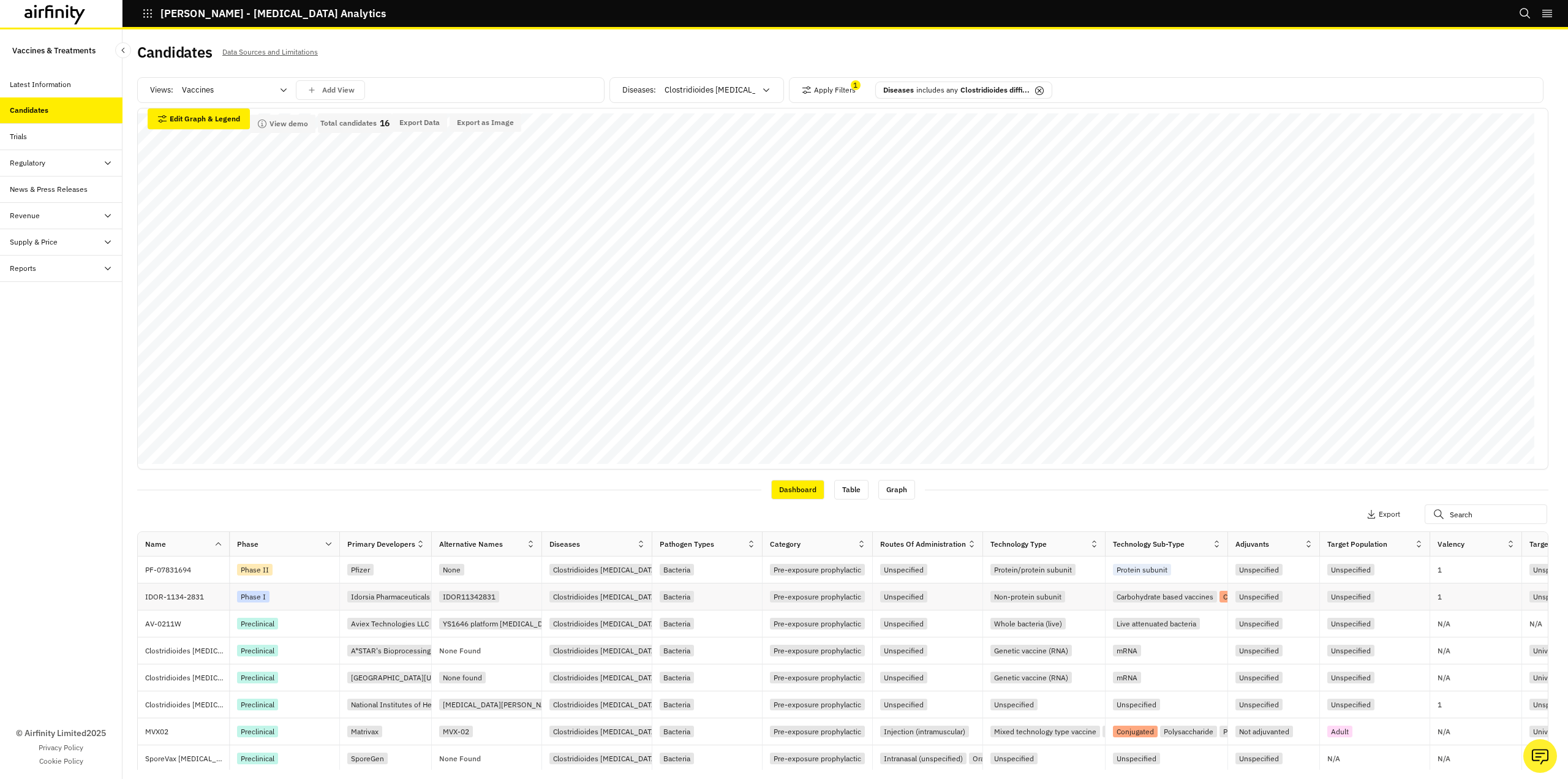
click at [261, 600] on div "Phase I" at bounding box center [253, 596] width 32 height 12
click at [263, 592] on div "Phase I" at bounding box center [253, 596] width 32 height 12
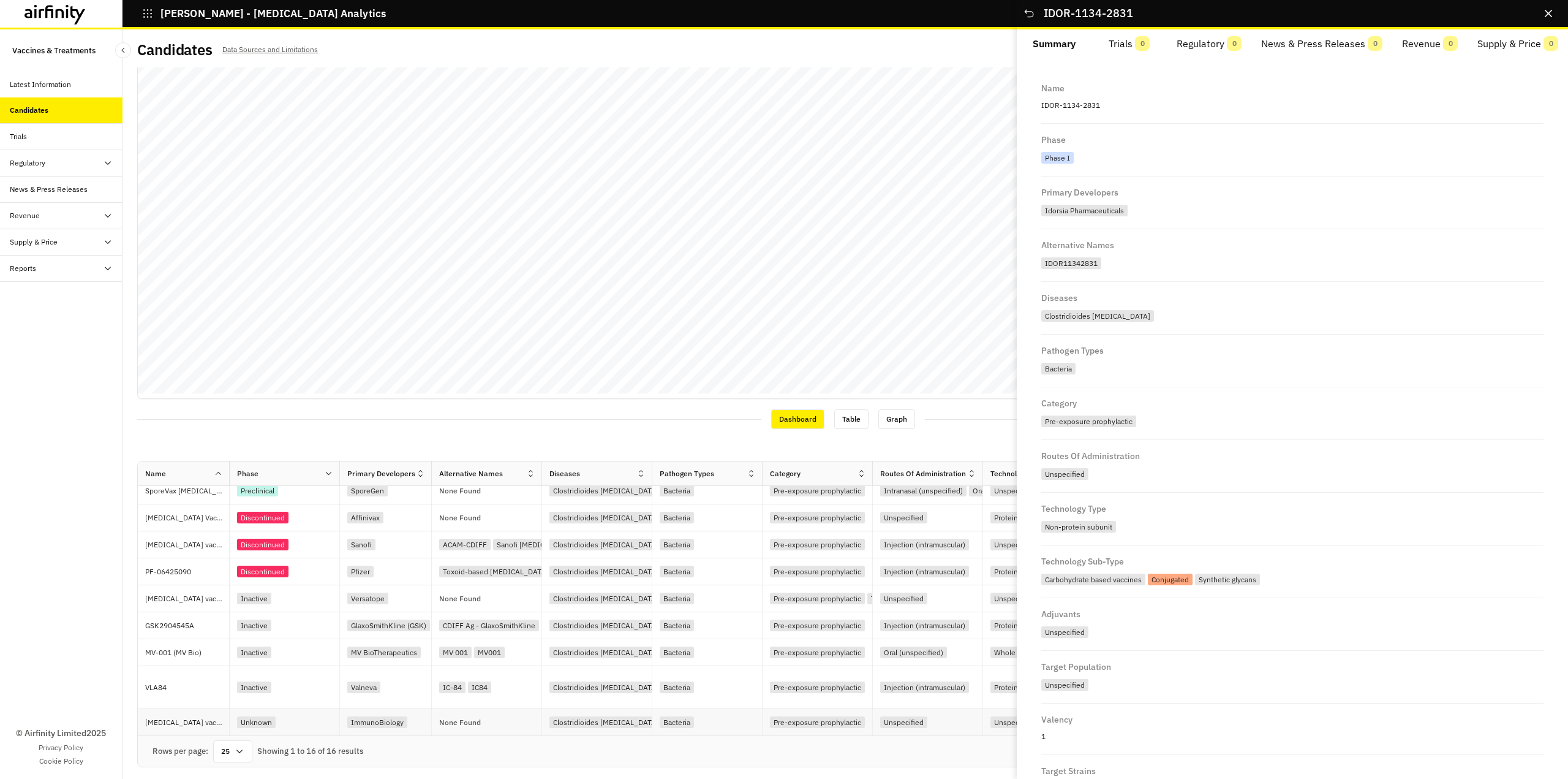
scroll to position [3, 0]
click at [260, 651] on div "Inactive" at bounding box center [254, 651] width 34 height 12
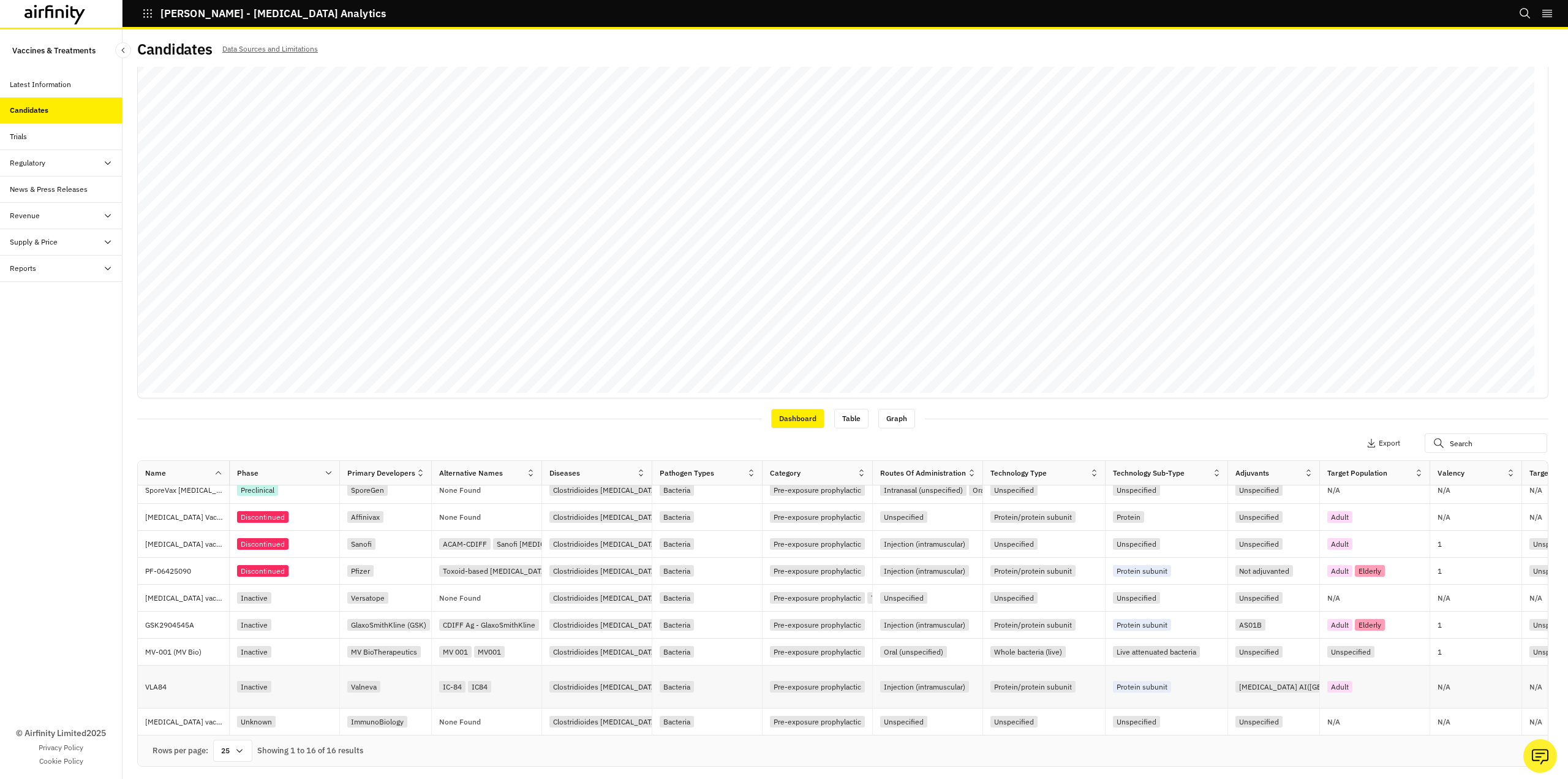
click at [152, 685] on p "VLA84" at bounding box center [187, 687] width 84 height 12
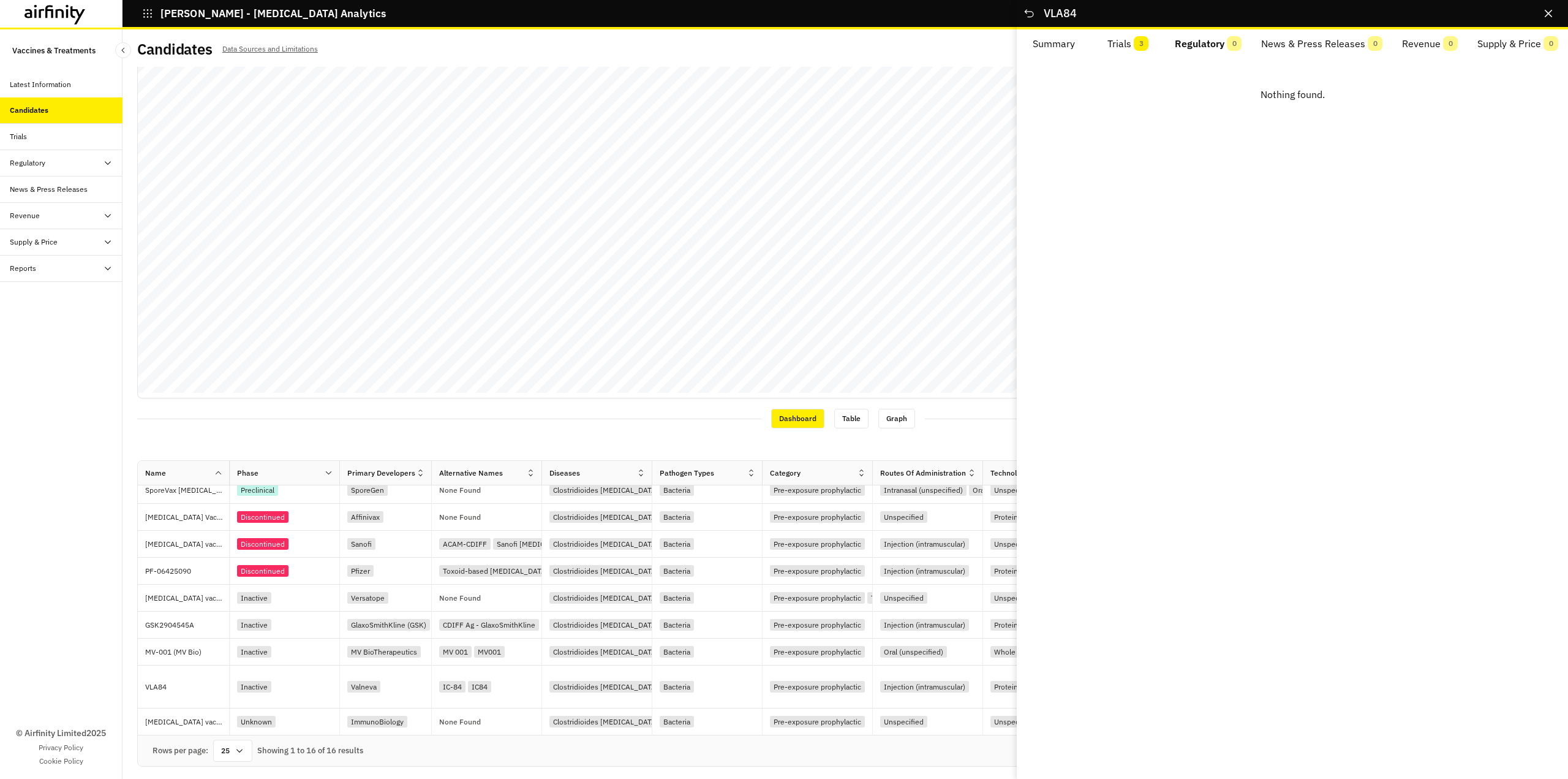
click at [1186, 47] on button "Regulatory 0" at bounding box center [1208, 44] width 87 height 29
click at [1144, 46] on span "3" at bounding box center [1142, 43] width 15 height 15
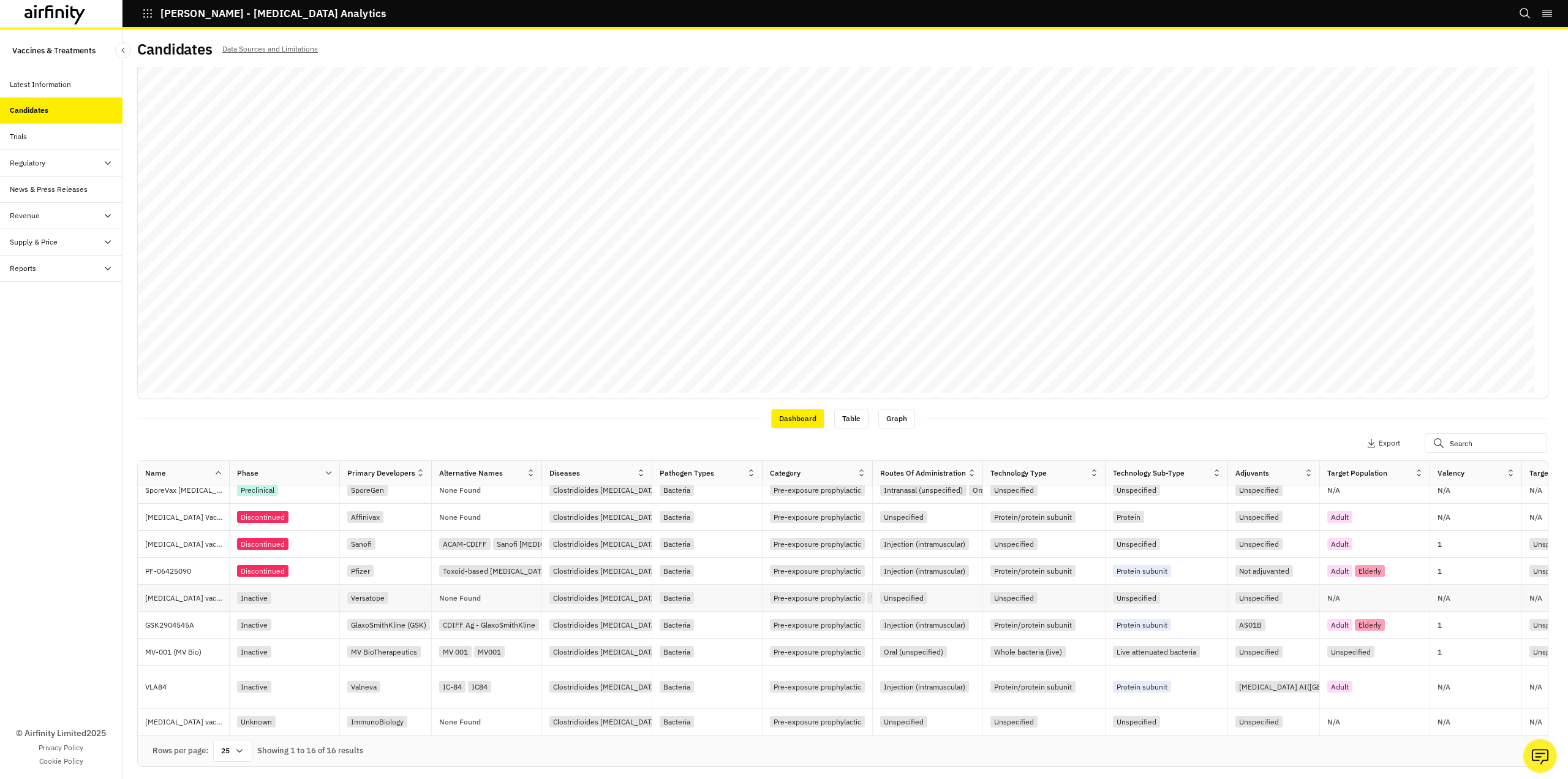
click at [176, 592] on p "[MEDICAL_DATA] vaccine Versatope" at bounding box center [187, 598] width 84 height 12
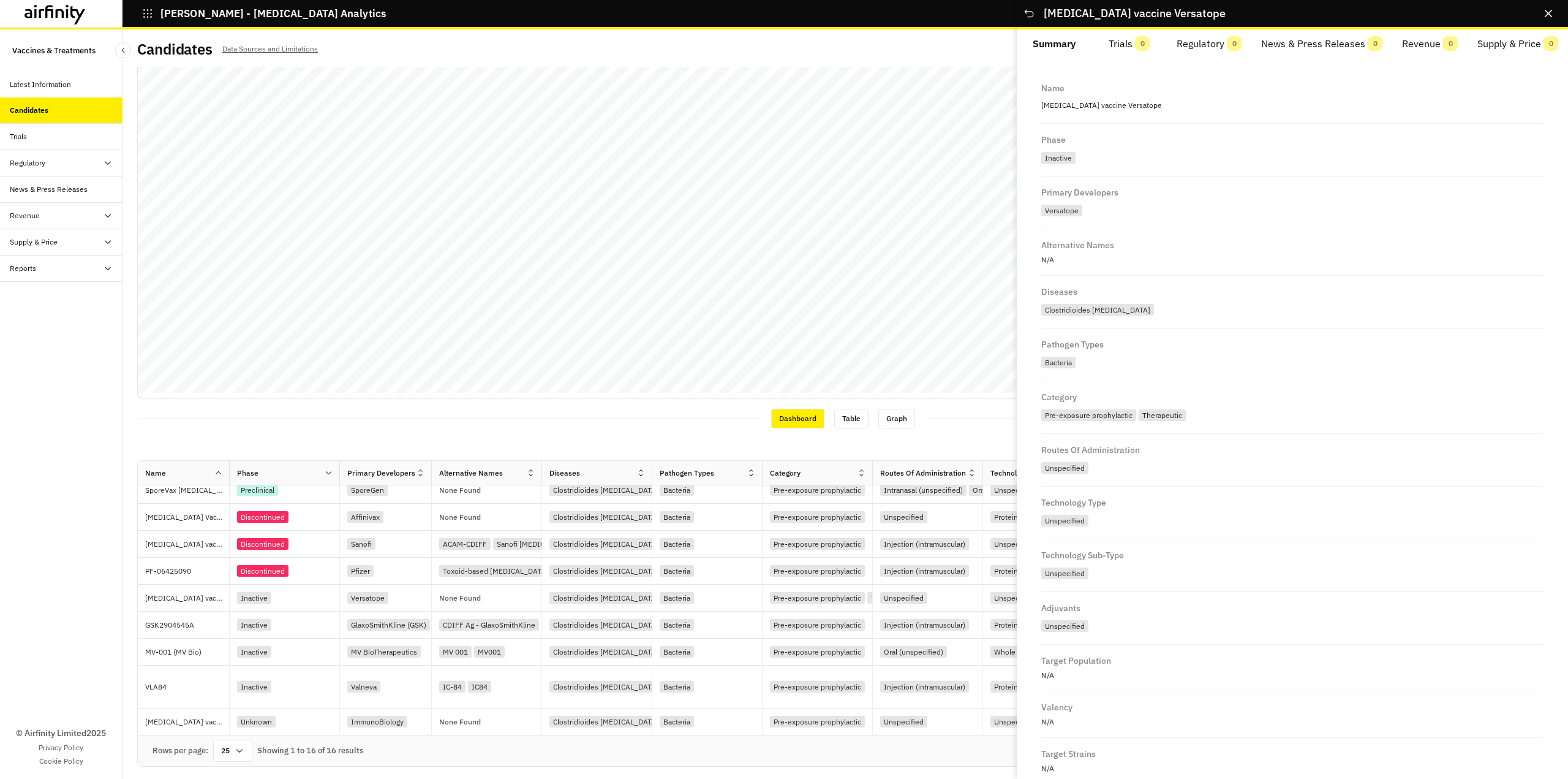
click at [1126, 46] on button "Trials 0" at bounding box center [1130, 44] width 76 height 29
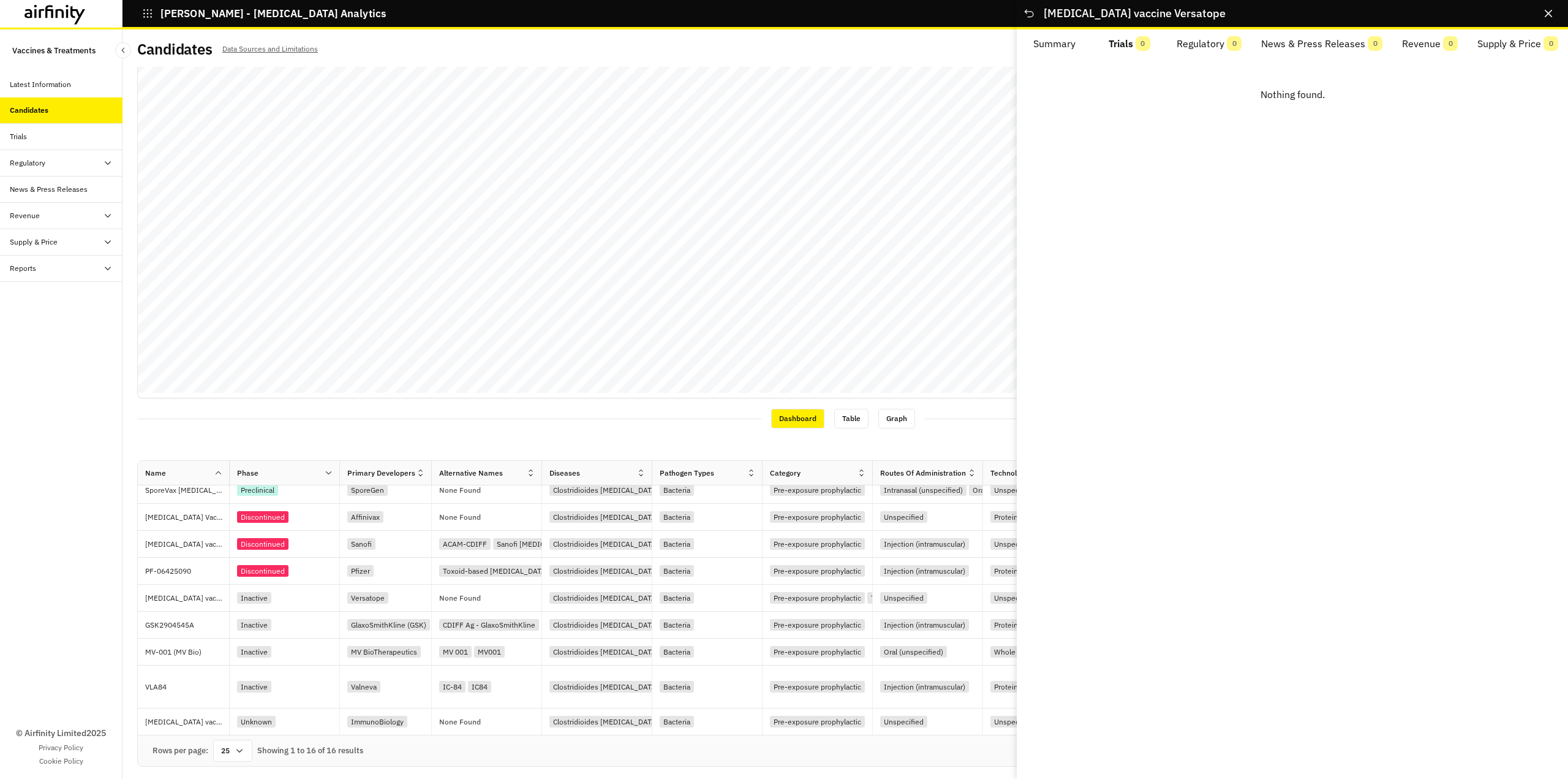
click at [1125, 46] on button "Trials 0" at bounding box center [1130, 44] width 76 height 29
click at [1209, 45] on button "Regulatory 0" at bounding box center [1209, 44] width 84 height 29
click at [194, 573] on p "PF-06425090" at bounding box center [187, 571] width 84 height 12
click at [1123, 43] on button "Trials 10" at bounding box center [1130, 44] width 76 height 29
